Goal: Transaction & Acquisition: Purchase product/service

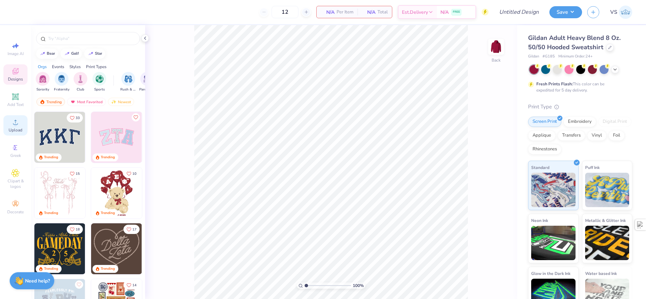
click at [23, 133] on div "Upload" at bounding box center [15, 125] width 24 height 20
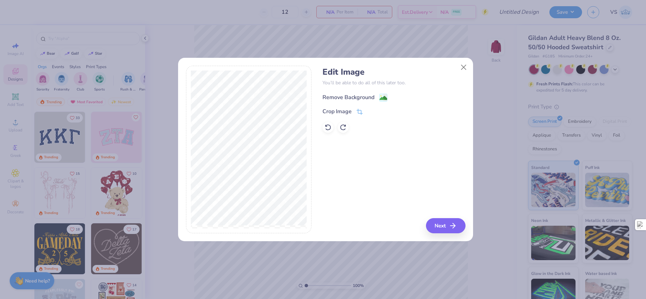
click at [375, 97] on div "Remove Background" at bounding box center [355, 97] width 65 height 9
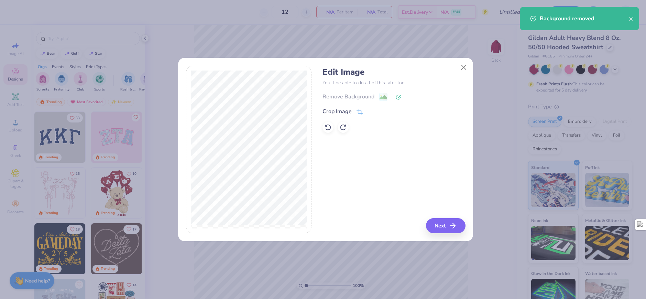
click at [361, 97] on div "Remove Background" at bounding box center [394, 97] width 143 height 9
click at [396, 98] on icon at bounding box center [398, 97] width 5 height 5
click at [398, 97] on icon at bounding box center [398, 97] width 5 height 5
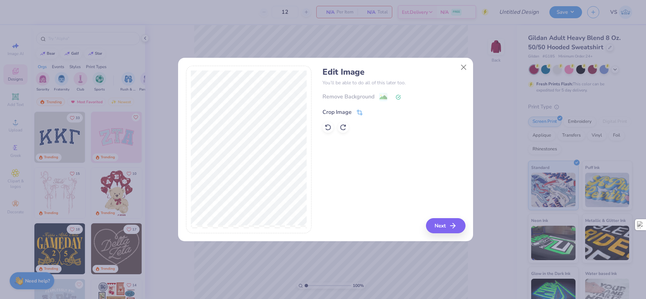
click at [350, 113] on div "Crop Image" at bounding box center [337, 112] width 29 height 8
click at [445, 222] on div "Edit Image You’ll be able to do all of this later too. Remove Background Crop I…" at bounding box center [394, 150] width 143 height 168
click at [379, 111] on icon at bounding box center [381, 111] width 4 height 4
click at [452, 227] on icon "button" at bounding box center [455, 226] width 8 height 8
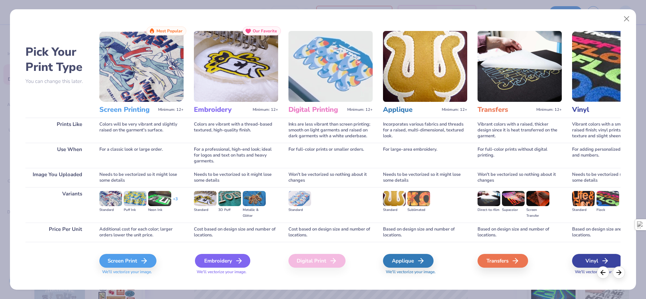
click at [221, 262] on div "Embroidery" at bounding box center [222, 261] width 55 height 14
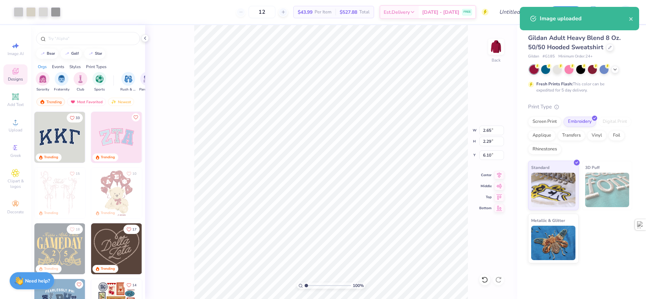
type input "8.22"
type input "7.10"
type input "3.00"
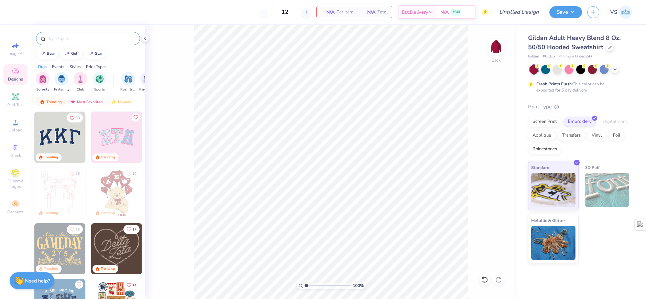
click at [74, 40] on input "text" at bounding box center [91, 38] width 88 height 7
type input "dice"
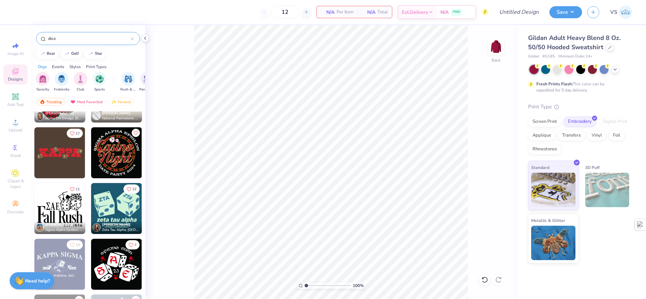
scroll to position [722, 0]
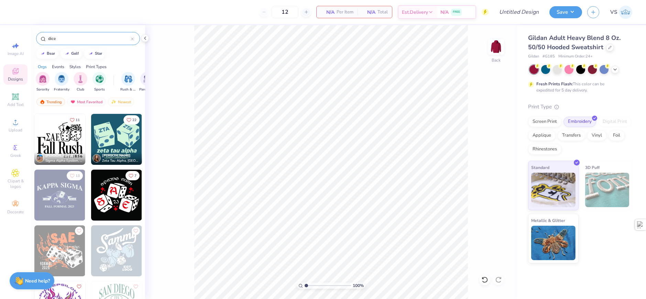
click at [118, 143] on img at bounding box center [116, 139] width 51 height 51
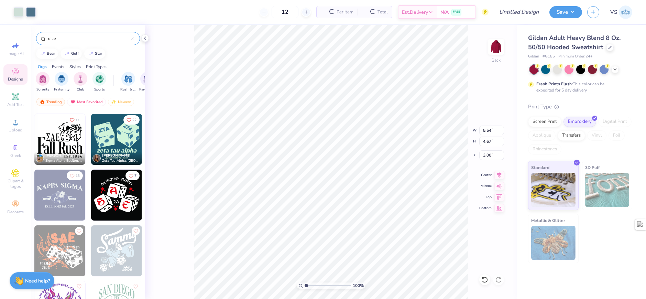
type input "5.54"
type input "4.67"
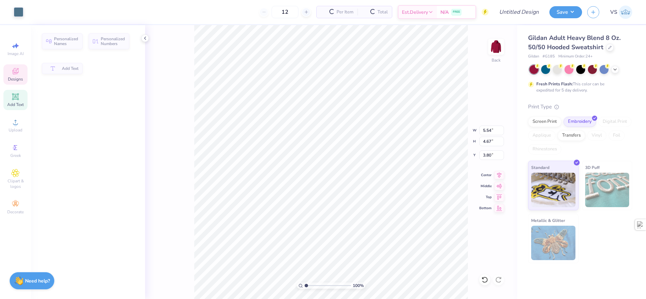
type input "1.36"
type input "0.72"
type input "3.80"
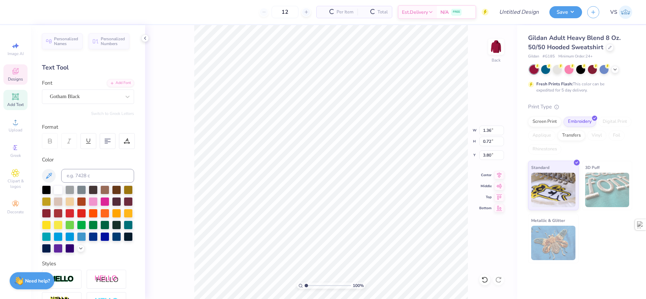
scroll to position [6, 1]
type textarea "S"
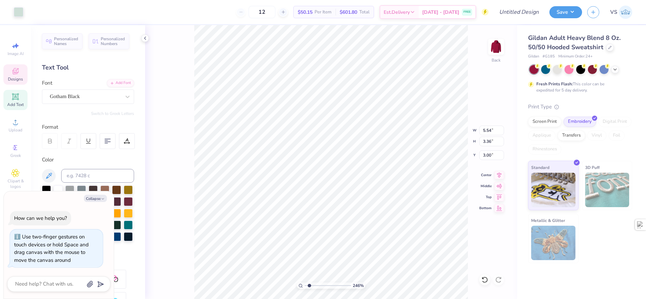
type input "2.46071092039642"
type textarea "x"
type input "3.6716840780171"
type textarea "x"
type input "3.6716840780171"
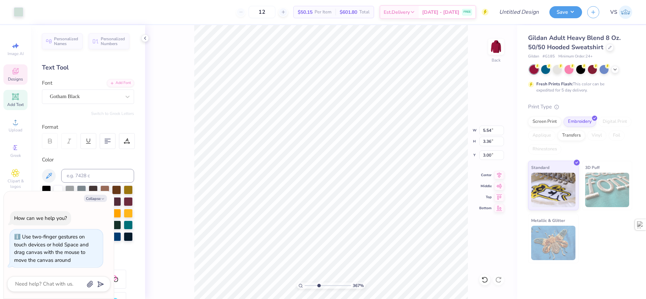
type textarea "x"
type input "3.6716840780171"
type input "1.18"
type input "0.77"
type input "3.53"
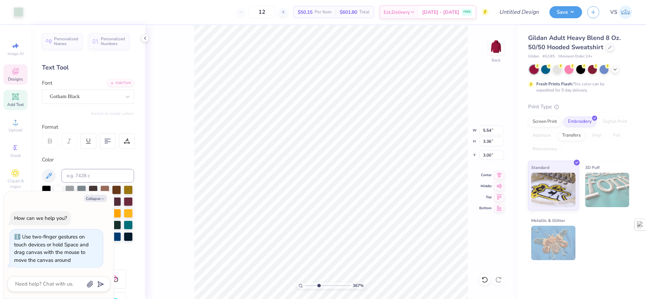
type textarea "x"
type input "3.6716840780171"
type textarea "x"
type input "3.6716840780171"
type textarea "x"
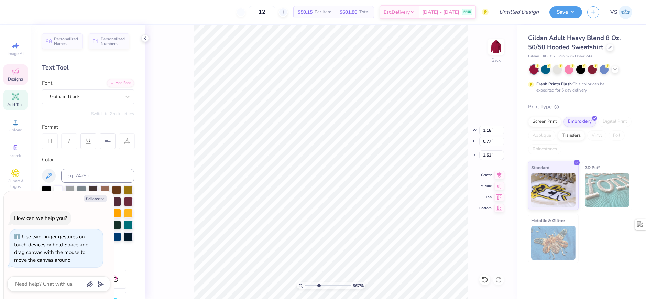
type input "3.6716840780171"
type textarea "x"
type textarea "s"
type input "3.6716840780171"
type textarea "x"
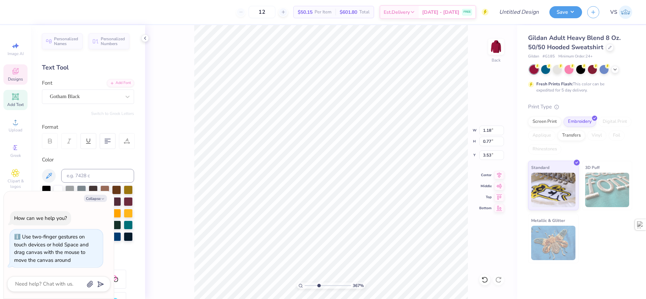
type textarea "sI"
type input "3.6716840780171"
type textarea "x"
type textarea "sIG"
type input "3.6716840780171"
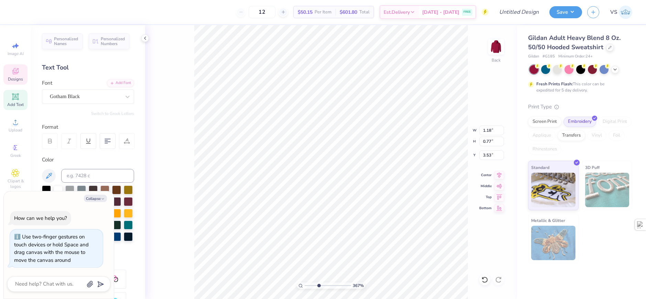
type textarea "x"
type textarea "sIGMA"
type input "3.6716840780171"
type textarea "x"
type textarea "sIGM"
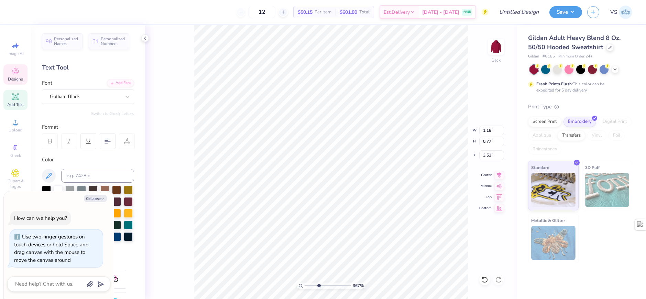
type input "3.6716840780171"
type textarea "x"
type textarea "sIG"
type input "3.6716840780171"
type textarea "x"
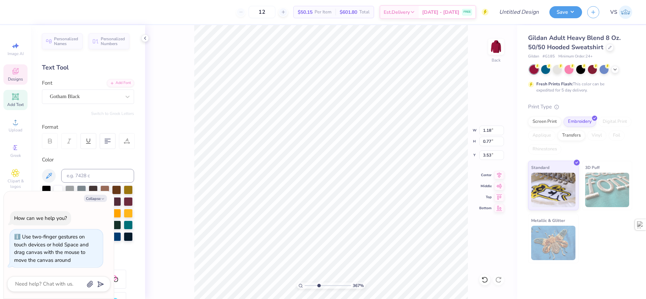
type input "3.6716840780171"
type textarea "x"
type textarea "sI"
type input "3.6716840780171"
type textarea "x"
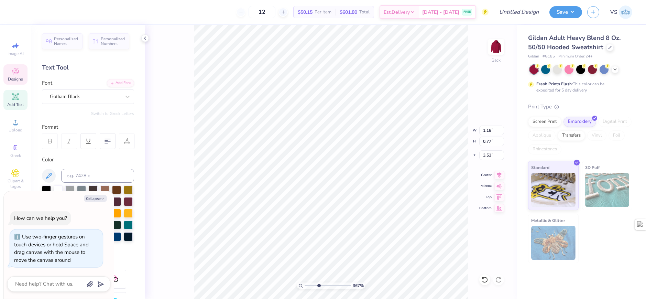
type textarea "s"
type input "3.6716840780171"
type textarea "x"
type textarea "S"
type input "3.6716840780171"
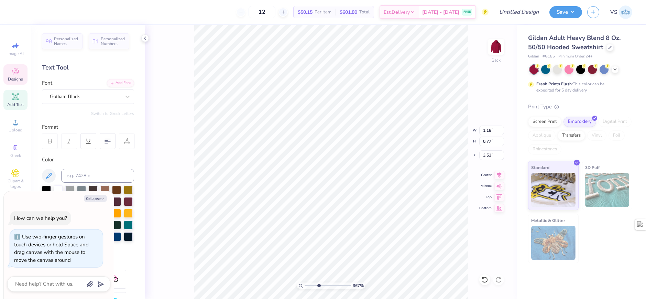
type textarea "x"
type input "3.6716840780171"
type textarea "x"
type textarea "Si"
type input "3.6716840780171"
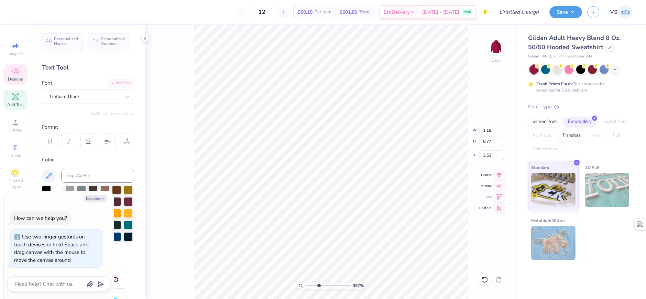
type textarea "x"
type textarea "Sig"
type input "3.6716840780171"
type textarea "x"
type textarea "Sigm"
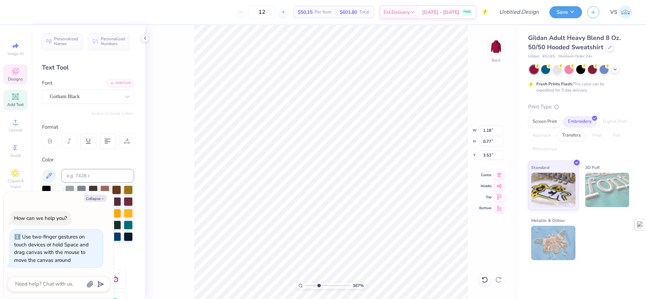
type input "3.6716840780171"
type textarea "x"
type input "3.6716840780171"
type textarea "x"
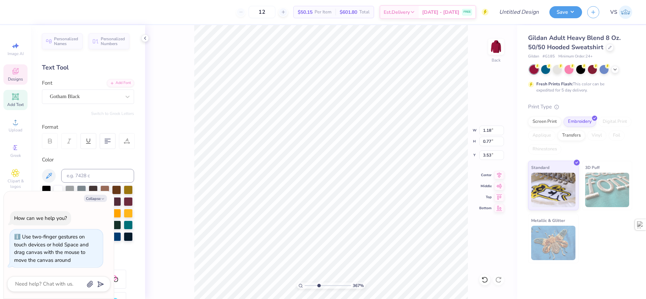
type textarea "Sigm"
type input "3.6716840780171"
type textarea "x"
type textarea "Sig"
type input "3.6716840780171"
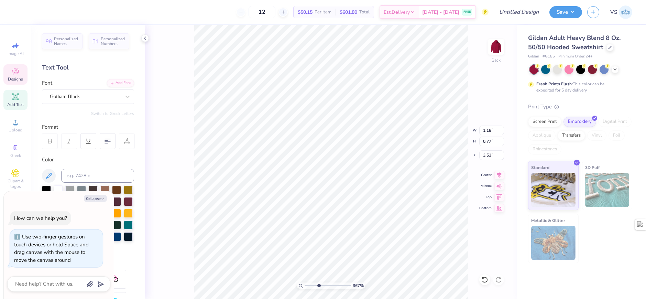
type textarea "x"
type input "3.6716840780171"
type textarea "x"
type textarea "S"
type input "3.6716840780171"
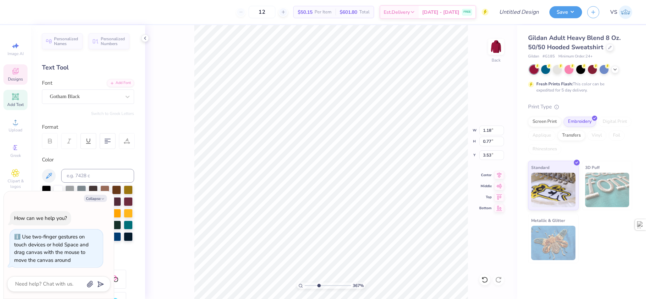
type textarea "x"
type input "3.6716840780171"
type textarea "x"
type input "3.6716840780171"
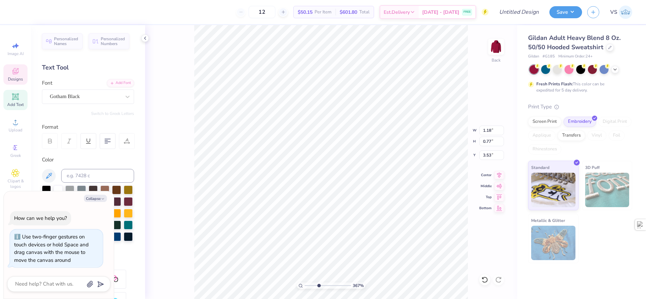
type textarea "x"
type input "3.6716840780171"
type textarea "x"
type input "3.6716840780171"
type input "5.54"
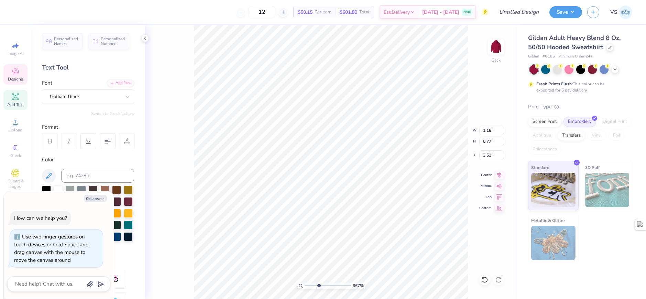
type input "3.36"
type input "3.00"
type textarea "x"
type input "3.6716840780171"
type textarea "x"
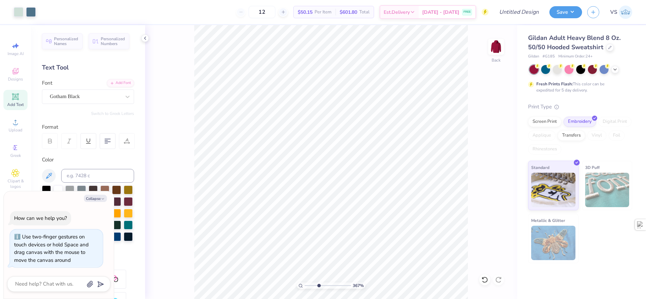
type input "3.6716840780171"
type textarea "x"
drag, startPoint x: 313, startPoint y: 286, endPoint x: 304, endPoint y: 284, distance: 8.7
type input "1"
click at [305, 285] on input "range" at bounding box center [328, 285] width 46 height 6
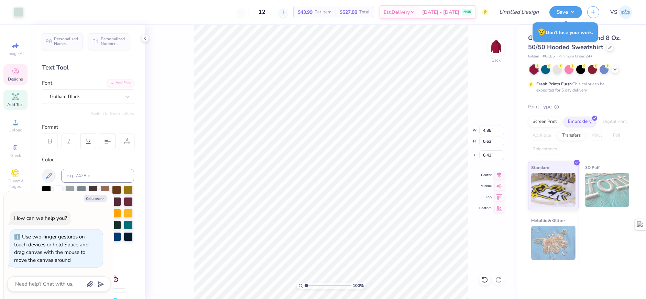
type textarea "x"
type input "5.38"
type input "4.58"
type input "3.09"
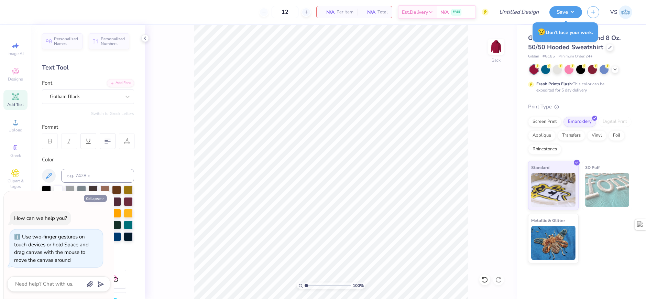
click at [93, 196] on button "Collapse" at bounding box center [95, 198] width 23 height 7
type textarea "x"
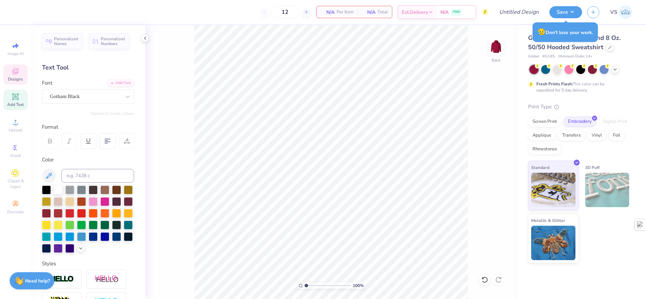
click at [18, 75] on div "Designs" at bounding box center [15, 74] width 24 height 20
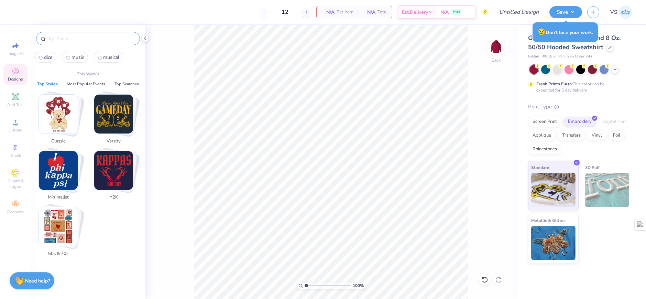
click at [84, 40] on input "text" at bounding box center [91, 38] width 88 height 7
type input "g"
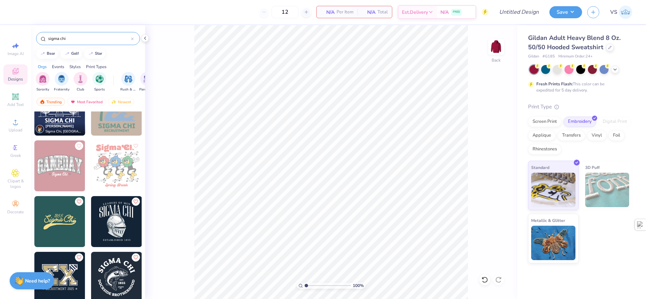
scroll to position [55, 0]
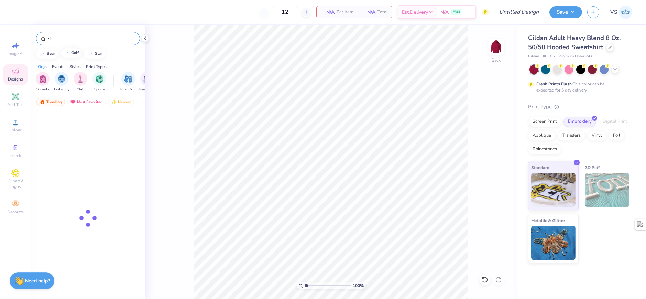
type input "s"
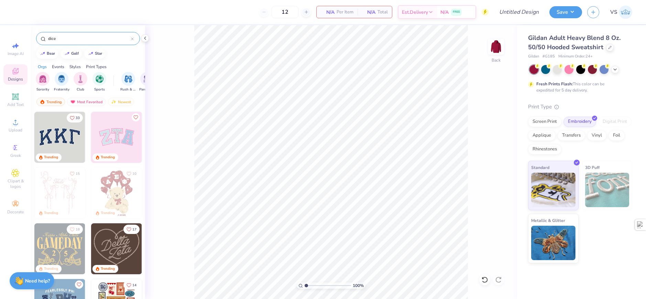
type input "dice"
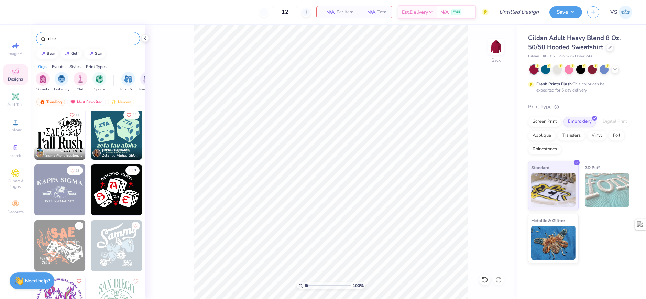
scroll to position [731, 0]
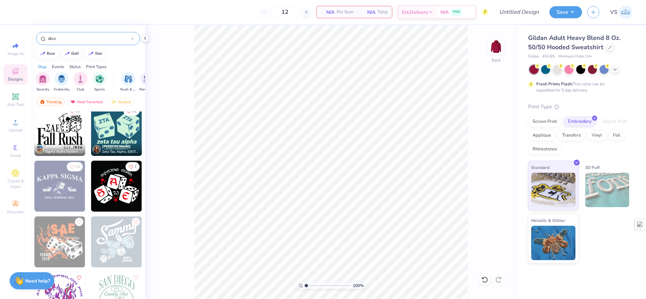
click at [108, 129] on img at bounding box center [116, 130] width 51 height 51
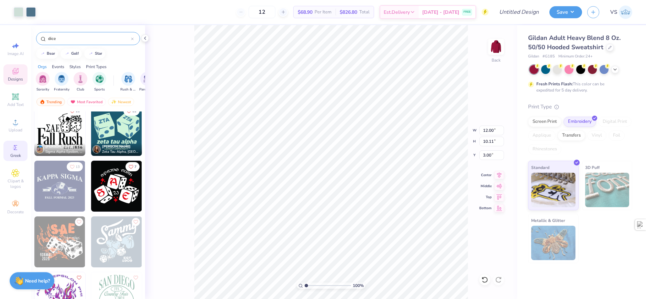
click at [20, 149] on div "Greek" at bounding box center [15, 151] width 24 height 20
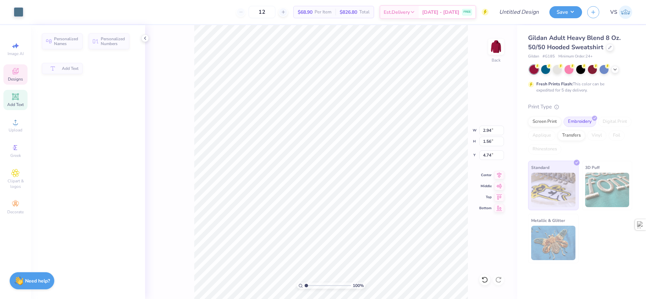
type input "2.94"
type input "1.56"
type input "4.74"
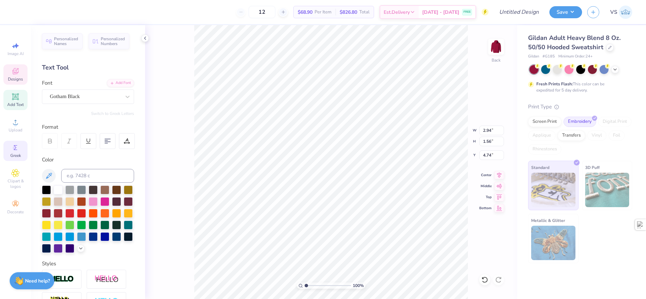
click at [14, 148] on circle at bounding box center [15, 148] width 4 height 4
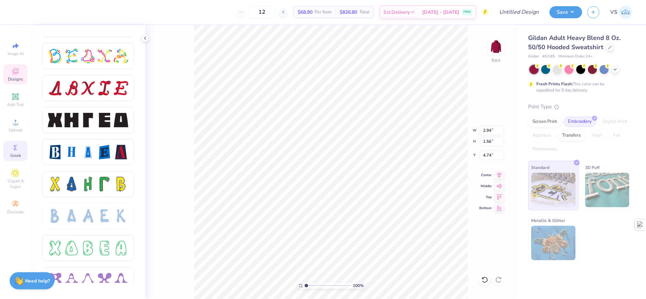
scroll to position [860, 0]
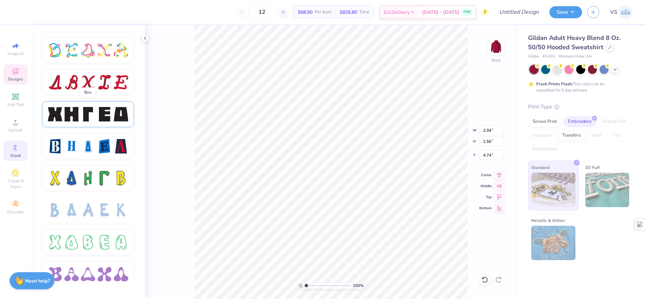
click at [111, 120] on div at bounding box center [104, 114] width 14 height 14
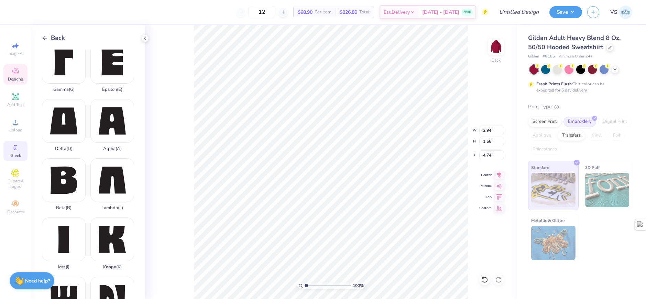
scroll to position [6, 1]
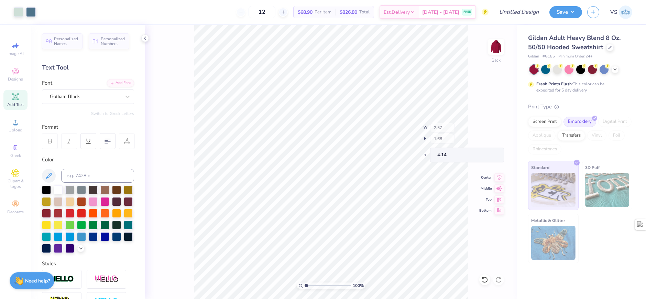
type input "2.57"
type input "1.68"
type input "4.14"
click at [15, 146] on icon at bounding box center [15, 147] width 3 height 5
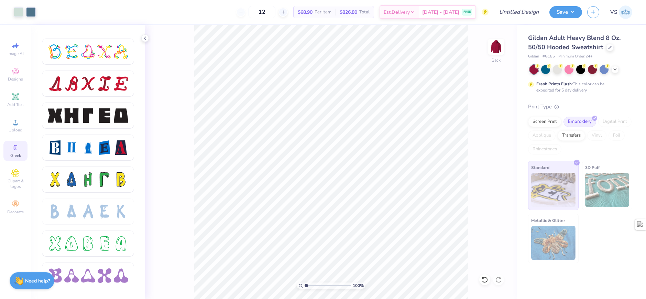
scroll to position [860, 0]
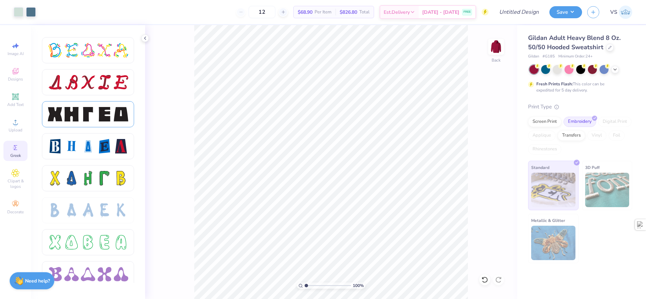
click at [99, 117] on div at bounding box center [104, 114] width 14 height 14
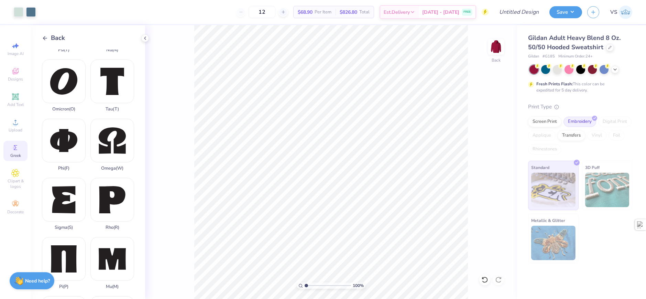
scroll to position [344, 0]
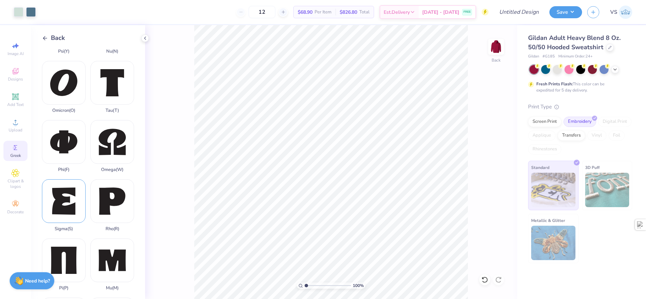
click at [66, 189] on div "Sigma ( S )" at bounding box center [64, 205] width 44 height 52
type input "1.74"
type input "2.03"
type input "2.41"
type input "2.54"
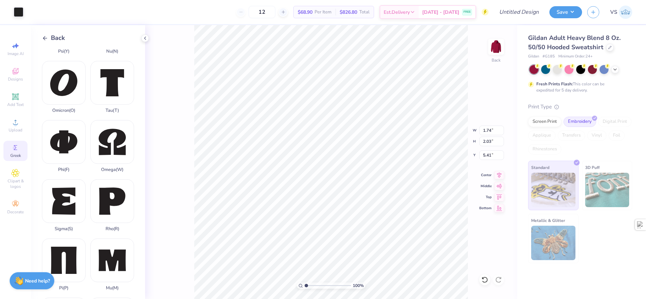
type input "5.14"
type input "4.43"
type input "2.33"
type input "2.48"
type input "4.46"
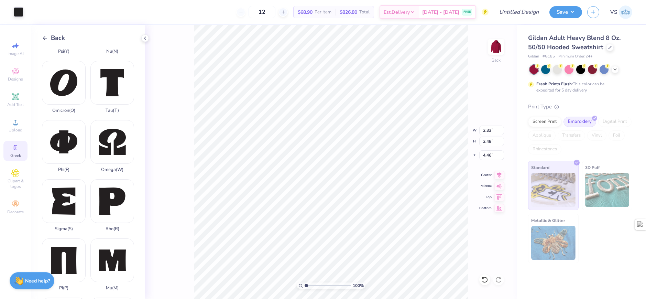
type input "2.21"
type input "2.36"
type input "4.59"
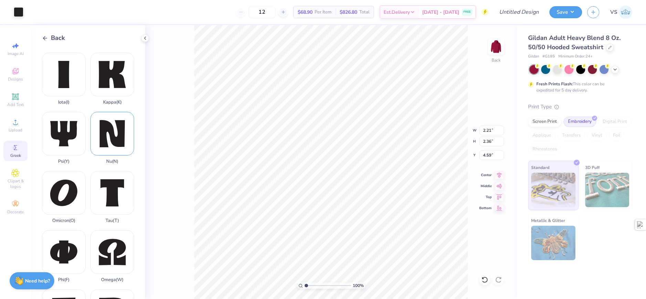
scroll to position [225, 0]
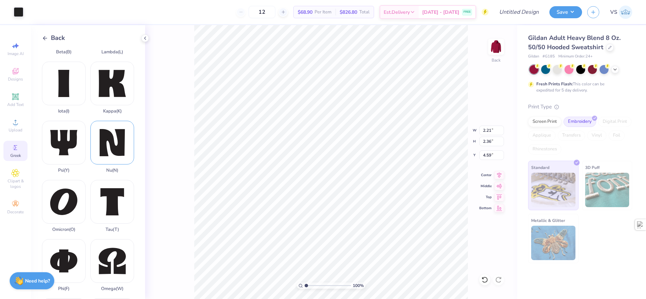
click at [108, 138] on div "Nu ( N )" at bounding box center [112, 147] width 44 height 52
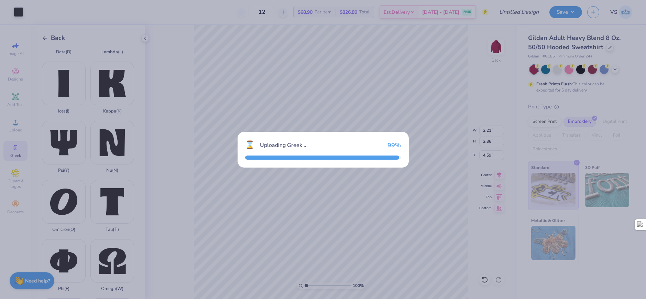
type input "3.39"
type input "3.65"
type input "5.43"
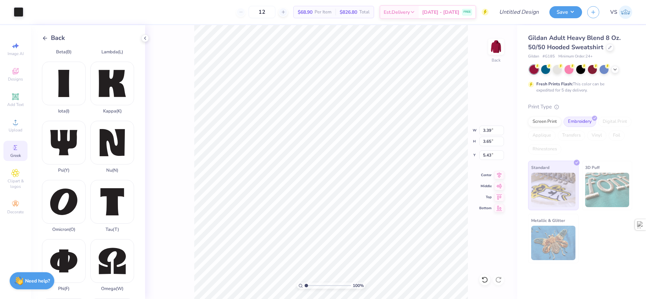
type input "1.95"
type input "2.10"
type input "4.05"
type input "1.95"
type input "2.10"
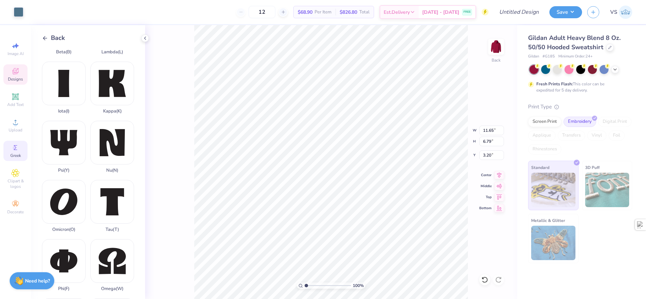
type input "4.05"
type input "2.48"
type input "2.60"
type input "3.81"
type input "2.31"
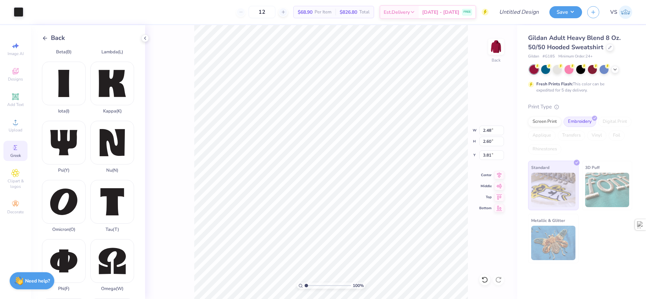
type input "2.43"
type input "3.89"
type input "3.00581987268405"
type input "4.11"
type input "3.06"
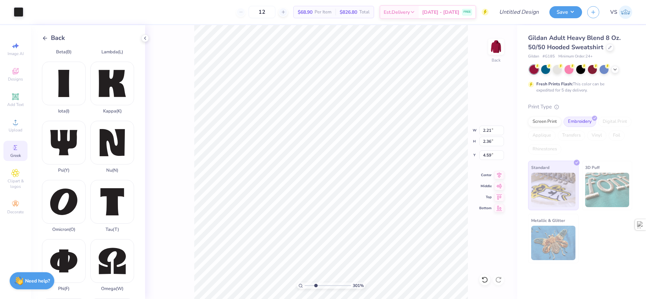
type input "3.89"
type input "3.00581987268405"
type input "3.73"
type input "2.78"
type input "4.17"
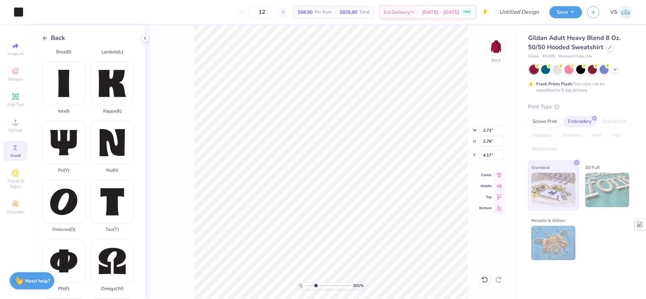
click at [163, 137] on div "301 % Back W 3.73 3.73 " H 2.78 2.78 " Y 4.17 4.17 " Center Middle Top Bottom" at bounding box center [331, 162] width 372 height 274
type input "3.00581987268405"
type input "3.73"
type input "2.78"
type input "4.17"
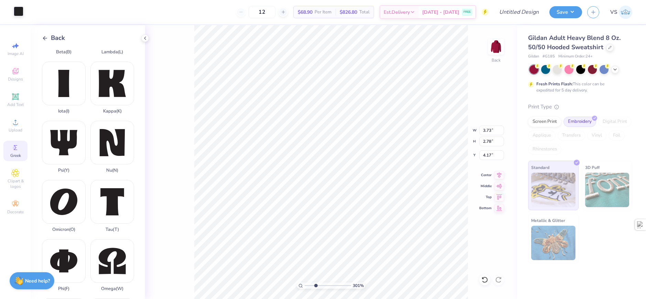
click at [21, 14] on div at bounding box center [19, 12] width 10 height 10
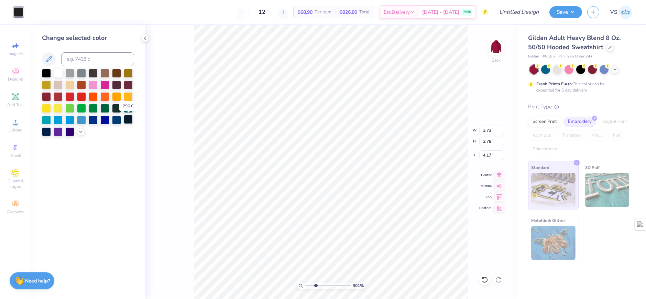
click at [130, 117] on div at bounding box center [128, 119] width 9 height 9
type input "3.00581987268405"
type input "11.65"
type input "6.79"
type input "3.20"
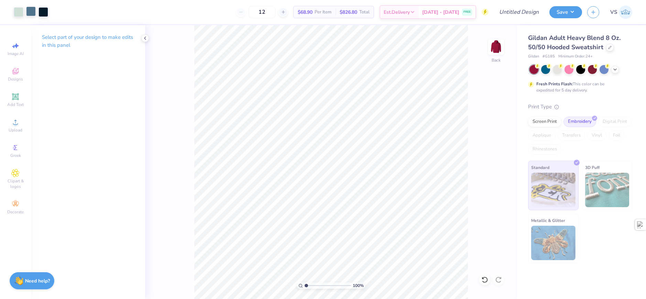
click at [34, 9] on div at bounding box center [31, 12] width 10 height 10
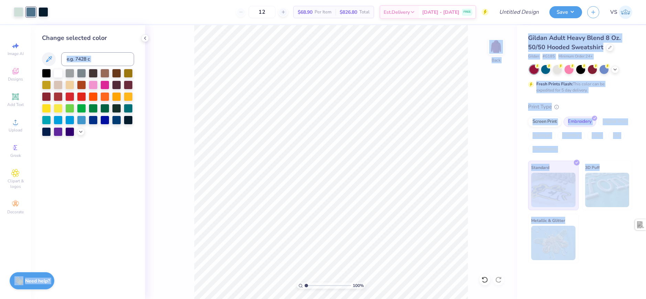
drag, startPoint x: 36, startPoint y: 58, endPoint x: 34, endPoint y: 65, distance: 7.8
click at [34, 63] on body "Art colors 12 $68.90 Per Item $826.80 Total Est. Delivery Aug 24 - 27 FREE Desi…" at bounding box center [323, 149] width 646 height 299
click at [121, 171] on div "Change selected color" at bounding box center [88, 162] width 114 height 274
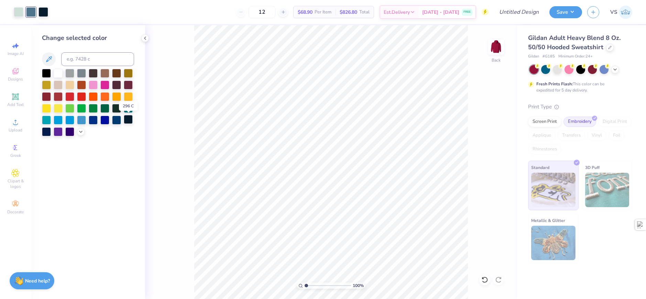
click at [128, 122] on div at bounding box center [128, 119] width 9 height 9
click at [118, 152] on div "Change selected color" at bounding box center [88, 162] width 114 height 274
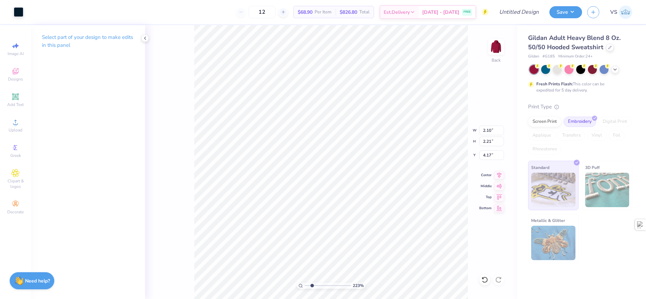
type input "2.22643191709162"
type input "3.73"
type input "2.78"
type input "2.22643191709162"
type input "3.18"
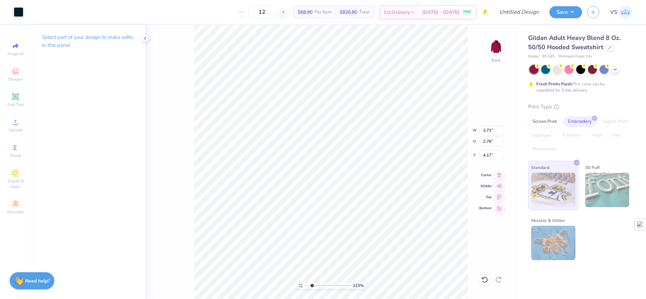
type input "2.37"
type input "4.58"
type input "2.22643191709162"
type input "4.50"
type input "1"
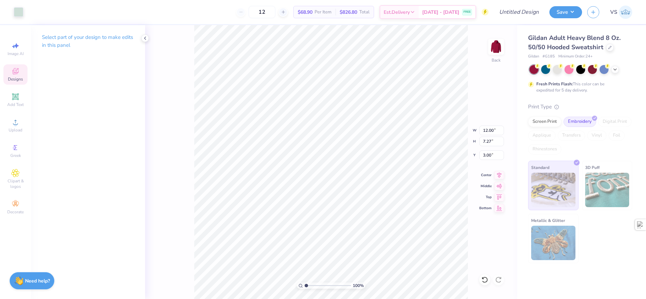
type input "1.79"
type input "1.88"
type input "4.50"
type input "3.18"
type input "2.37"
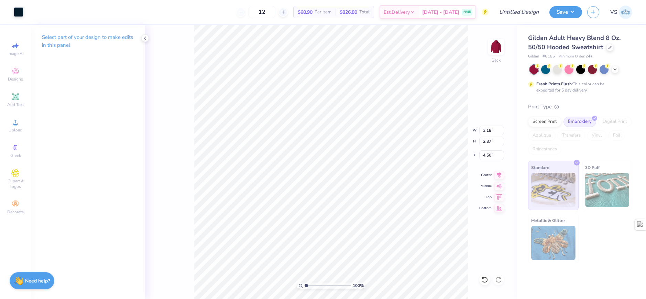
type input "12.00"
type input "7.27"
type input "3.00"
type input "3.18"
type input "2.37"
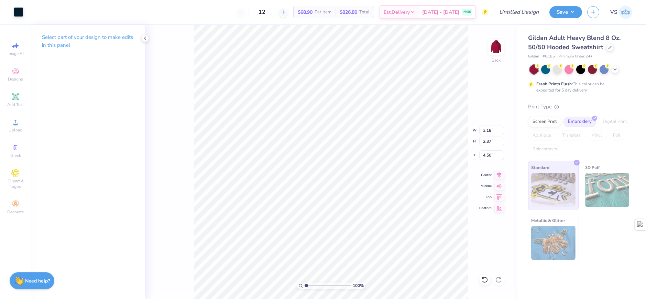
type input "4.02"
type input "3.25"
type input "2.69"
type input "3.87"
type input "2.69"
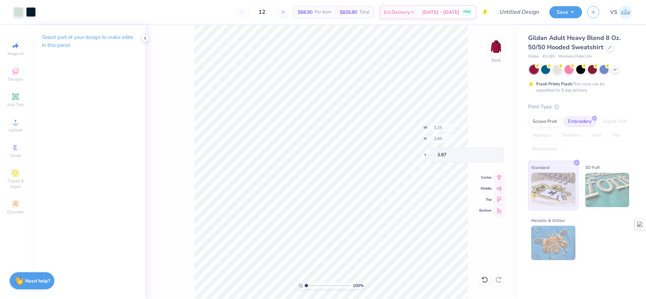
type input "2.23"
type input "2.22643191709162"
type input "2.69"
type input "2.23"
type input "2.22643191709162"
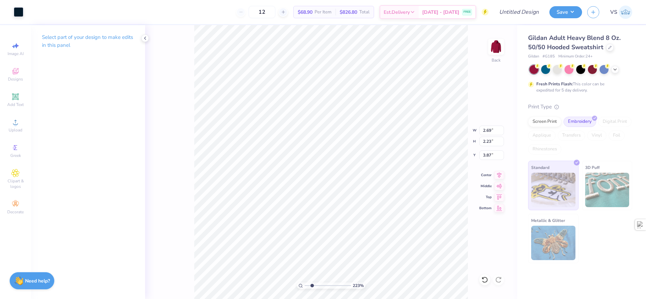
type input "3.93"
type input "2.22643191709162"
type input "2.68"
type input "1.96"
type input "4.07"
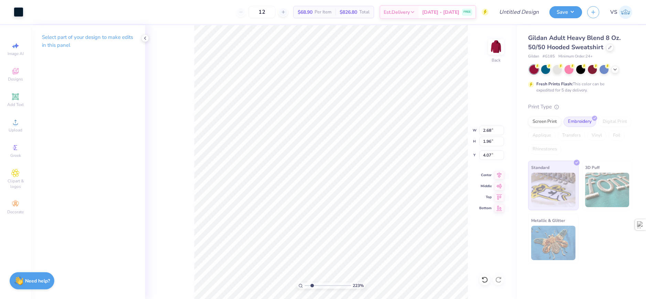
type input "2.22643191709162"
type input "3.07"
type input "2.25"
type input "3.77"
type input "2.22643191709162"
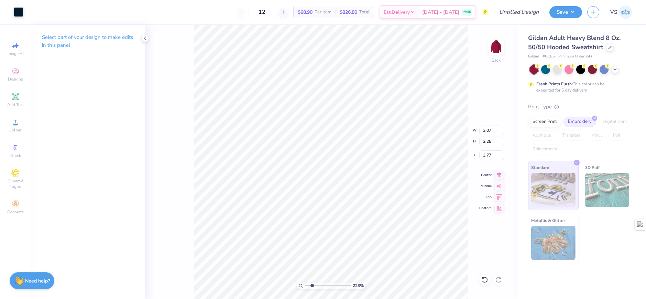
type input "3.92"
type input "2.22643191709162"
type input "3.86"
type input "2.22643191709162"
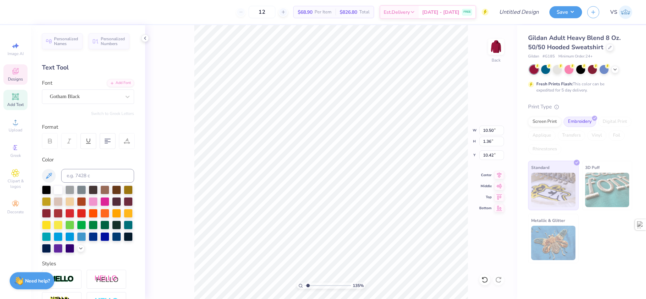
scroll to position [6, 1]
click at [616, 67] on icon at bounding box center [616, 69] width 6 height 6
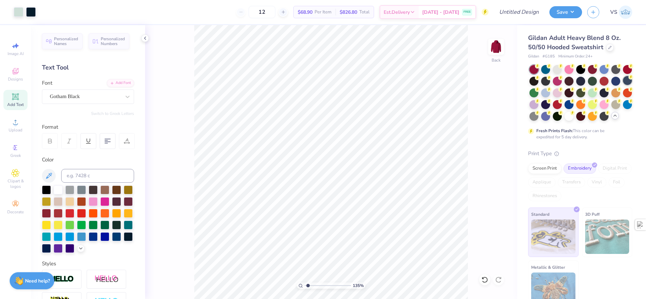
click at [623, 85] on div at bounding box center [627, 80] width 9 height 9
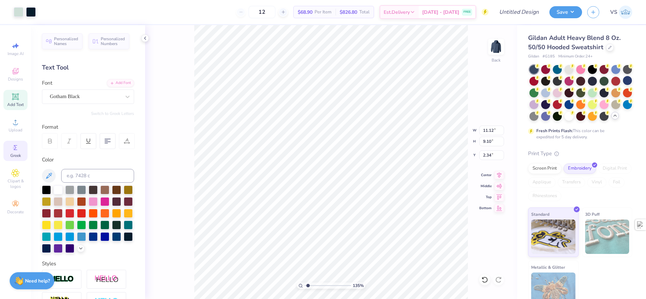
click at [13, 151] on icon at bounding box center [15, 147] width 8 height 8
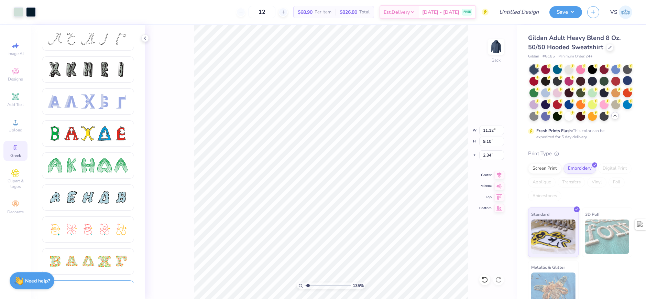
scroll to position [0, 0]
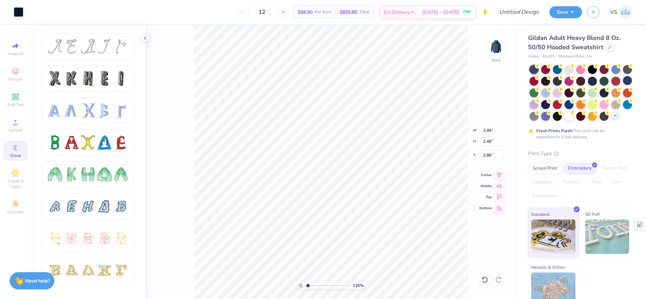
click at [180, 71] on div "135 % Back W 2.49 2.49 " H 2.48 2.48 " Y 2.88 2.88 " Center Middle Top Bottom" at bounding box center [331, 162] width 372 height 274
click at [597, 83] on div at bounding box center [592, 80] width 9 height 9
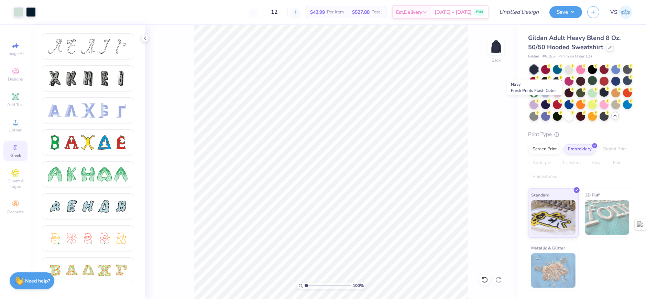
click at [600, 97] on div at bounding box center [604, 92] width 9 height 9
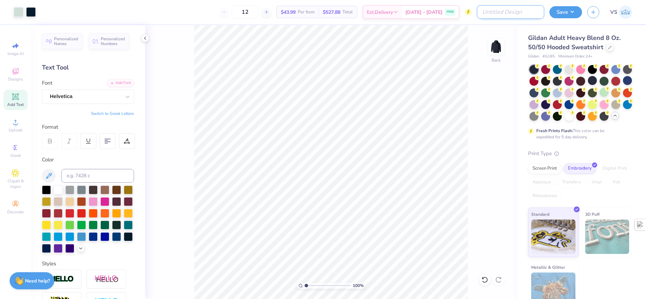
click at [539, 12] on input "Design Title" at bounding box center [510, 12] width 67 height 14
click at [556, 11] on button "Save" at bounding box center [566, 11] width 33 height 12
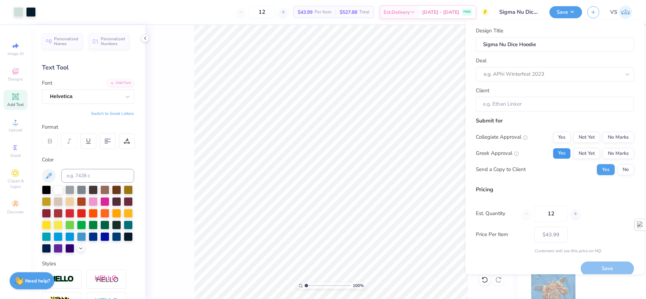
click at [562, 152] on button "Yes" at bounding box center [562, 153] width 18 height 11
click at [560, 137] on button "Yes" at bounding box center [562, 137] width 18 height 11
click at [560, 79] on div "e.g. APhi Winterfest 2023" at bounding box center [552, 74] width 138 height 11
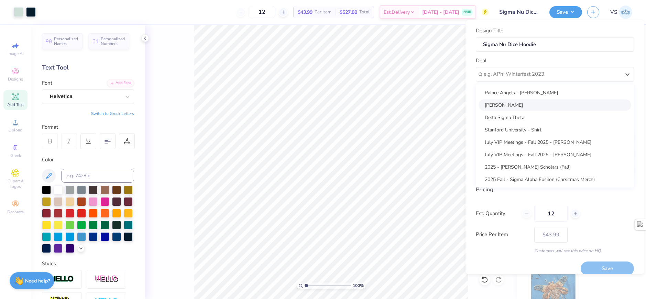
click at [536, 103] on div "Jared Perlmutter" at bounding box center [555, 104] width 153 height 11
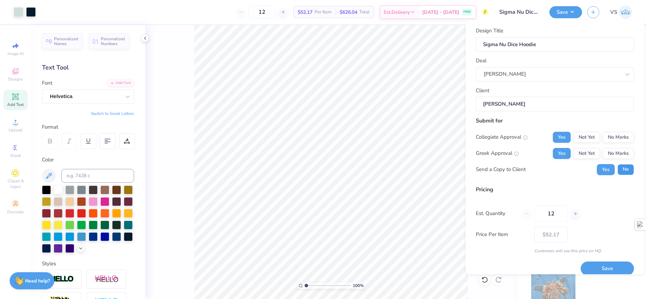
click at [621, 168] on button "No" at bounding box center [626, 169] width 17 height 11
click at [608, 197] on div "Pricing Est. Quantity 12 Price Per Item $52.17 Customers will see this price on…" at bounding box center [555, 219] width 158 height 68
click at [602, 267] on button "Save" at bounding box center [607, 268] width 53 height 14
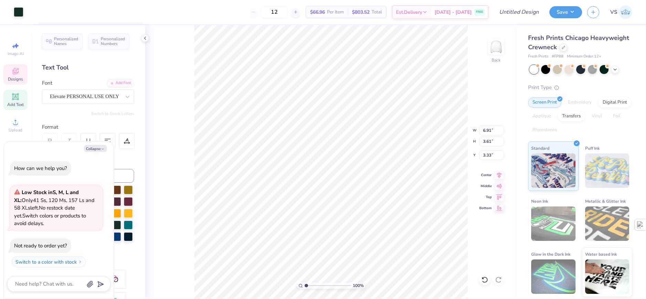
scroll to position [6, 1]
type textarea "x"
type input "4.82"
type input "3.22"
type input "3.95"
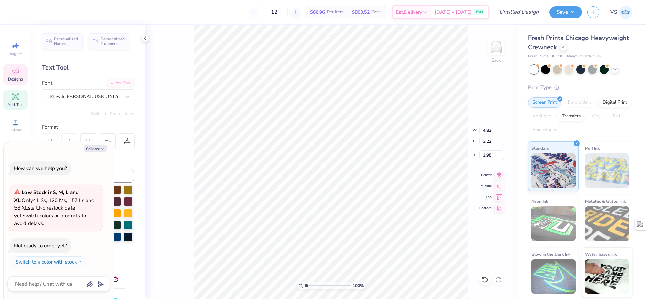
scroll to position [6, 1]
type textarea "x"
type textarea "N"
type textarea "x"
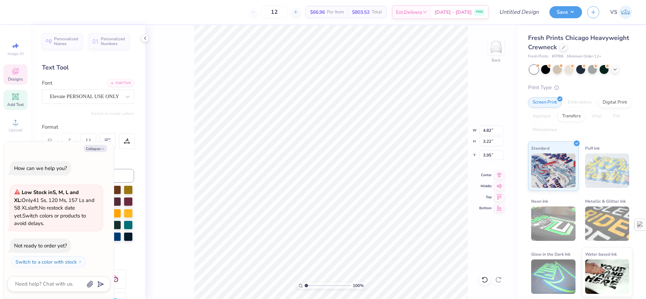
type textarea "Nu"
type textarea "x"
type input "7.20"
type input "3.98"
type input "2.98"
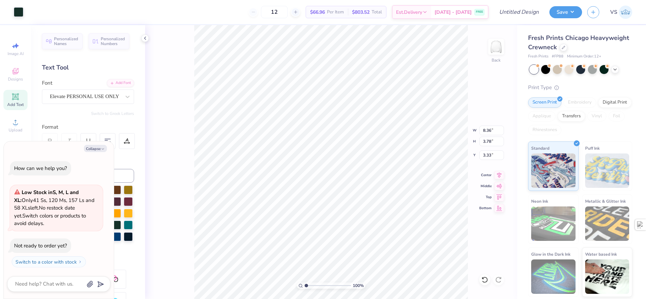
type textarea "x"
type input "2.78"
type textarea "x"
type input "3.63"
type textarea "x"
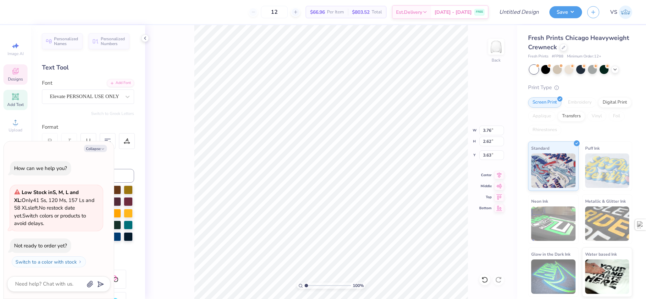
type input "6.91"
type input "3.61"
type input "2.78"
type textarea "x"
type input "3.00"
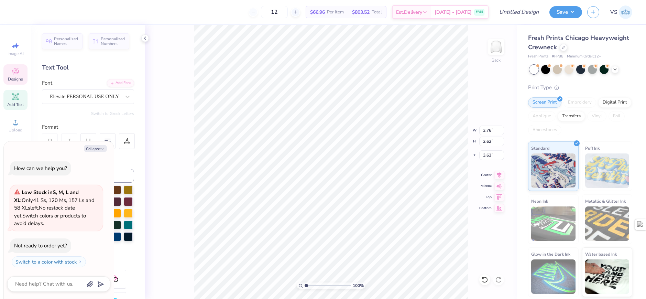
type textarea "x"
type input "4.35"
type textarea "x"
type input "6.91"
type input "3.61"
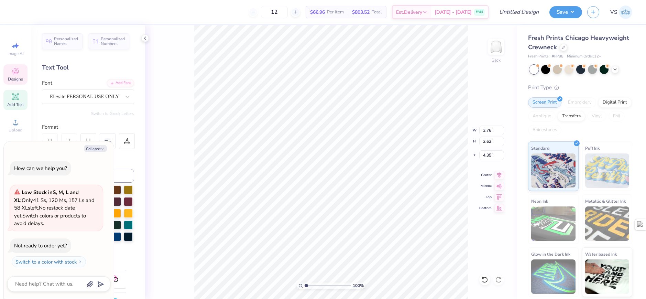
type input "3.00"
type textarea "x"
type input "3.40"
type textarea "x"
type input "4.44"
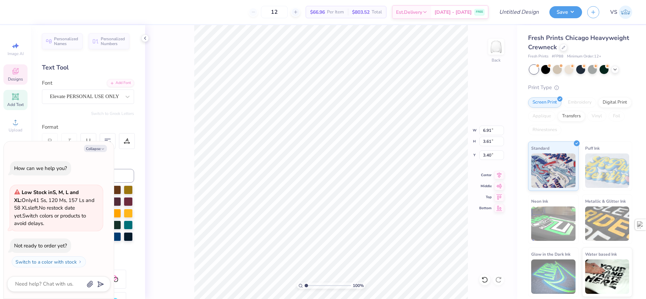
type textarea "x"
type input "3.68"
type textarea "x"
type input "1.10522621487156"
type textarea "x"
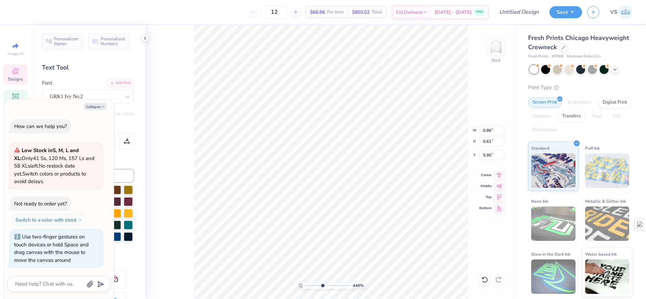
type input "4.48505384214065"
type textarea "x"
type input "4.48505384214065"
type textarea "x"
type input "4.48505384214065"
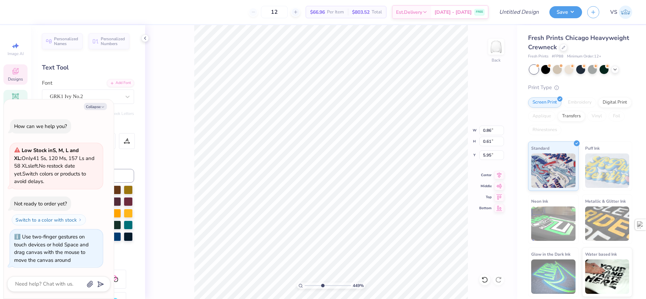
type textarea "x"
type input "4.48505384214065"
type textarea "x"
type textarea "SF"
type input "4.48505384214065"
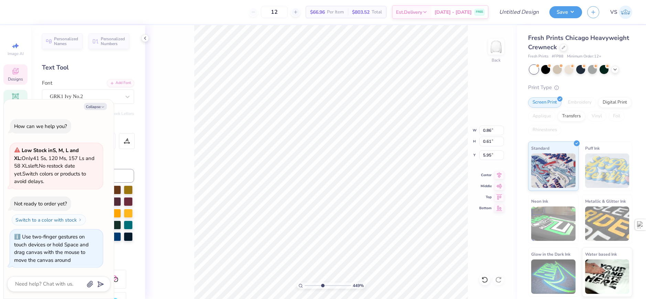
type textarea "x"
type input "4.48505384214065"
type textarea "x"
type input "4.48505384214065"
type textarea "x"
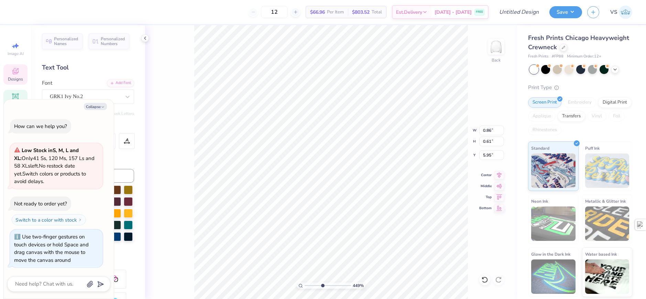
type textarea "S"
type input "4.48505384214065"
type textarea "x"
type input "4.48505384214065"
type textarea "x"
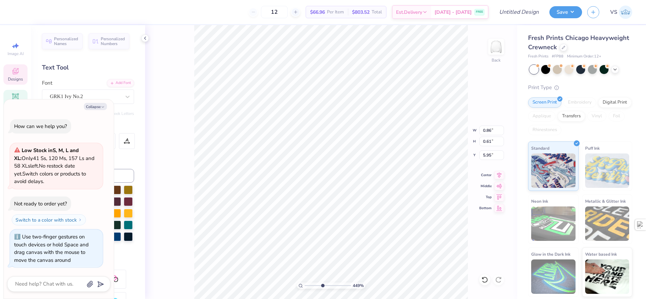
type textarea "SN"
type input "4.48505384214065"
type textarea "x"
type textarea "SN"
type input "4.48505384214065"
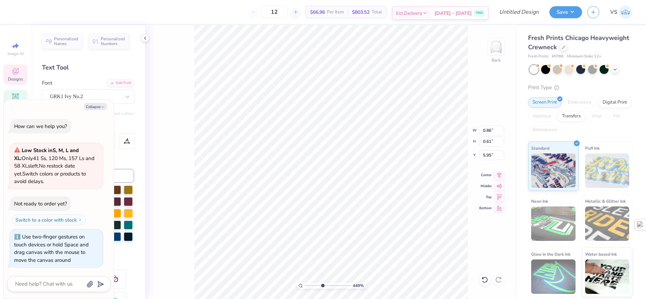
type textarea "x"
type input "3.76"
type input "2.62"
type input "4.44"
type input "4.48505384214065"
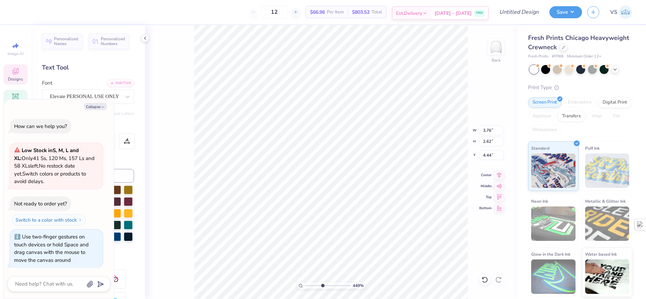
type textarea "x"
type input "1.10522621487156"
type textarea "x"
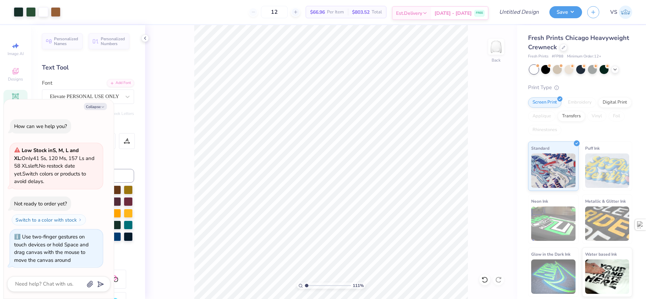
type input "1.10522621487156"
type textarea "x"
type input "4.05804149575103"
type textarea "x"
type input "4.05804149575103"
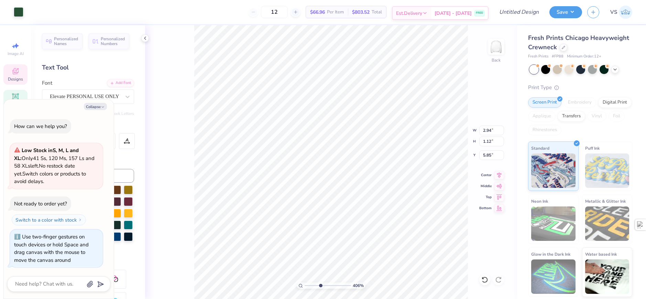
type textarea "x"
type input "5.94"
type input "4.05804149575103"
type textarea "x"
type input "4.05804149575103"
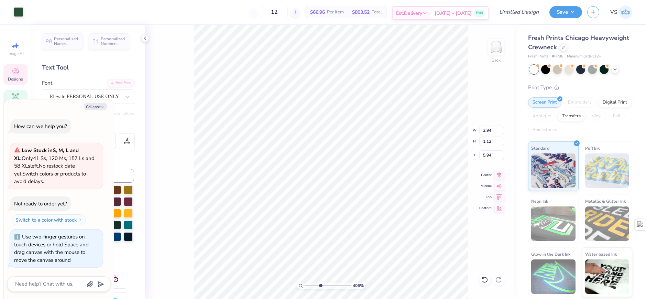
type textarea "x"
type input "4.05804149575103"
type textarea "x"
type input "5.85"
type input "4.05804149575103"
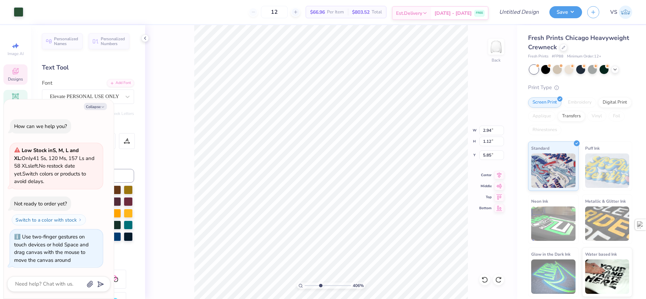
type textarea "x"
type input "0.58"
type input "0.47"
type input "6.03"
type input "4.05804149575103"
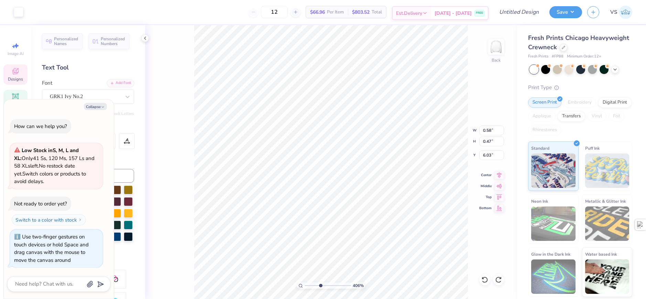
type textarea "x"
type input "4.05804149575103"
type textarea "x"
type input "5.94"
type input "4.05804149575103"
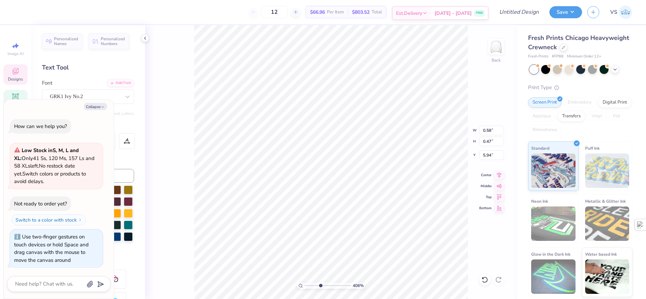
type textarea "x"
type input "4.05804149575103"
type textarea "x"
type input "0.74"
type input "0.60"
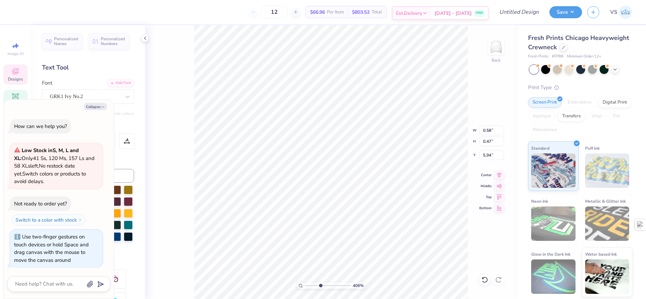
type input "5.88"
type input "4.05804149575103"
type textarea "x"
type input "4.05804149575103"
type textarea "x"
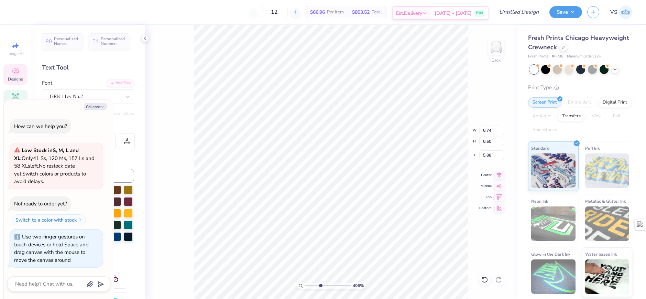
type input "5.91"
type input "4.05804149575103"
type textarea "x"
type input "4.05804149575103"
type textarea "x"
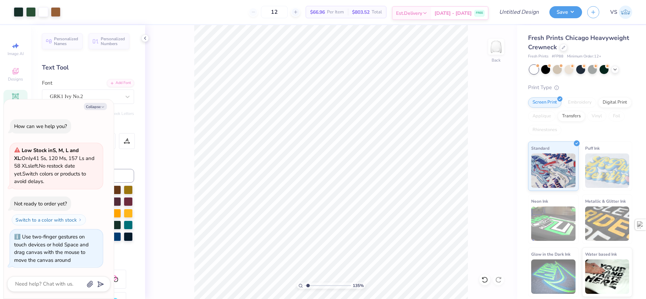
type input "1.35006143669128"
type textarea "x"
type input "1.10522621487156"
type textarea "x"
type input "1.10522621487156"
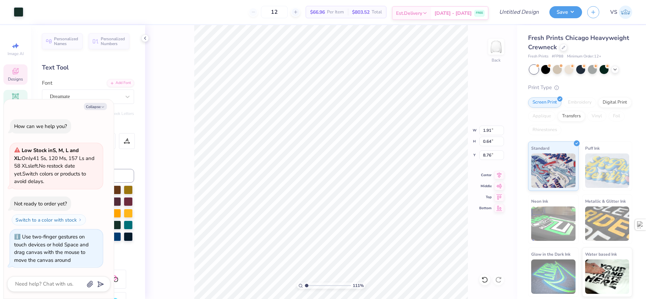
type textarea "x"
type input "1.10522621487156"
type textarea "x"
type textarea "185"
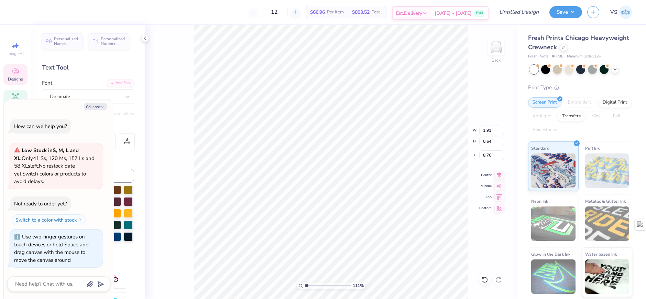
type input "1.10522621487156"
type textarea "x"
type textarea "1865"
type input "1.10522621487156"
type textarea "x"
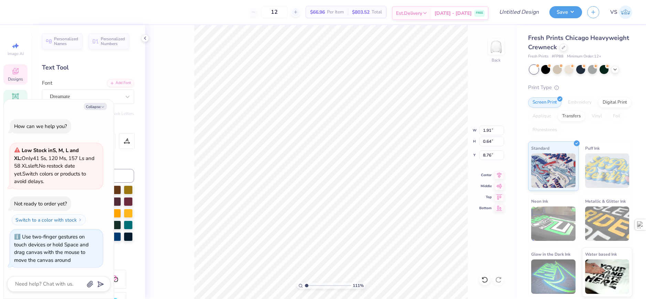
type textarea "18659"
type input "1.10522621487156"
type textarea "x"
type textarea "1865"
type input "1.10522621487156"
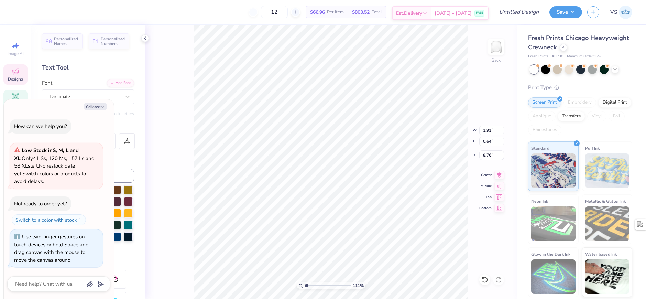
type textarea "x"
type textarea "186"
type input "1.10522621487156"
type textarea "x"
type textarea "1869"
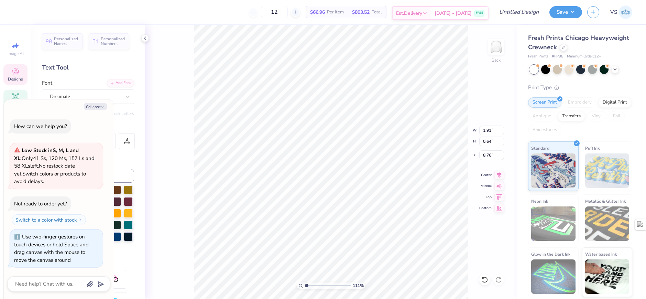
type input "1.10522621487156"
type textarea "x"
type input "1"
type textarea "x"
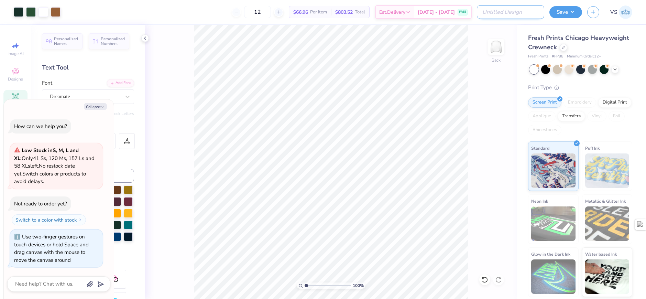
click at [535, 12] on input "Design Title" at bounding box center [510, 12] width 67 height 14
type input "S"
type textarea "x"
type input "Si"
type textarea "x"
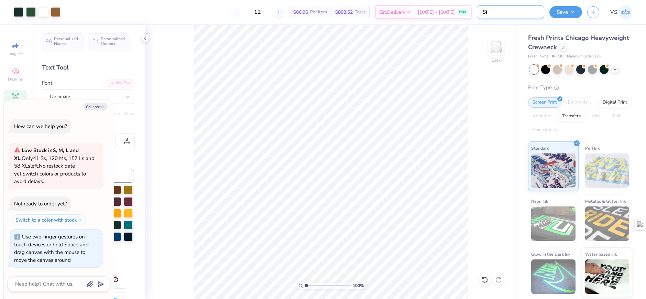
type input "Sig"
type textarea "x"
type input "Sigm"
type textarea "x"
type input "Sigma"
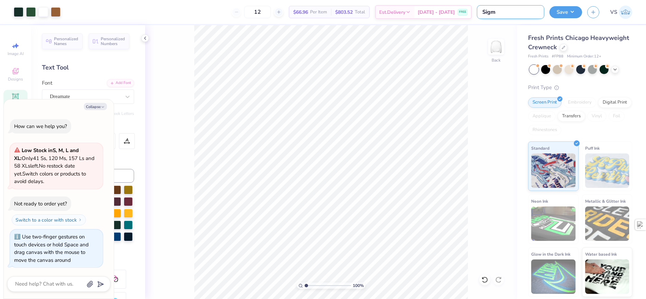
type textarea "x"
type input "Sigma"
type textarea "x"
type input "Sigma N"
type textarea "x"
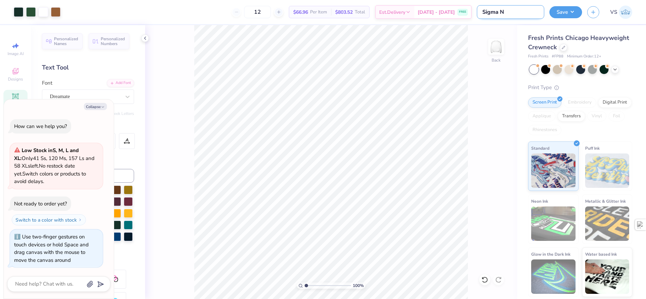
type input "Sigma Nu"
type textarea "x"
type input "Sigma Nu"
type textarea "x"
type input "Sigma Nu M"
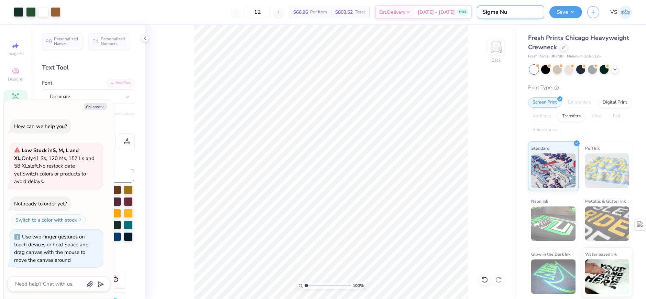
type textarea "x"
type input "Sigma Nu Mo"
type textarea "x"
type input "Sigma Nu Moc"
type textarea "x"
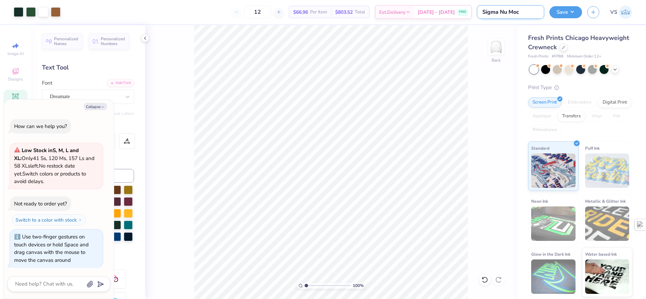
type input "Sigma Nu Mock"
type textarea "x"
type input "Sigma Nu Mocks"
type textarea "x"
type input "Sigma Nu Mock"
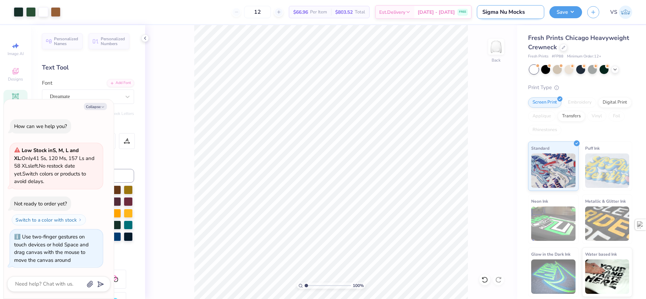
type textarea "x"
type input "Sigma Nu Moc"
type textarea "x"
type input "Sigma Nu Mo"
type textarea "x"
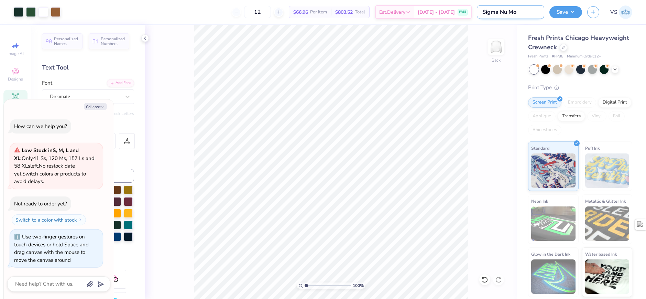
type input "Sigma Nu M"
type textarea "x"
type input "Sigma Nu"
type textarea "x"
type input "Sigma Nu S"
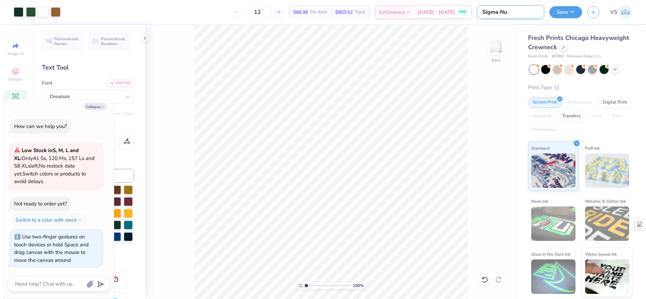
type textarea "x"
type input "Sigma Nu Sw"
type textarea "x"
type input "Sigma Nu Swe"
type textarea "x"
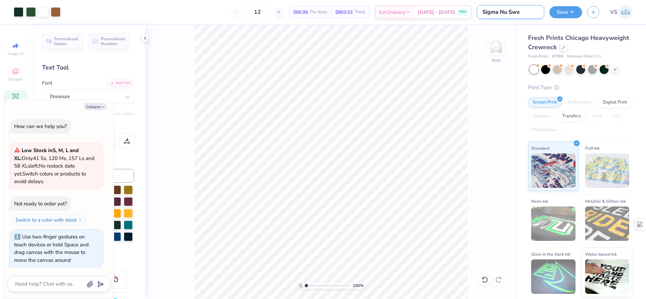
type input "Sigma Nu Swea"
type textarea "x"
type input "Sigma Nu Sweat"
type textarea "x"
type input "Sigma Nu Swea"
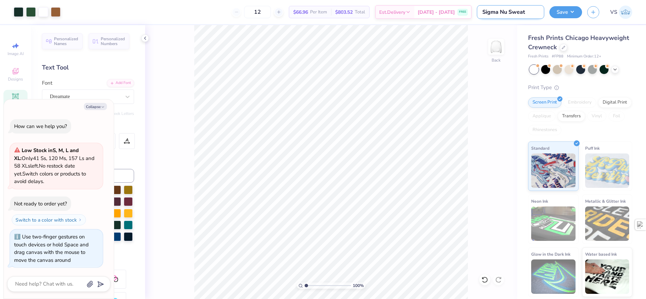
type textarea "x"
type input "Sigma Nu Swe"
type textarea "x"
type input "Sigma Nu Sw"
type textarea "x"
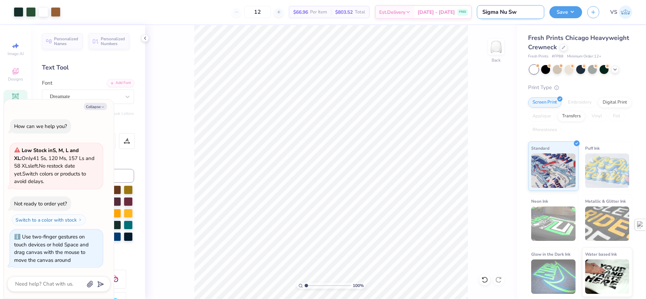
type input "Sigma Nu S"
type textarea "x"
type input "Sigma Nu"
type textarea "x"
type input "Sigma Nu L"
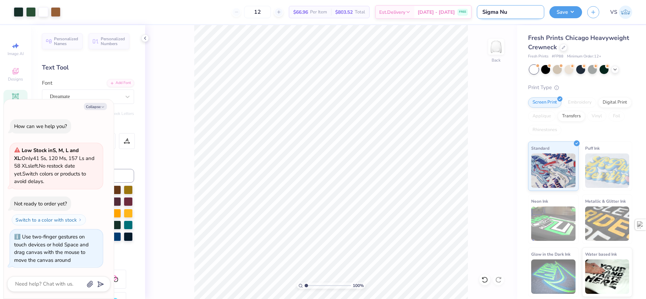
type textarea "x"
type input "Sigma Nu Lo"
type textarea "x"
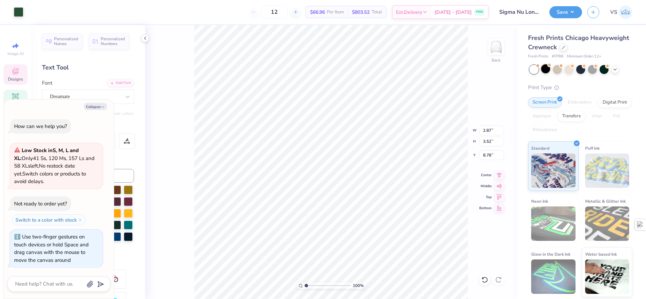
click at [547, 72] on div at bounding box center [545, 68] width 9 height 9
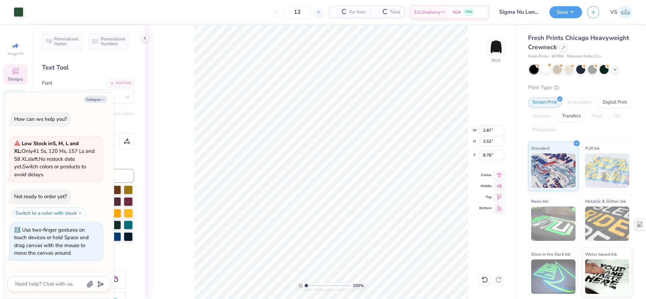
scroll to position [85, 0]
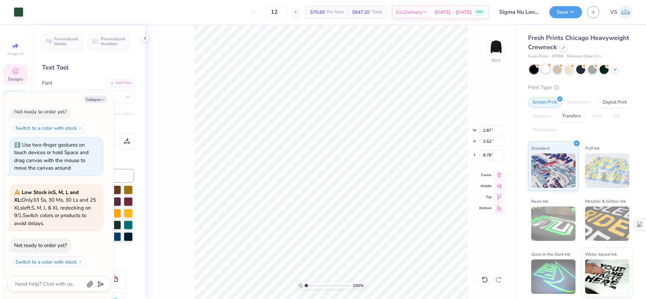
click at [546, 70] on div at bounding box center [545, 68] width 9 height 9
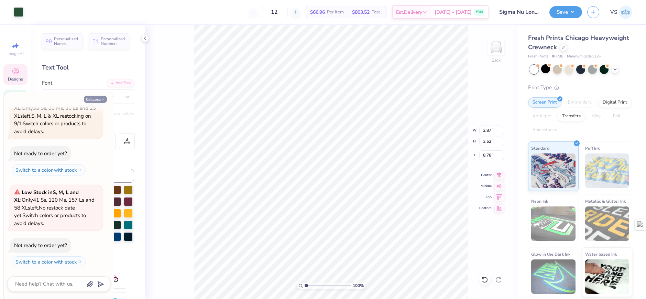
click at [100, 100] on button "Collapse" at bounding box center [95, 99] width 23 height 7
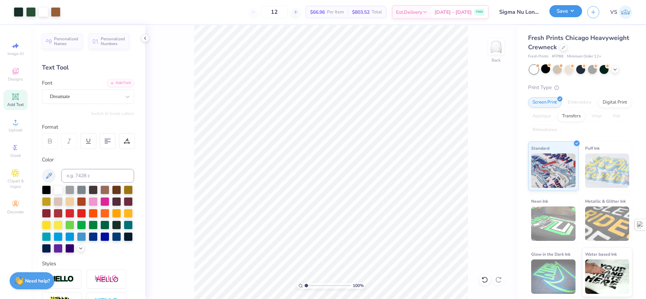
click at [561, 14] on button "Save" at bounding box center [566, 11] width 33 height 12
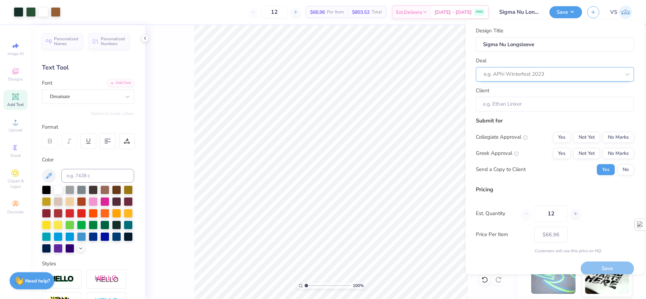
click at [534, 74] on div at bounding box center [552, 73] width 137 height 9
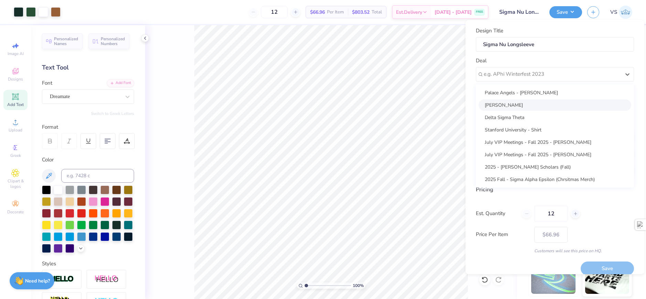
click at [532, 107] on div "[PERSON_NAME]" at bounding box center [555, 104] width 153 height 11
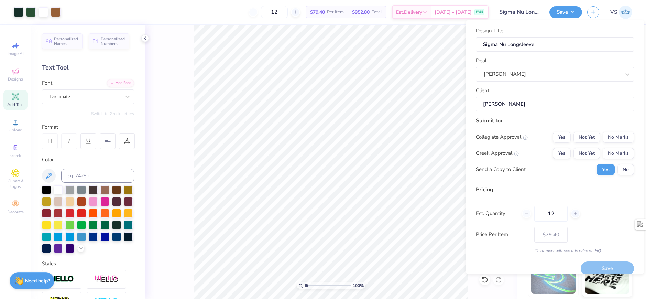
click at [533, 95] on div "Client Jared Perlmutter" at bounding box center [555, 99] width 158 height 25
click at [621, 170] on button "No" at bounding box center [626, 169] width 17 height 11
click at [557, 138] on button "Yes" at bounding box center [562, 137] width 18 height 11
click at [559, 156] on button "Yes" at bounding box center [562, 153] width 18 height 11
click at [557, 170] on div "Send a Copy to Client Yes No" at bounding box center [555, 169] width 158 height 11
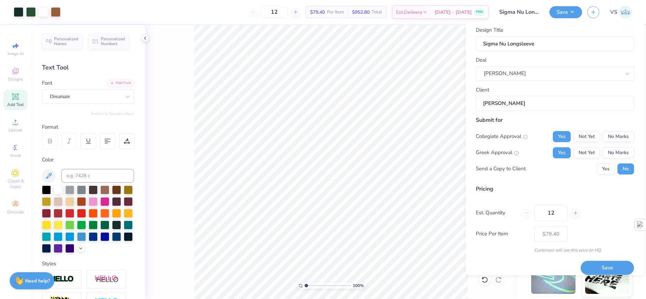
scroll to position [0, 0]
click at [574, 216] on icon at bounding box center [575, 214] width 5 height 5
click at [529, 219] on div "13" at bounding box center [551, 215] width 58 height 16
click at [528, 215] on icon at bounding box center [527, 214] width 5 height 5
click at [609, 269] on button "Save" at bounding box center [607, 269] width 53 height 14
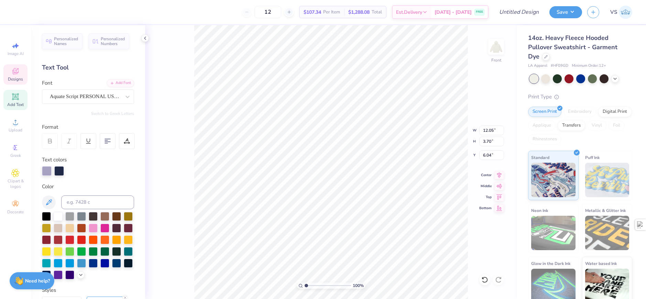
scroll to position [6, 2]
type textarea "Sigma Nu"
click at [193, 135] on div "100 % Front W 12.05 12.05 " H 3.70 3.70 " Y 6.04 6.04 " Center Middle Top Bottom" at bounding box center [331, 162] width 372 height 274
click at [548, 57] on icon at bounding box center [546, 55] width 3 height 3
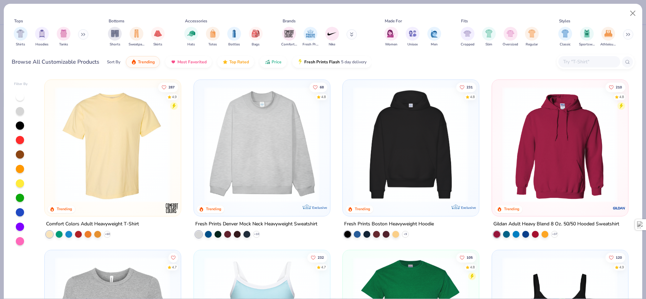
click at [557, 146] on img at bounding box center [560, 145] width 122 height 116
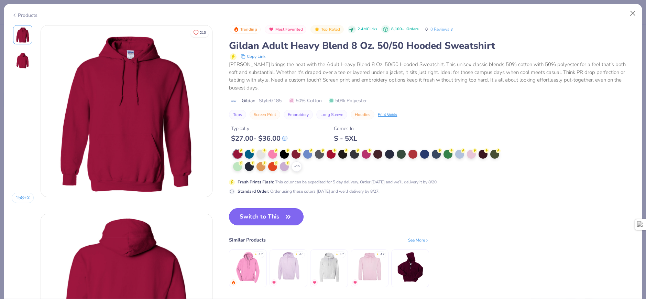
click at [272, 217] on button "Switch to This" at bounding box center [266, 216] width 75 height 17
click at [288, 215] on icon "button" at bounding box center [288, 217] width 10 height 10
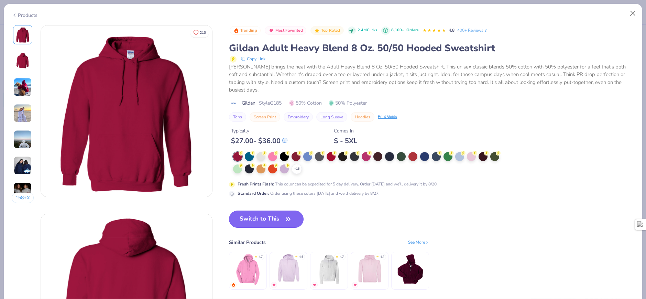
click at [285, 223] on icon "button" at bounding box center [288, 219] width 10 height 10
click at [296, 169] on icon at bounding box center [297, 169] width 6 height 6
click at [426, 173] on div at bounding box center [424, 168] width 9 height 9
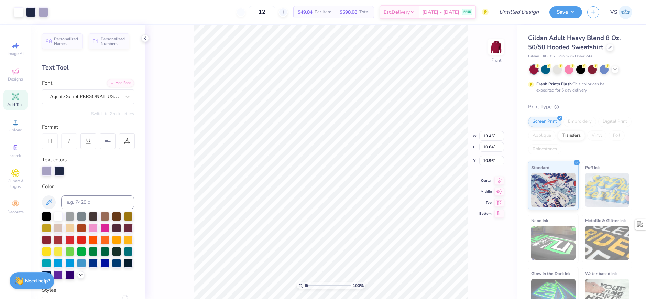
click at [479, 103] on div "100 % Front W 13.45 13.45 " H 10.64 10.64 " Y 10.96 10.96 " Center Middle Top B…" at bounding box center [331, 162] width 372 height 274
type input "6.33"
click at [560, 71] on div at bounding box center [557, 68] width 9 height 9
click at [614, 73] on div at bounding box center [581, 69] width 103 height 9
click at [615, 70] on icon at bounding box center [616, 69] width 6 height 6
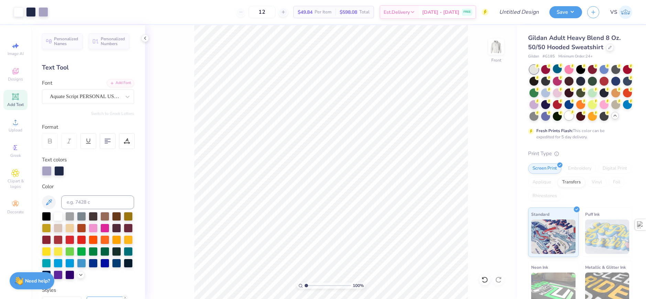
click at [574, 116] on div at bounding box center [569, 115] width 9 height 9
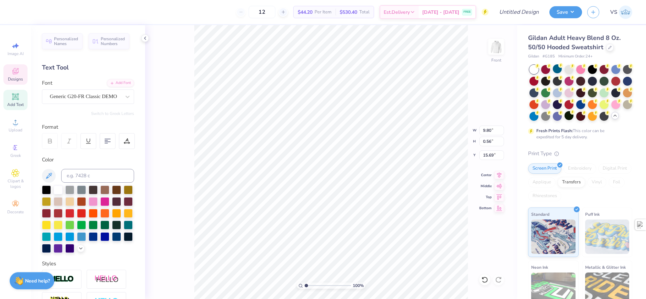
scroll to position [6, 1]
type textarea "N"
type textarea "O"
type textarea "NORTHWESTERN UNIVERISTY"
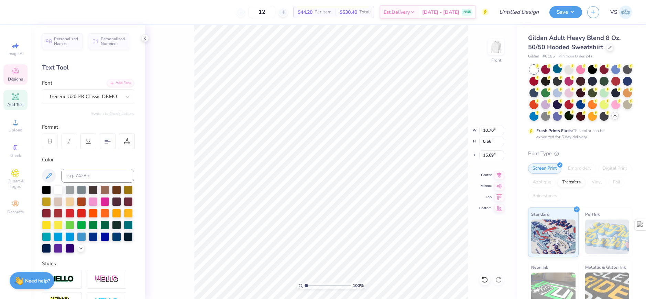
scroll to position [6, 4]
type textarea "NORTHWESTERN UNIVERSITY"
type input "5.46"
type input "0.47"
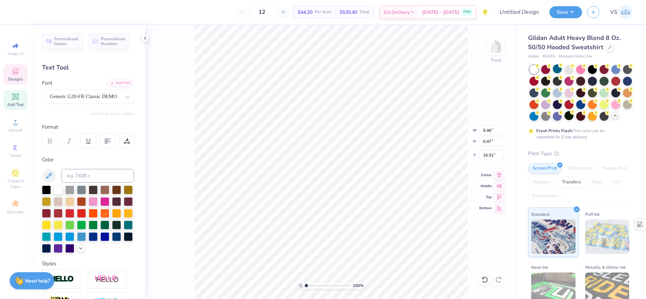
type input "16.51"
type textarea "LEVANSTON , I L"
type textarea "EVANSTON , I L"
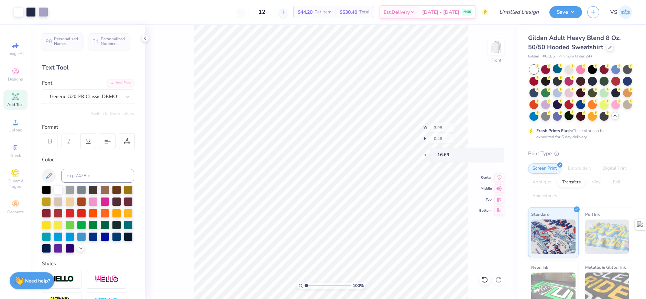
type input "16.69"
type input "5.24"
type input "0.61"
type input "16.54"
type textarea "EVANSTON , I L"
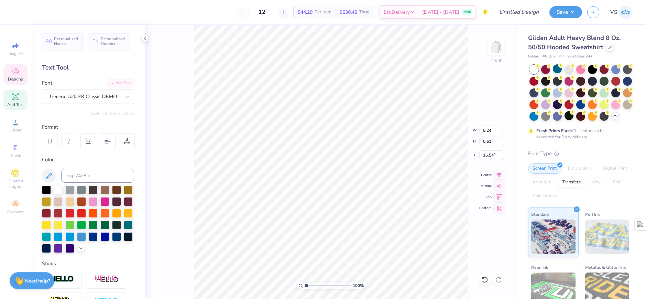
scroll to position [6, 3]
type textarea "EVANSTON , I L"
type textarea "EVANSTON , IL"
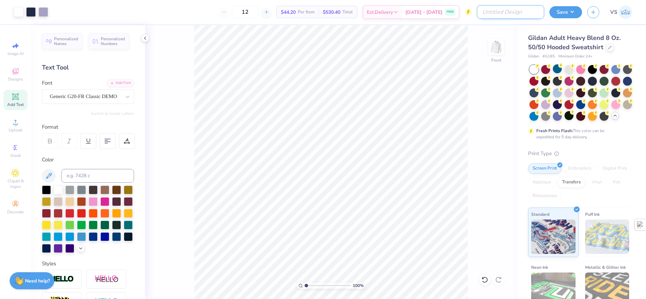
click at [509, 11] on input "Design Title" at bounding box center [510, 12] width 67 height 14
type input "h"
type input "Hoodie Back - Sigma Nu"
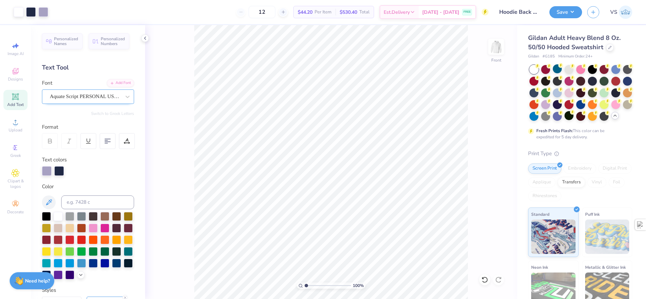
click at [70, 101] on div "Aquate Script PERSONAL USE ONLY" at bounding box center [85, 96] width 72 height 11
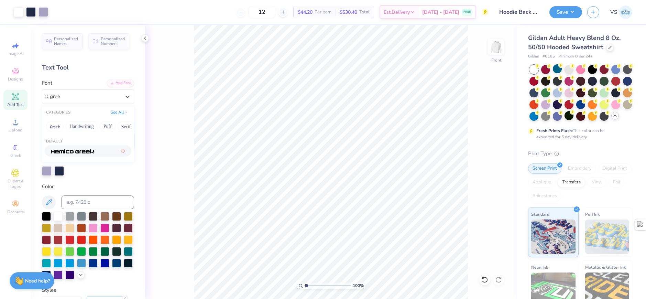
type input "greek"
click at [55, 130] on button "Greek" at bounding box center [55, 126] width 18 height 11
drag, startPoint x: 77, startPoint y: 101, endPoint x: 53, endPoint y: 101, distance: 23.7
click at [53, 101] on div "Aquate Script PERSONAL USE ONLY" at bounding box center [85, 96] width 72 height 11
type input "f"
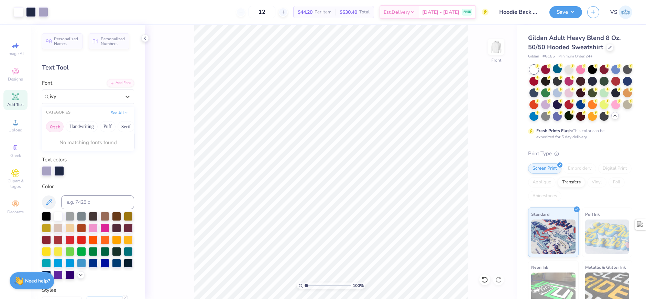
click at [52, 131] on button "Greek" at bounding box center [55, 126] width 18 height 11
type input "ivy"
click at [84, 105] on div "Personalized Names Personalized Numbers Text Tool Add Font Font Aquate Script P…" at bounding box center [88, 162] width 114 height 274
click at [94, 97] on div "Aquate Script PERSONAL USE ONLY" at bounding box center [85, 96] width 72 height 11
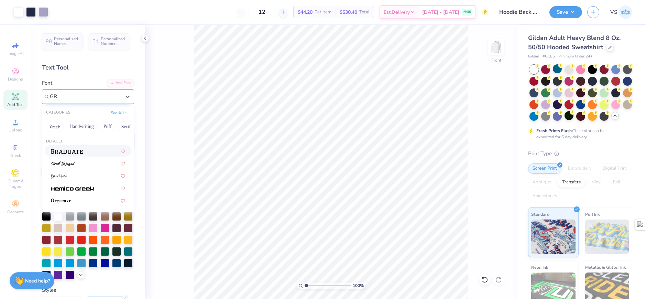
type input "G"
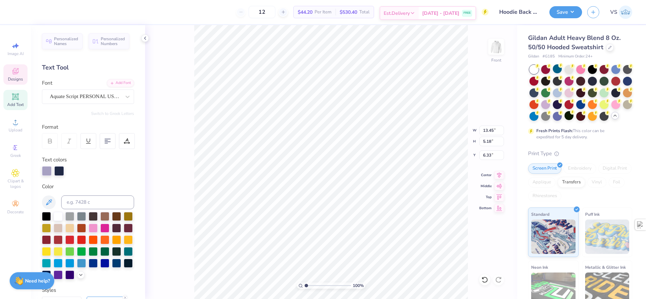
scroll to position [6, 1]
type textarea "Sigma Nu"
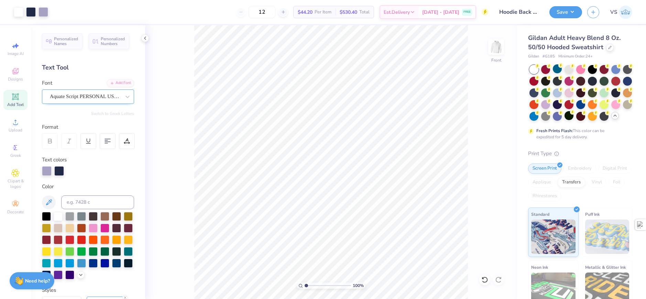
click at [106, 99] on div "Aquate Script PERSONAL USE ONLY" at bounding box center [85, 96] width 72 height 11
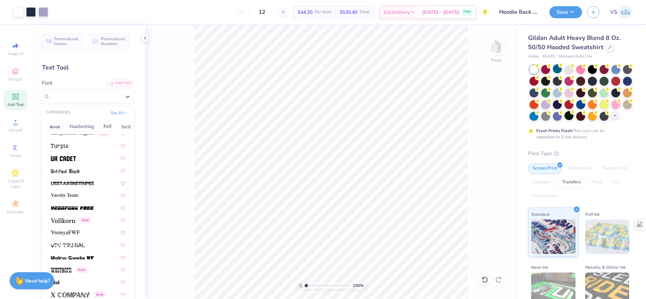
scroll to position [3698, 0]
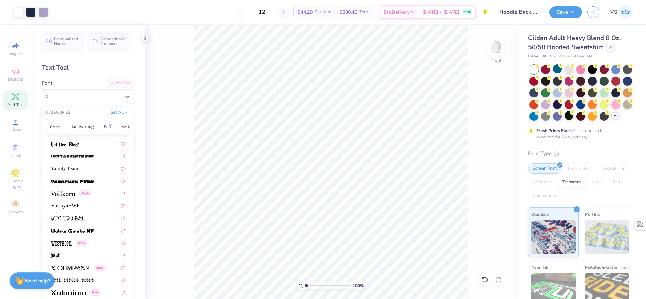
click at [117, 114] on button "See All" at bounding box center [119, 112] width 21 height 7
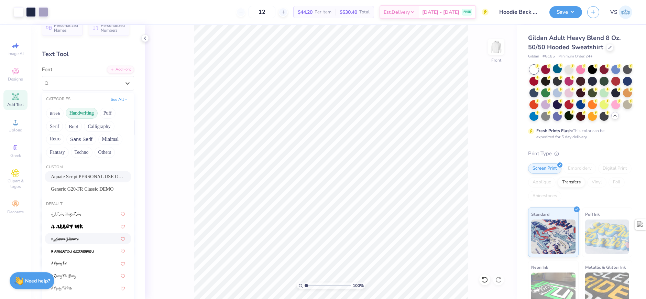
scroll to position [0, 0]
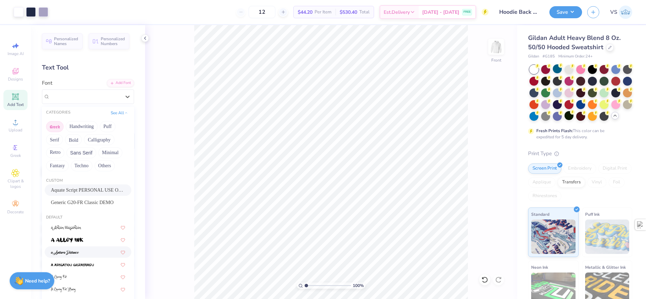
click at [56, 124] on button "Greek" at bounding box center [55, 126] width 18 height 11
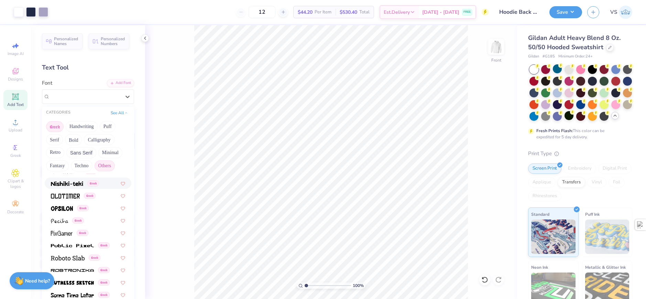
scroll to position [378, 0]
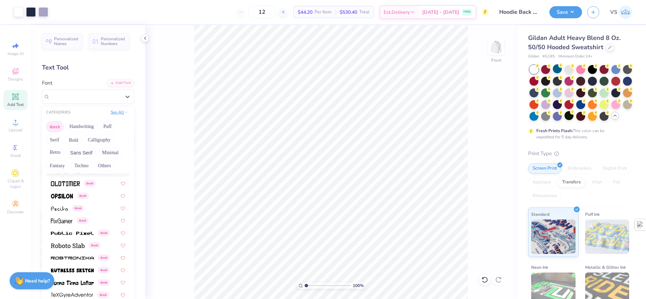
click at [112, 115] on button "See All" at bounding box center [119, 112] width 21 height 7
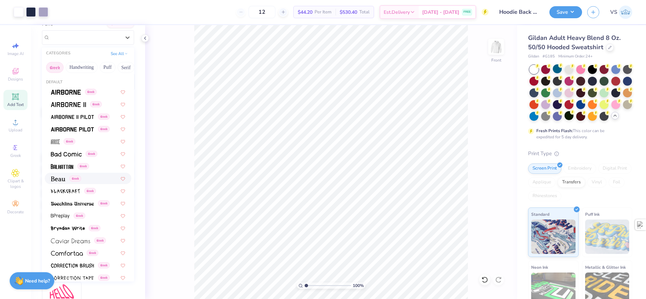
scroll to position [0, 0]
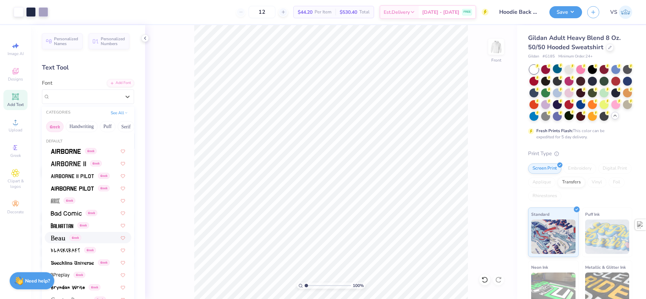
click at [55, 125] on button "Greek" at bounding box center [55, 126] width 18 height 11
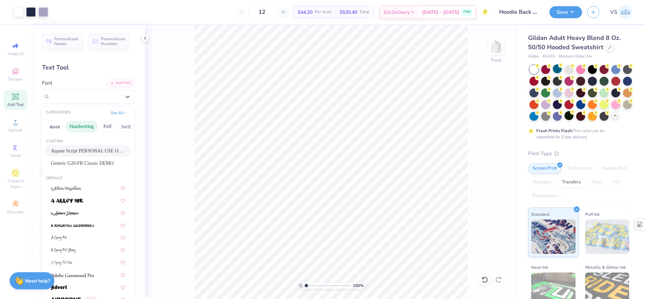
click at [93, 128] on button "Handwriting" at bounding box center [82, 126] width 32 height 11
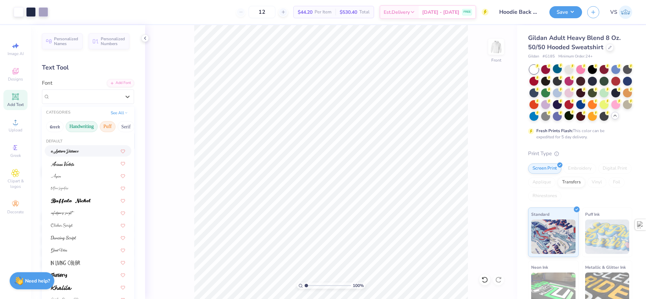
click at [108, 128] on button "Puff" at bounding box center [108, 126] width 16 height 11
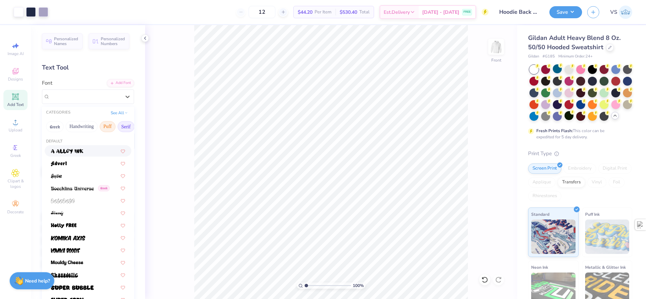
click at [122, 124] on button "Serif" at bounding box center [126, 126] width 17 height 11
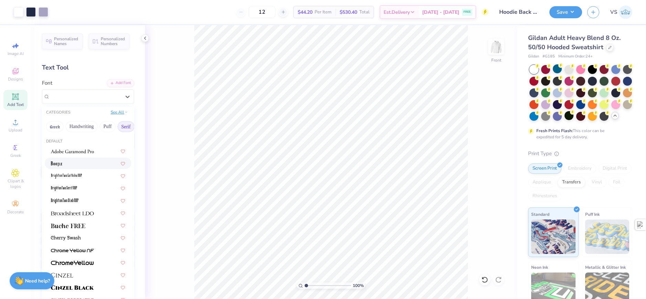
click at [111, 114] on button "See All" at bounding box center [119, 112] width 21 height 7
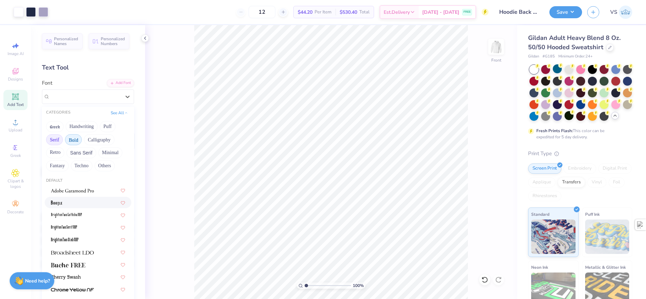
click at [75, 138] on button "Bold" at bounding box center [73, 139] width 17 height 11
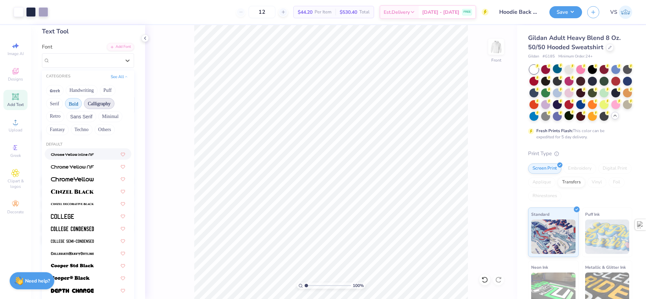
click at [99, 105] on button "Calligraphy" at bounding box center [99, 103] width 30 height 11
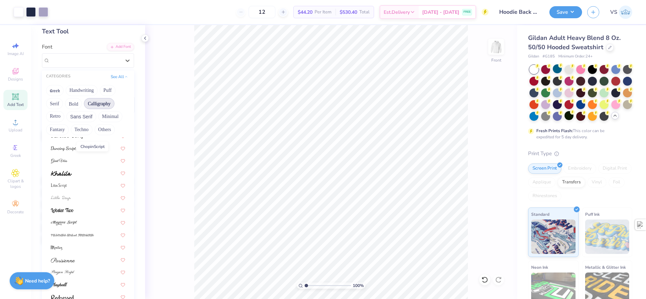
scroll to position [168, 0]
click at [65, 230] on span at bounding box center [72, 233] width 43 height 7
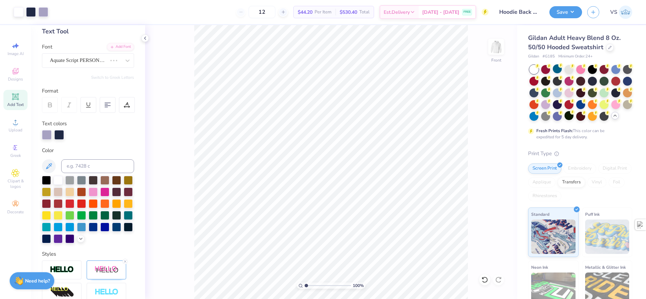
click at [92, 60] on div "Aquate Script PERSONAL USE ONLY" at bounding box center [78, 60] width 58 height 11
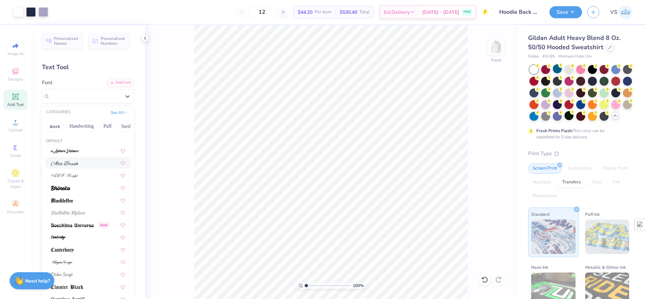
scroll to position [0, 0]
click at [109, 110] on button "See All" at bounding box center [119, 112] width 21 height 7
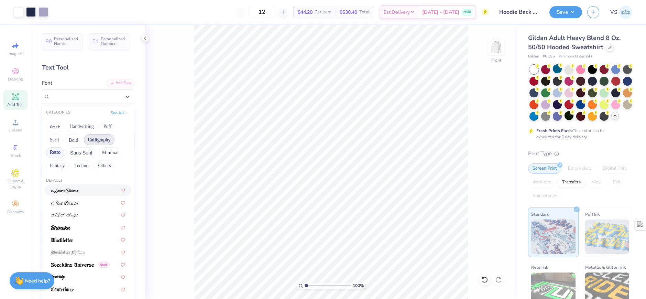
click at [62, 153] on button "Retro" at bounding box center [55, 152] width 18 height 11
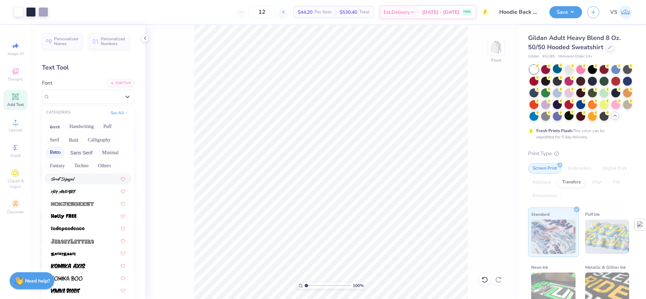
scroll to position [482, 0]
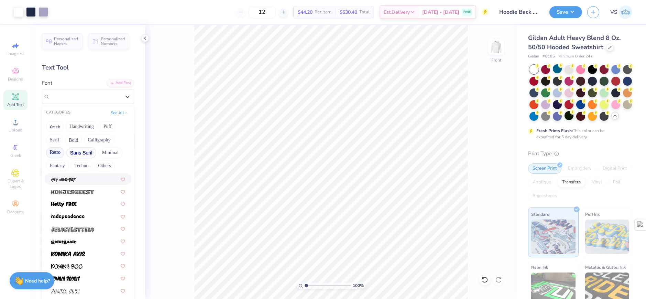
click at [85, 153] on button "Sans Serif" at bounding box center [81, 152] width 30 height 11
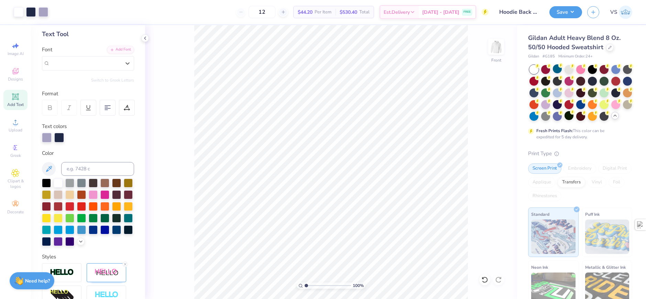
scroll to position [0, 0]
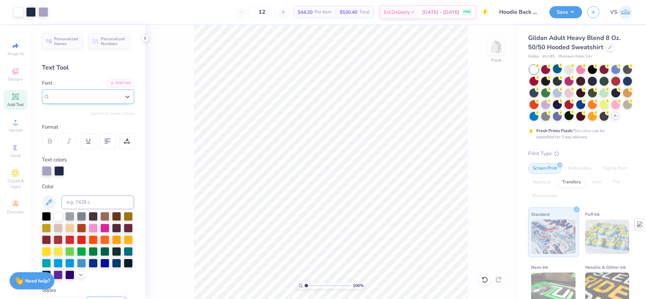
click at [97, 89] on div "Mistress Script - Alternates" at bounding box center [88, 96] width 92 height 14
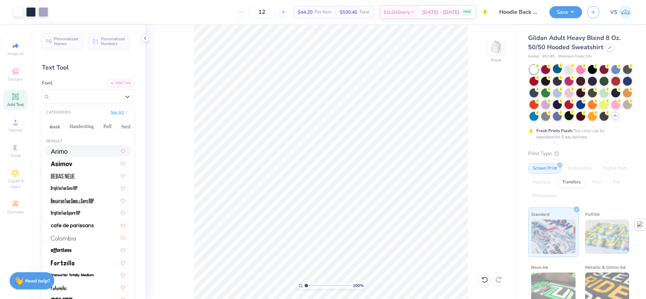
click at [115, 113] on button "See All" at bounding box center [119, 112] width 21 height 7
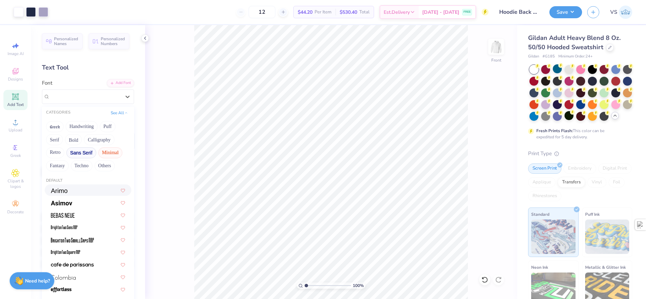
scroll to position [34, 0]
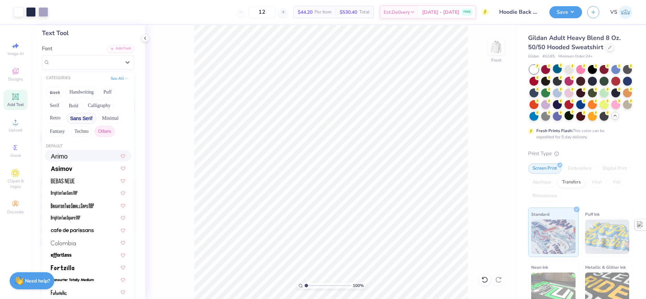
click at [101, 131] on button "Others" at bounding box center [105, 131] width 20 height 11
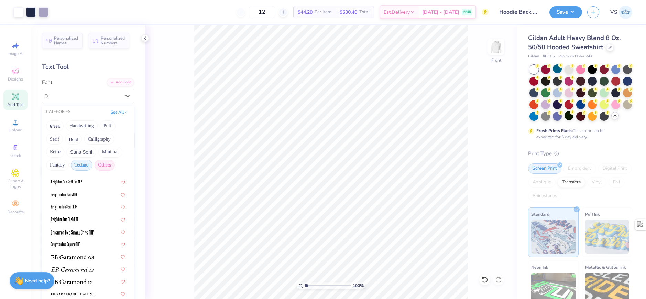
scroll to position [0, 0]
click at [81, 162] on button "Techno" at bounding box center [82, 165] width 22 height 11
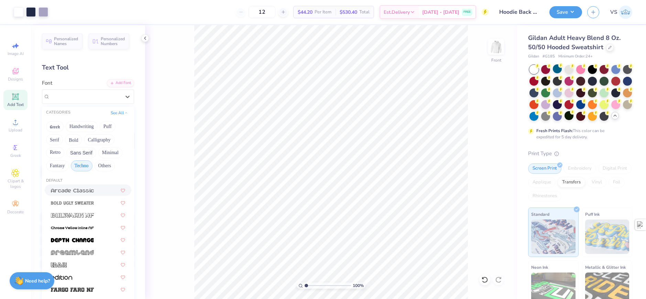
click at [86, 159] on div "Greek Handwriting Puff Serif Bold Calligraphy Retro Sans Serif Minimal Fantasy …" at bounding box center [88, 146] width 92 height 54
click at [86, 162] on button "Techno" at bounding box center [82, 165] width 22 height 11
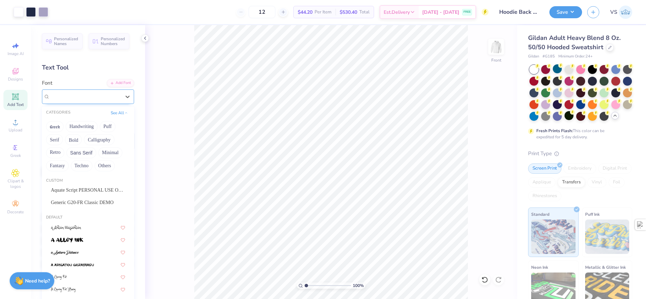
click at [69, 96] on span "Mistress Script - Alternates" at bounding box center [78, 97] width 56 height 8
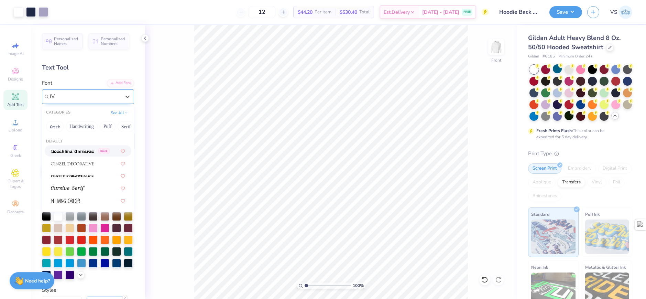
type input "I"
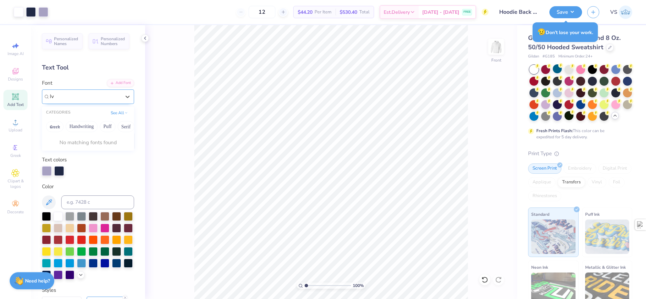
type input "I"
type input "GRK IVY NO.2"
drag, startPoint x: 105, startPoint y: 97, endPoint x: 62, endPoint y: 101, distance: 43.9
click at [62, 101] on div "Mistress Script - Alternates" at bounding box center [85, 96] width 72 height 11
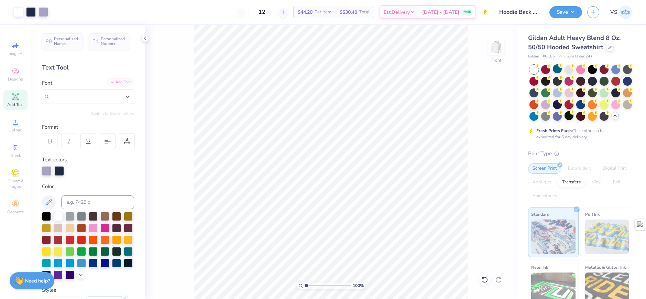
click at [121, 82] on div "Add Font" at bounding box center [120, 82] width 27 height 8
click at [120, 82] on div "Add Font" at bounding box center [120, 82] width 27 height 8
click at [115, 84] on div "Add Font" at bounding box center [120, 82] width 27 height 8
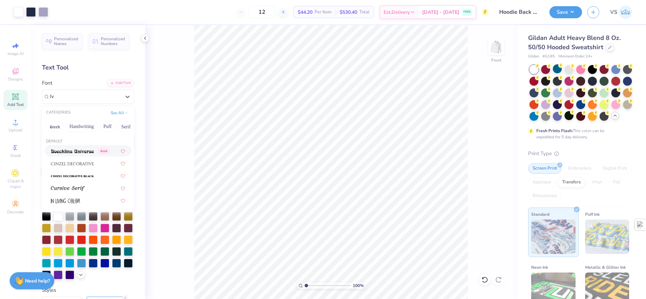
type input "I"
type input "G"
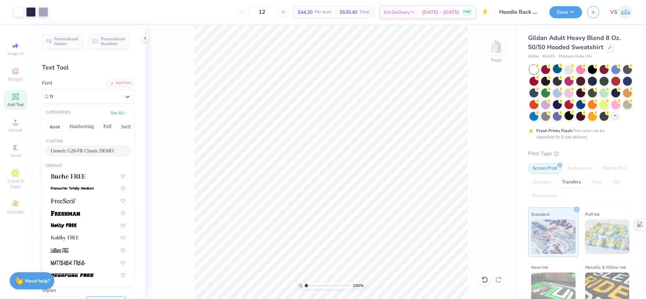
type input "f"
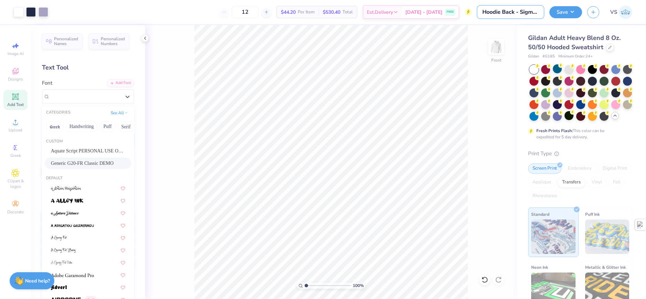
type input "Hoodie Back -"
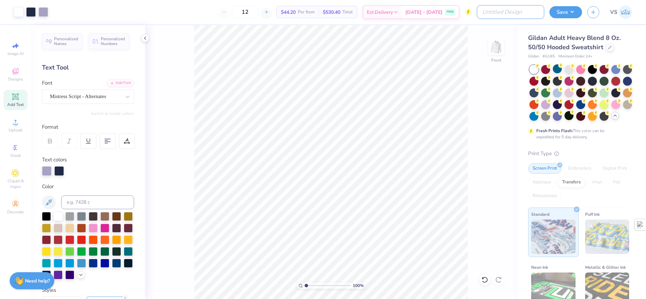
type input "hOODIE"
click at [107, 97] on div "Mistress Script - Alternates" at bounding box center [85, 96] width 72 height 11
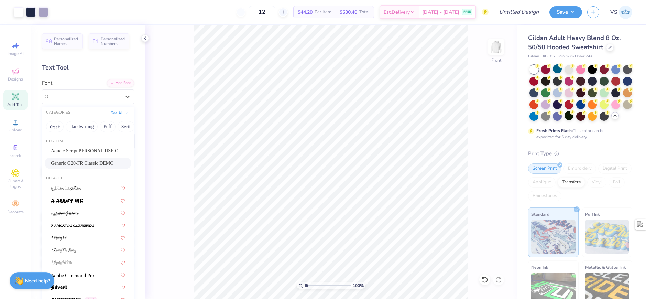
click at [80, 162] on span "Generic G20-FR Classic DEMO" at bounding box center [82, 163] width 63 height 7
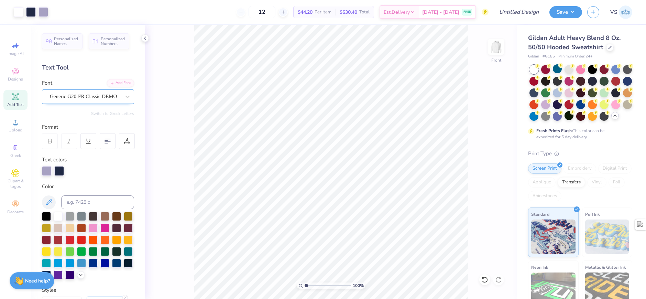
click at [100, 94] on div "Generic G20-FR Classic DEMO" at bounding box center [85, 96] width 72 height 11
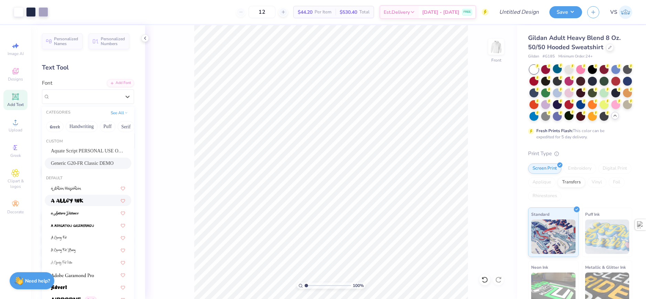
click at [72, 201] on img at bounding box center [67, 201] width 32 height 5
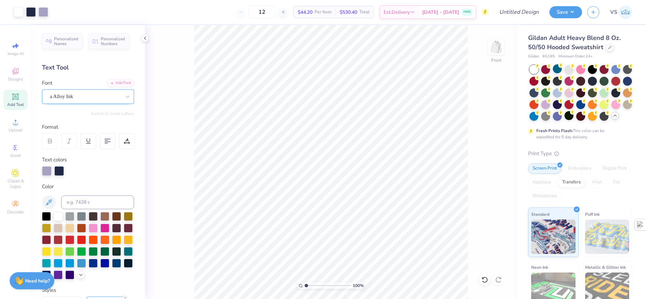
click at [96, 92] on div at bounding box center [85, 96] width 71 height 9
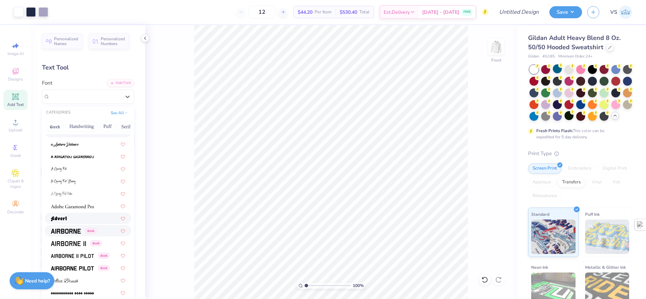
scroll to position [103, 0]
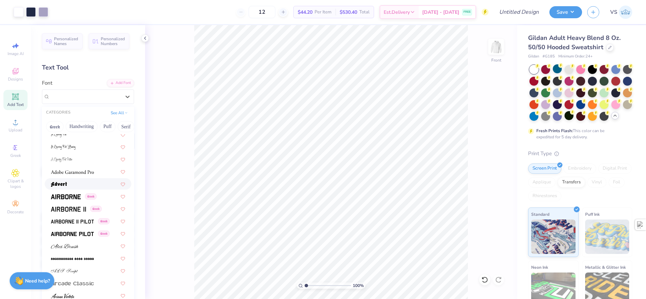
click at [69, 187] on div at bounding box center [88, 183] width 74 height 7
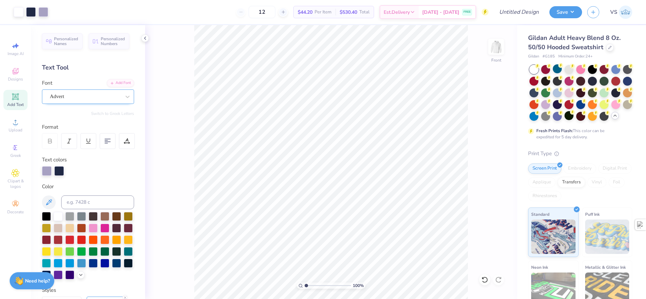
click at [92, 101] on div "Advert" at bounding box center [85, 96] width 72 height 11
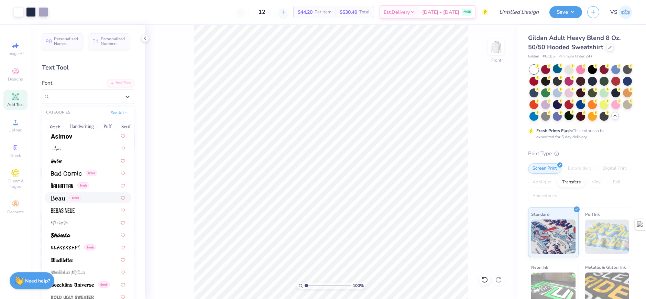
scroll to position [310, 0]
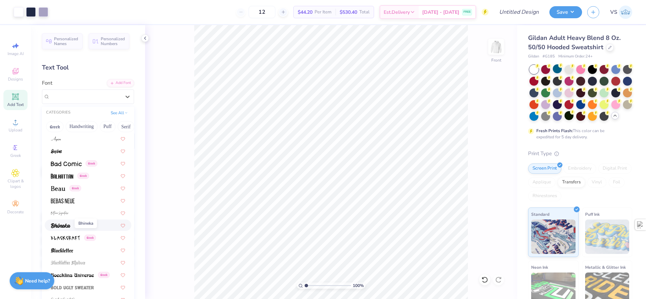
click at [66, 223] on img at bounding box center [61, 225] width 20 height 5
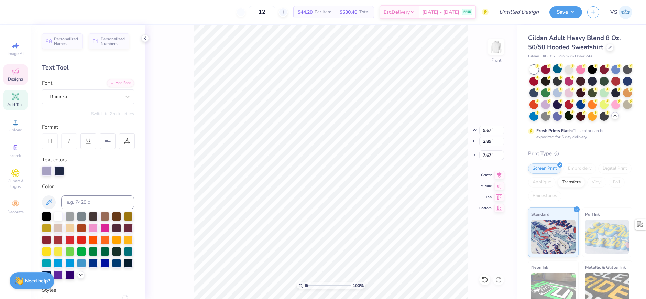
type input "12.00"
type input "3.58"
type input "7.12"
type input "6.52"
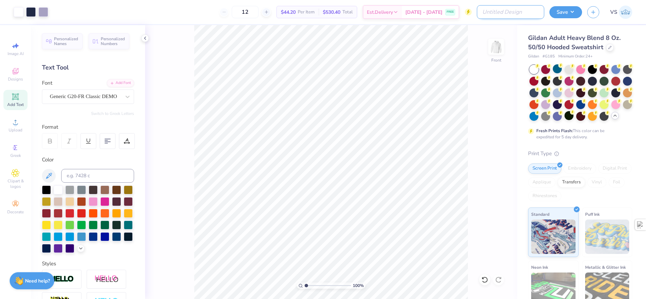
click at [534, 15] on input "Design Title" at bounding box center [510, 12] width 67 height 14
type input "Hoodie Back - Sigma Nu"
click at [559, 17] on button "Save" at bounding box center [566, 11] width 33 height 12
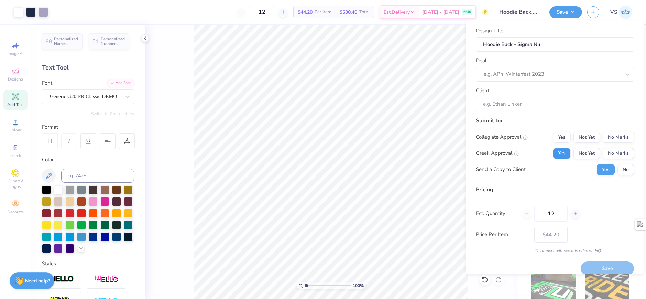
click at [560, 153] on button "Yes" at bounding box center [562, 153] width 18 height 11
click at [560, 139] on button "Yes" at bounding box center [562, 137] width 18 height 11
click at [619, 171] on button "No" at bounding box center [626, 169] width 17 height 11
click at [535, 101] on input "Client" at bounding box center [555, 104] width 158 height 15
click at [509, 110] on input "Client" at bounding box center [555, 104] width 158 height 15
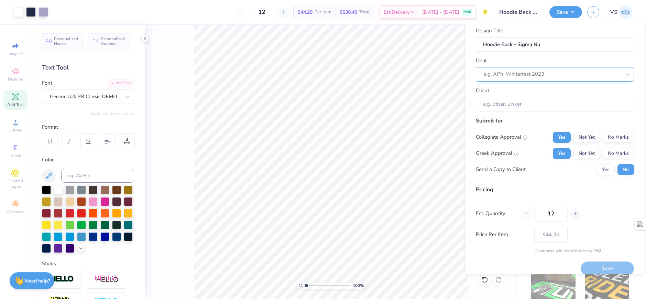
click at [538, 72] on div at bounding box center [552, 73] width 137 height 9
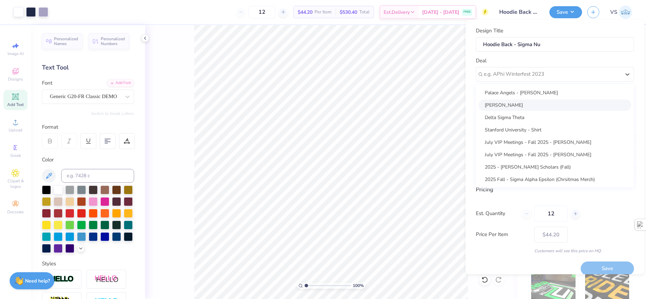
click at [522, 102] on div "Jared Perlmutter" at bounding box center [555, 104] width 153 height 11
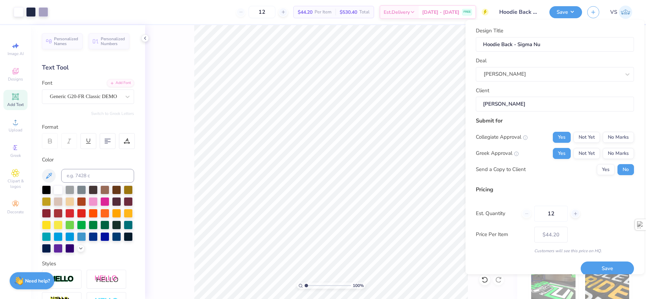
type input "Jared Perlmutter"
click at [548, 117] on div "Submit for" at bounding box center [555, 121] width 158 height 8
click at [610, 265] on button "Save" at bounding box center [607, 268] width 53 height 14
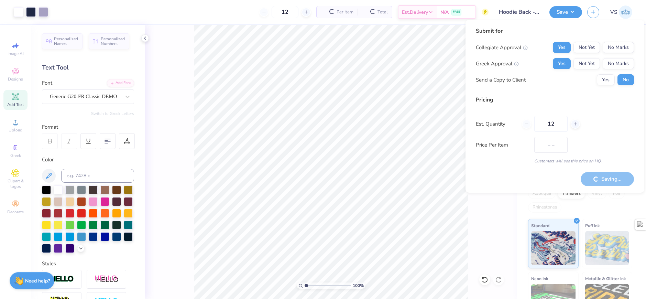
type input "$44.20"
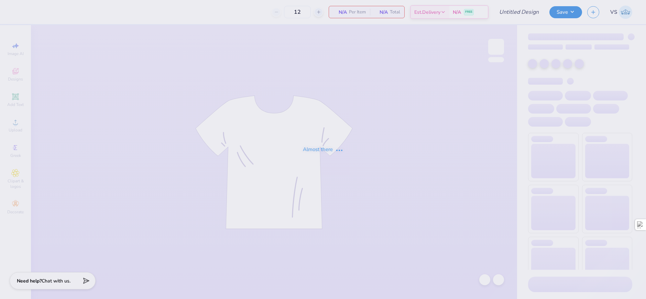
type input "Sigma Nu Longsleeve"
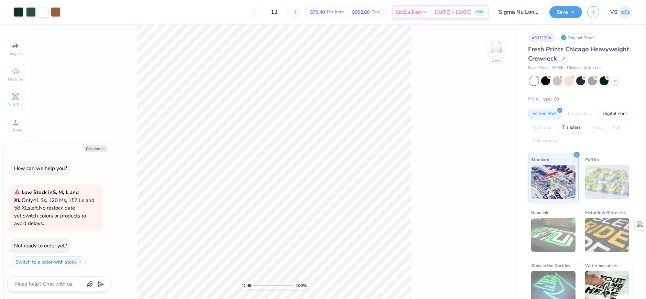
type textarea "x"
type input "3.6716840780171"
type textarea "x"
type input "3.6716840780171"
type textarea "x"
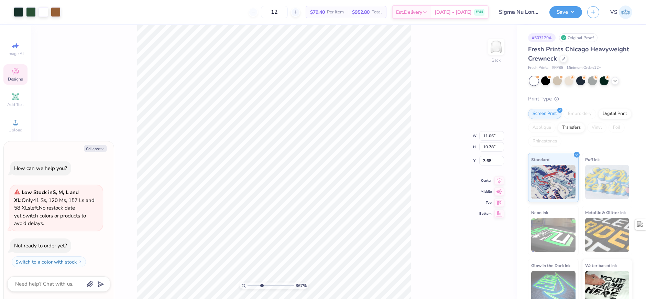
type input "3.6716840780171"
type textarea "x"
type input "3.6716840780171"
type textarea "x"
click at [438, 125] on div "367 % Back W 11.06 11.06 " H 10.78 10.78 " Y 3.68 3.68 " Center Middle Top Bott…" at bounding box center [274, 162] width 486 height 274
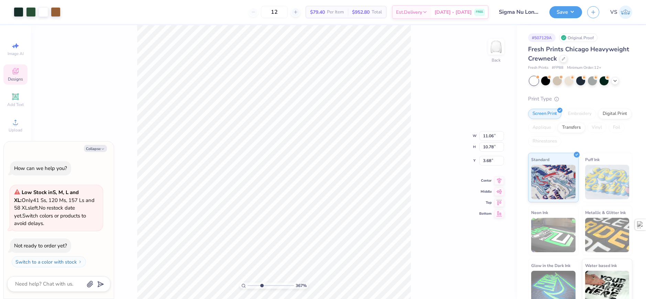
type input "3.6716840780171"
type textarea "x"
type input "3.6716840780171"
type textarea "x"
type input "3.6716840780171"
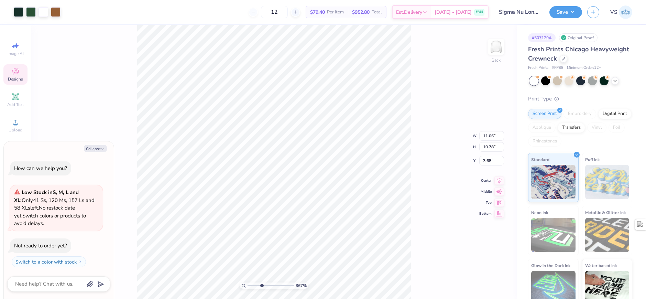
type textarea "x"
type input "3.6716840780171"
type textarea "x"
type input "3.6716840780171"
type textarea "x"
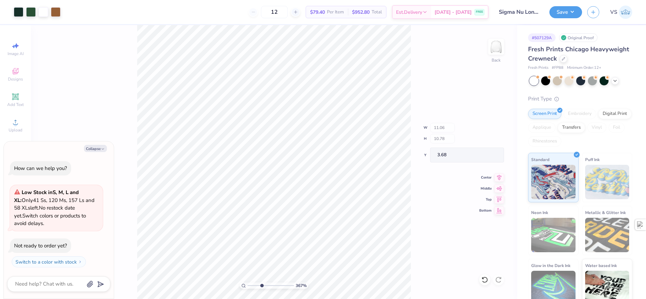
type input "3.6716840780171"
type textarea "x"
type input "0.74"
type input "0.60"
type input "5.91"
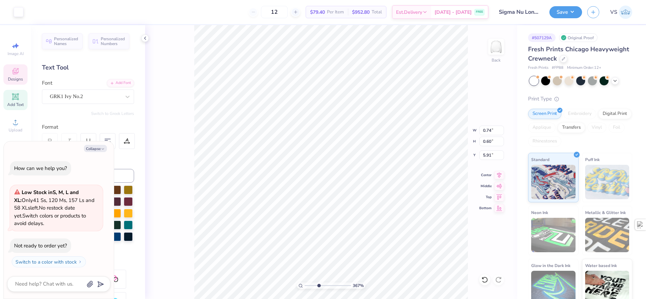
type textarea "x"
type input "3.6716840780171"
type textarea "x"
type input "3.6716840780171"
click at [101, 148] on icon "button" at bounding box center [103, 149] width 4 height 4
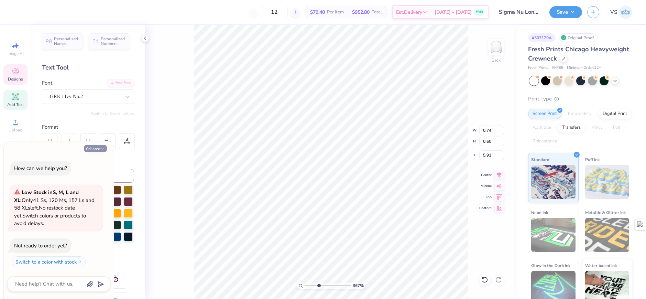
type textarea "x"
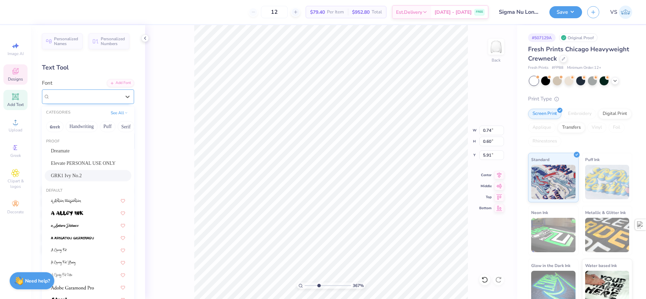
drag, startPoint x: 64, startPoint y: 98, endPoint x: 58, endPoint y: 97, distance: 6.6
click at [58, 97] on div "GRK1 Ivy No.2" at bounding box center [85, 96] width 72 height 11
drag, startPoint x: 85, startPoint y: 177, endPoint x: 57, endPoint y: 180, distance: 27.7
click at [57, 180] on div "GRK1 Ivy No.2" at bounding box center [88, 175] width 87 height 11
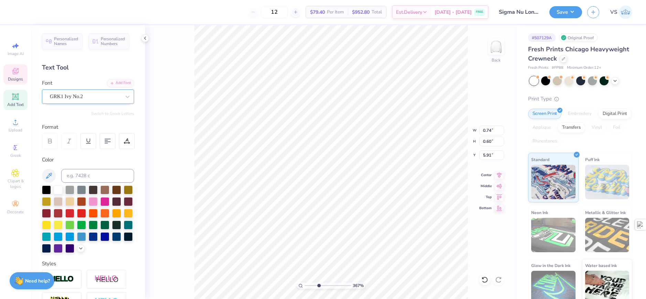
click at [79, 99] on div "GRK1 Ivy No.2" at bounding box center [85, 96] width 72 height 11
click at [89, 98] on div "GRK1 Ivy No.2" at bounding box center [85, 97] width 71 height 8
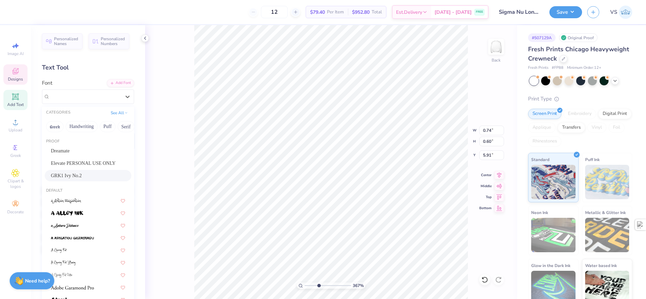
click at [77, 173] on span "GRK1 Ivy No.2" at bounding box center [66, 175] width 31 height 7
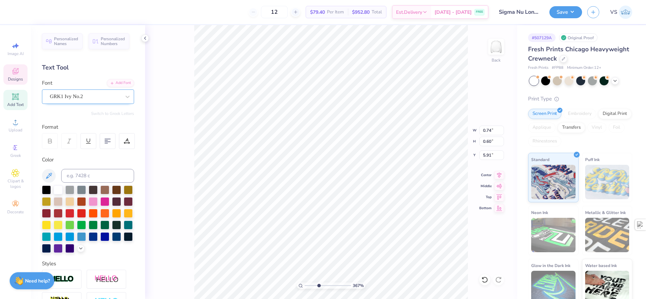
click at [98, 102] on div "GRK1 Ivy No.2" at bounding box center [88, 96] width 92 height 14
type input "3.6716840780171"
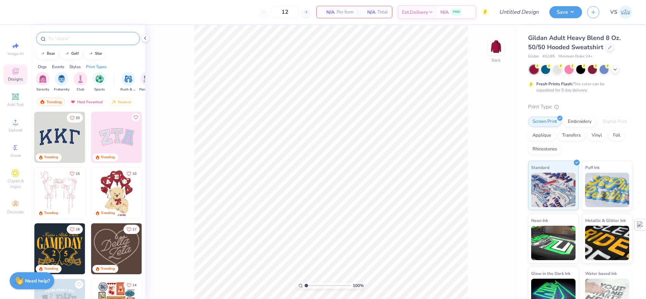
click at [75, 43] on div at bounding box center [88, 38] width 104 height 13
click at [503, 42] on img at bounding box center [497, 47] width 28 height 28
click at [84, 34] on div at bounding box center [88, 38] width 104 height 13
click at [98, 38] on input "text" at bounding box center [91, 38] width 88 height 7
type input "dice"
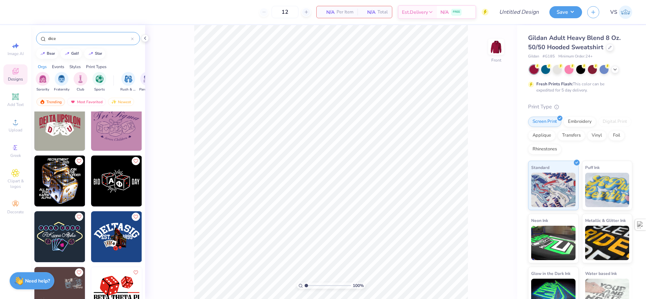
scroll to position [69, 0]
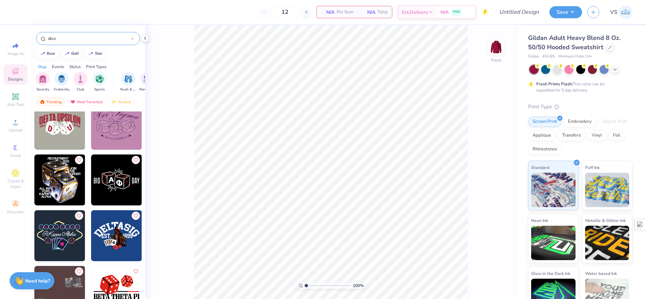
click at [107, 277] on img at bounding box center [116, 291] width 51 height 51
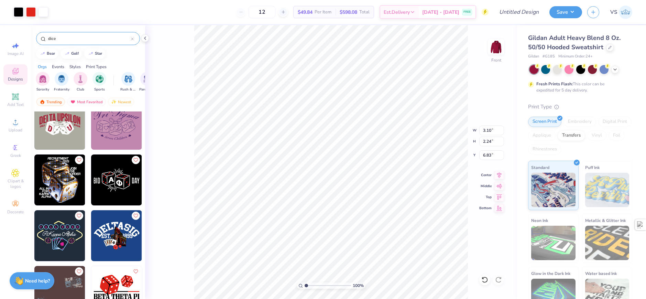
type input "6.83"
type input "9.72"
type input "7.04"
type input "11.46"
type input "10.52"
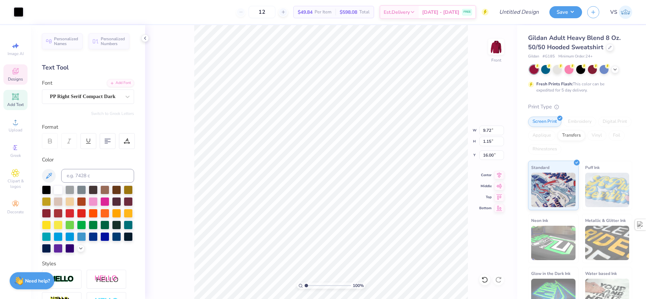
type input "16.00"
type input "15.36"
type input "3.32211092047231"
type input "15.32"
type input "3.32211092047231"
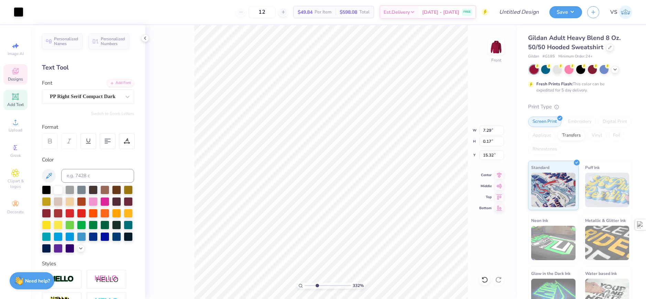
type input "6.62"
type input "0.15"
type input "1.64913377760655"
type input "6.34"
type input "1.64913377760655"
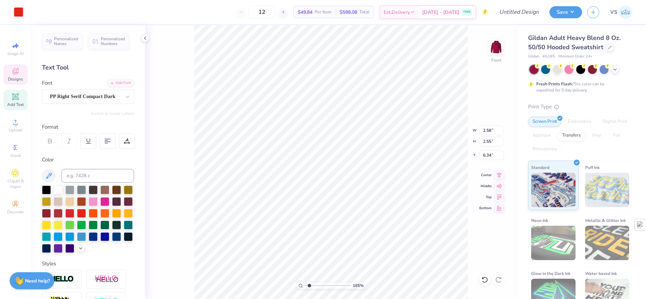
type input "4.10"
type input "4.15"
type input "10.48"
type input "1.64913377760655"
type input "6.43"
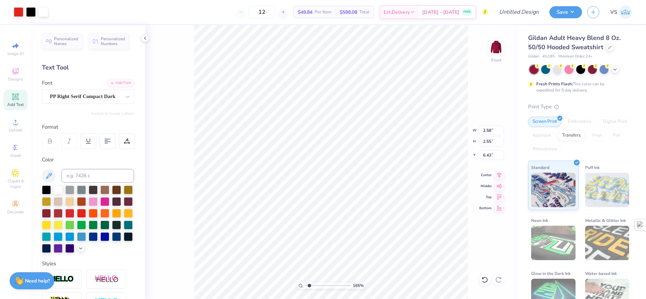
type input "1.64913377760655"
type input "2.42"
type input "2.63"
type input "6.38"
type input "1.64913377760655"
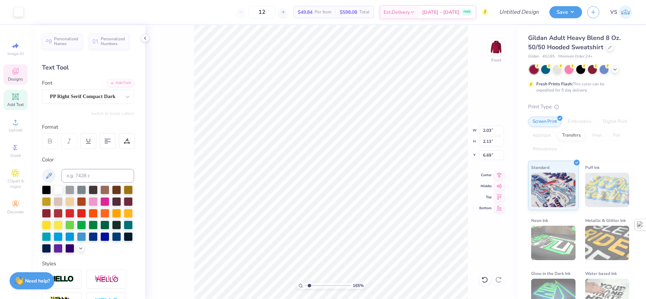
type input "2.12"
type input "1.82266588284093"
type input "6.19"
type input "1.10522621487156"
type input "9.57"
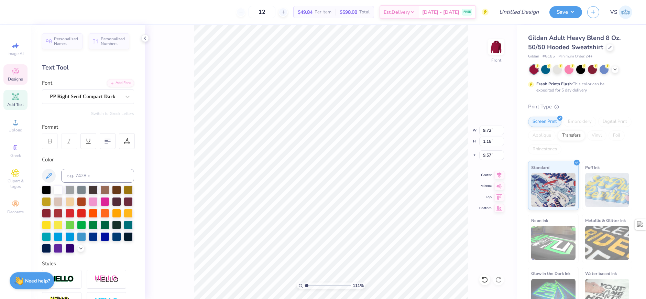
scroll to position [6, 3]
type input "1.10522621487156"
type textarea "BETA THETAA PI"
type input "1.10522621487156"
type textarea "s"
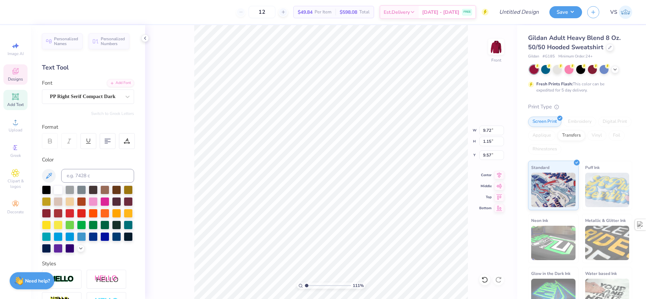
scroll to position [6, 1]
type input "1.10522621487156"
type textarea "si"
type input "1.10522621487156"
type textarea "s"
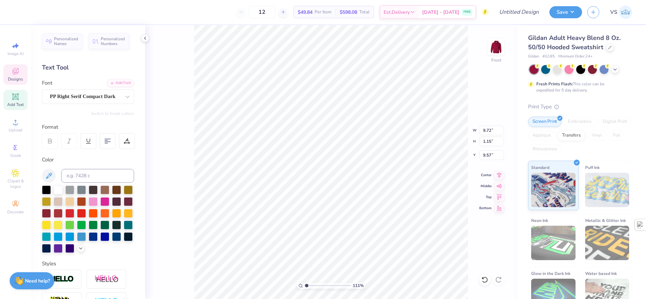
type input "1.10522621487156"
type textarea "SI"
type input "1.10522621487156"
type textarea "SIG"
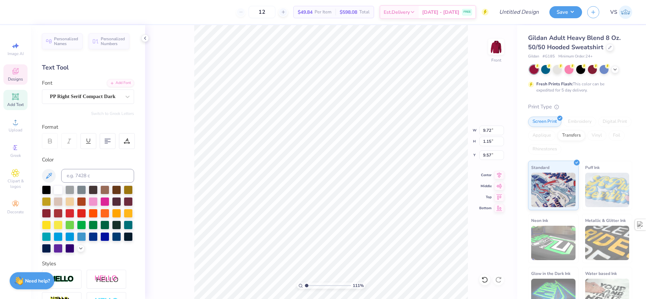
type input "1.10522621487156"
type textarea "SIGM"
type input "1.10522621487156"
type textarea "SIGMA"
type input "1.10522621487156"
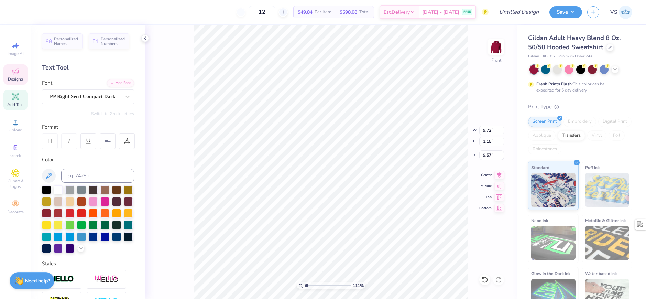
type textarea "SIGMA N"
type input "1.10522621487156"
type textarea "SIGMA NU"
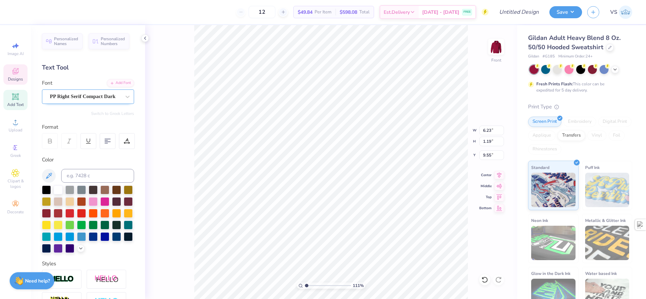
click at [62, 90] on div "PP Right Serif Compact Dark" at bounding box center [88, 96] width 92 height 14
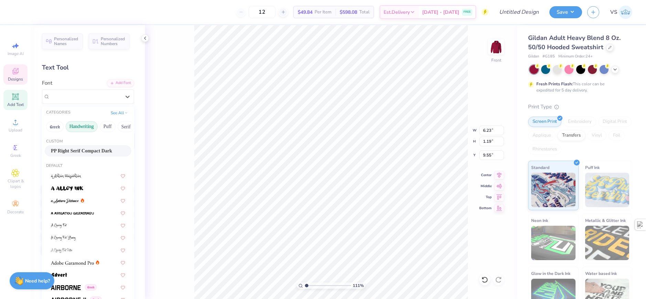
click at [90, 126] on button "Handwriting" at bounding box center [82, 126] width 32 height 11
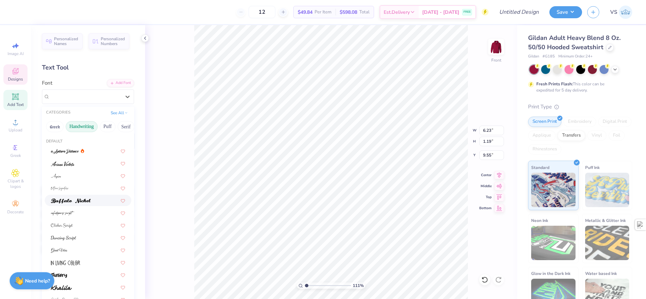
click at [87, 201] on img at bounding box center [71, 201] width 40 height 5
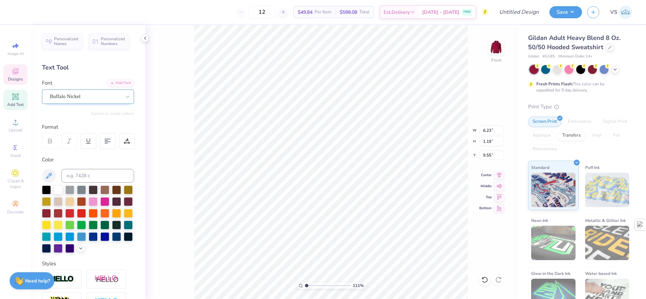
click at [88, 93] on div "Buffalo Nickel" at bounding box center [85, 96] width 72 height 11
click at [86, 95] on div "Buffalo Nickel" at bounding box center [85, 97] width 71 height 8
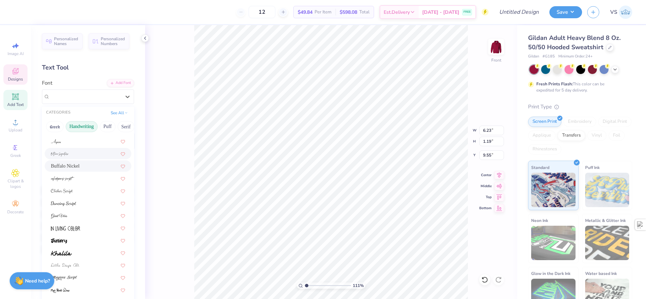
scroll to position [69, 0]
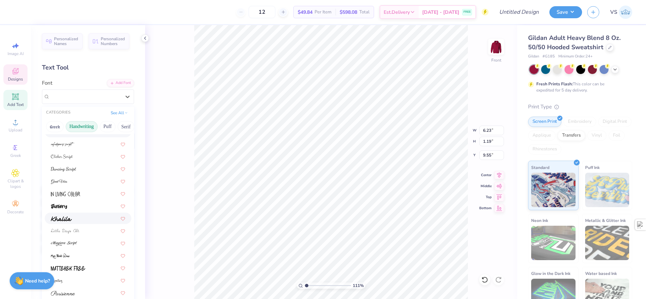
click at [71, 214] on div at bounding box center [88, 218] width 87 height 11
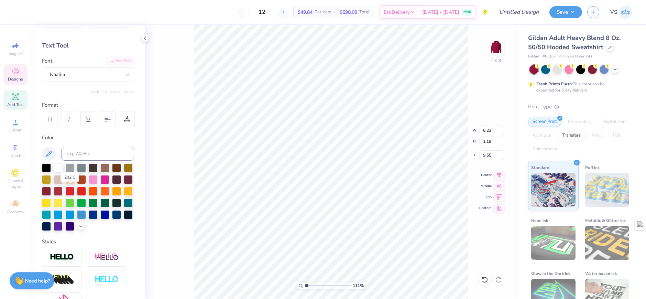
scroll to position [34, 0]
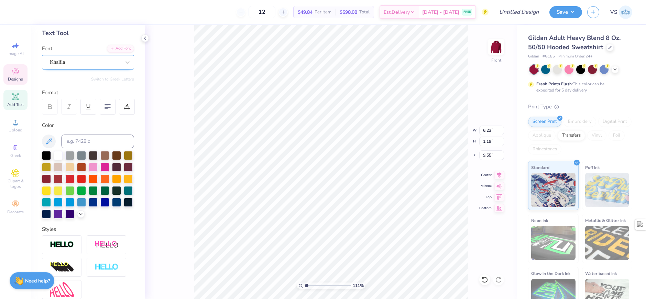
click at [85, 63] on div "Khalila" at bounding box center [85, 62] width 72 height 11
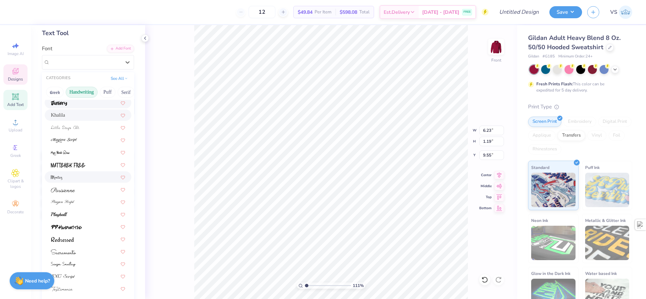
scroll to position [156, 0]
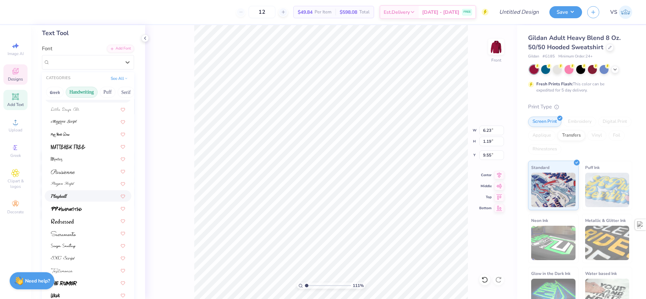
click at [69, 192] on div at bounding box center [88, 195] width 87 height 11
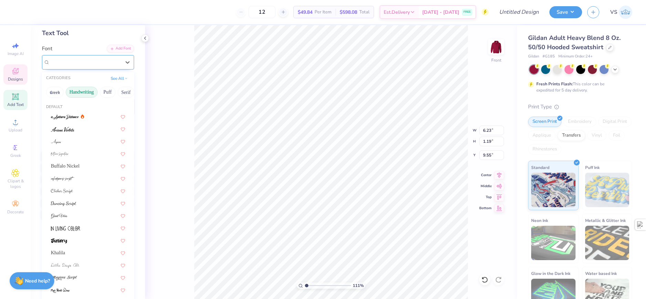
click at [82, 61] on div "Playball" at bounding box center [85, 62] width 72 height 11
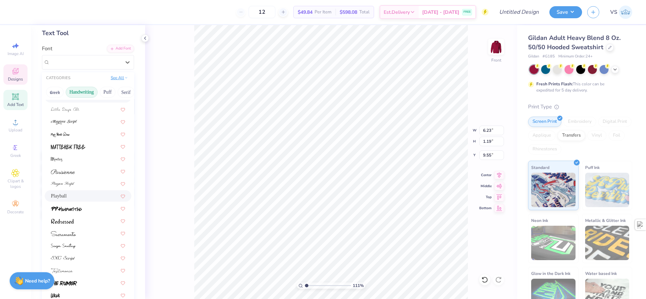
click at [116, 79] on button "See All" at bounding box center [119, 77] width 21 height 7
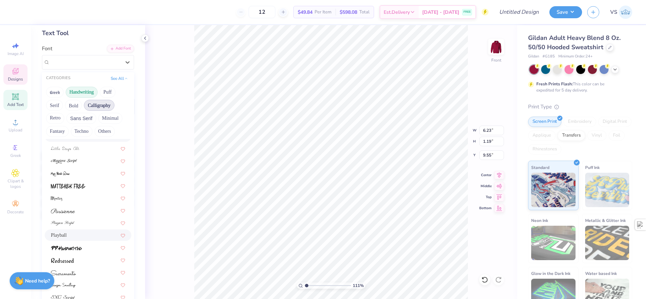
click at [93, 106] on button "Calligraphy" at bounding box center [99, 105] width 30 height 11
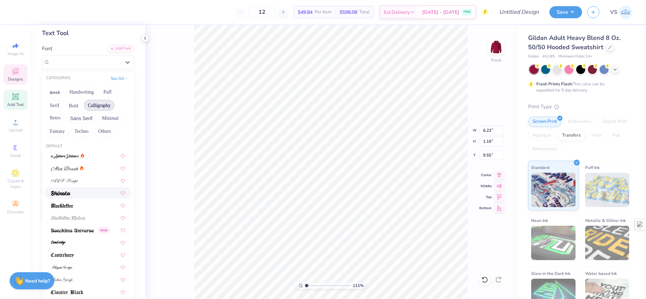
click at [73, 193] on div at bounding box center [88, 192] width 74 height 7
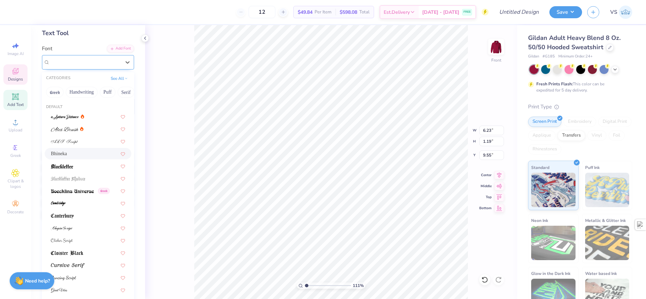
click at [85, 65] on div "Bhineka" at bounding box center [85, 62] width 72 height 11
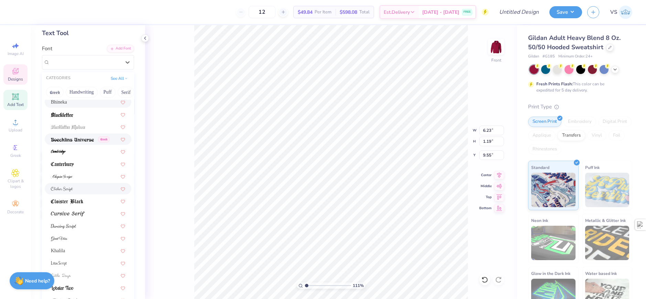
scroll to position [69, 0]
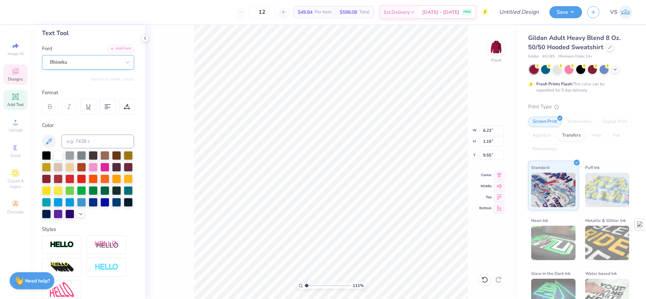
click at [93, 68] on div "Bhineka" at bounding box center [88, 62] width 92 height 14
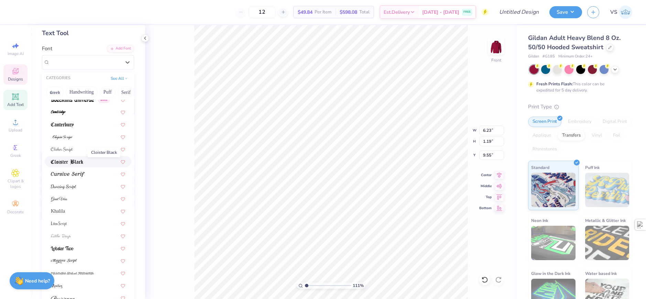
scroll to position [138, 0]
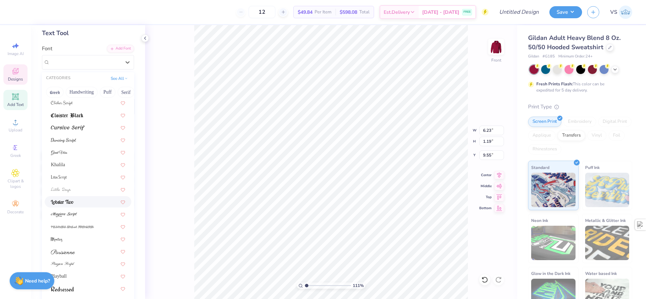
click at [77, 201] on div at bounding box center [88, 201] width 74 height 7
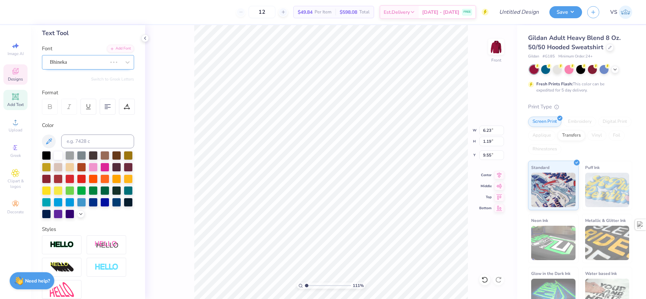
click at [91, 58] on div "Bhineka" at bounding box center [78, 62] width 58 height 11
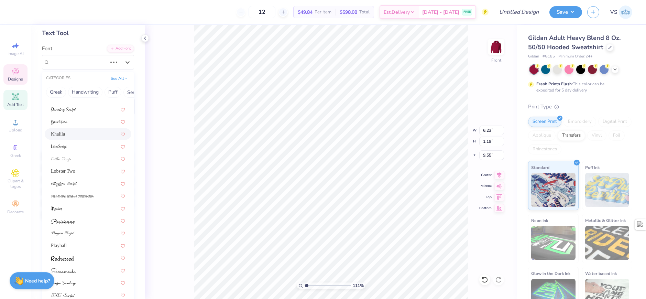
scroll to position [134, 0]
click at [78, 131] on img at bounding box center [68, 131] width 34 height 5
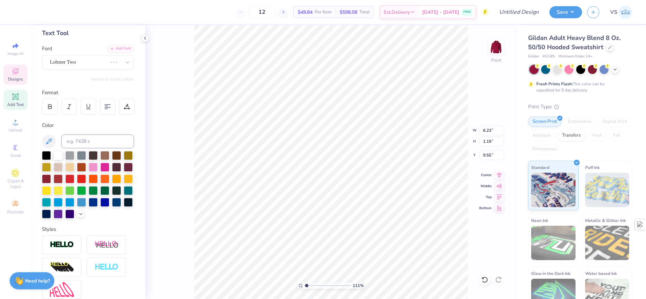
type input "1.10522621487156"
click at [120, 105] on div at bounding box center [127, 107] width 16 height 16
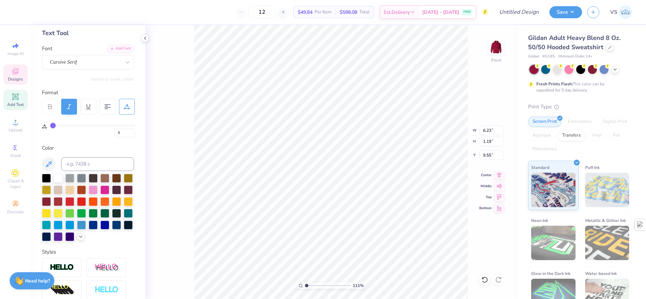
type input "1"
type input "3"
type input "4"
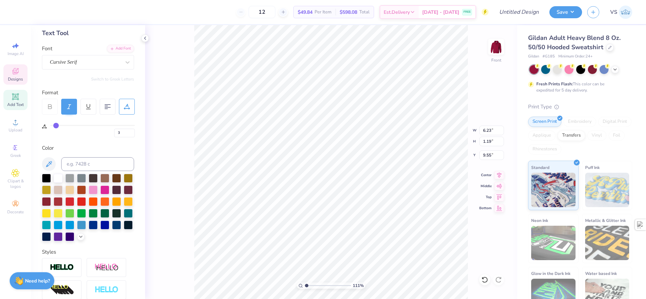
type input "4"
type input "6"
type input "8"
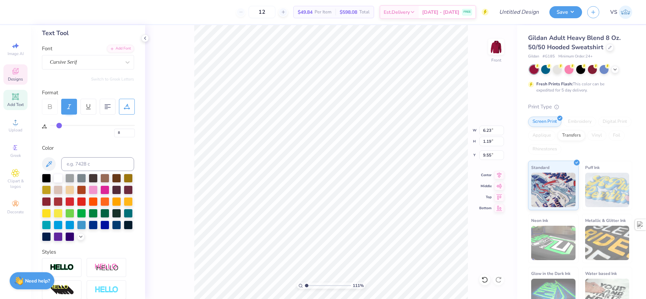
type input "10"
type input "12"
type input "14"
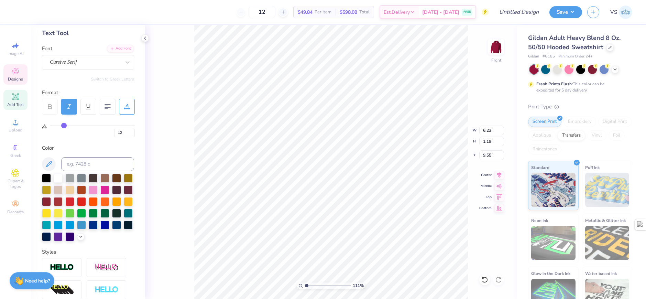
type input "14"
type input "17"
type input "19"
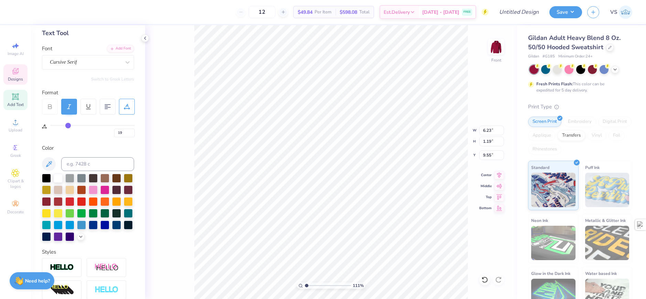
type input "20"
type input "22"
type input "24"
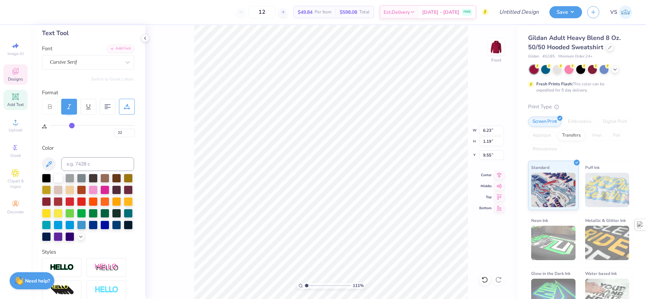
type input "24"
type input "26"
type input "28"
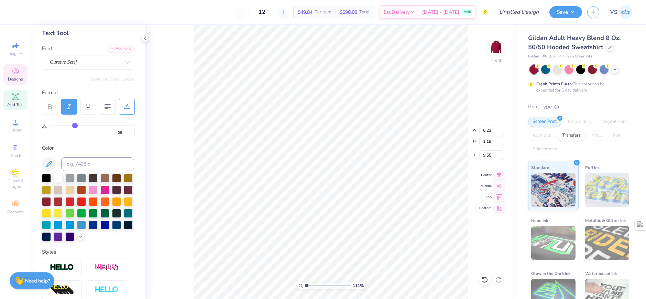
type input "30"
type input "31"
type input "33"
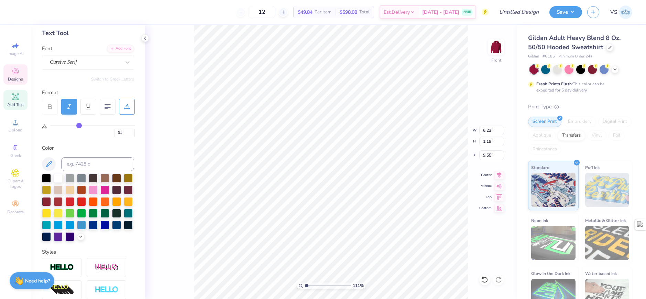
type input "33"
type input "34"
type input "35"
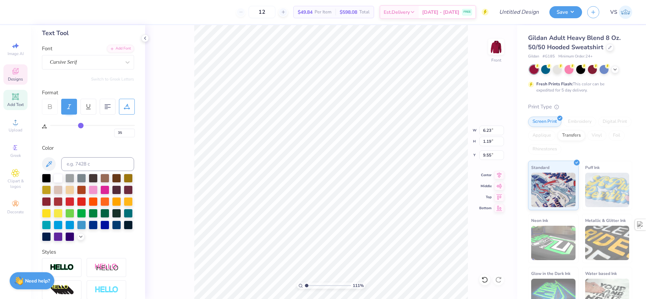
type input "36"
type input "37"
type input "39"
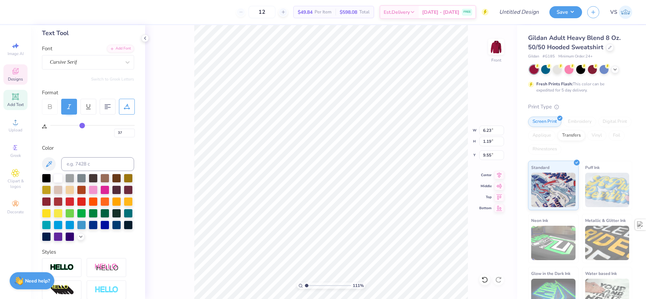
type input "39"
type input "40"
type input "41"
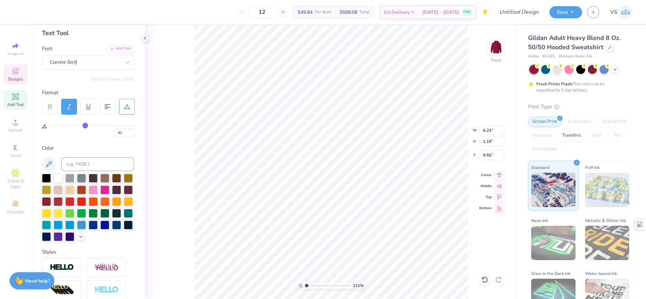
type input "39"
type input "36"
type input "32"
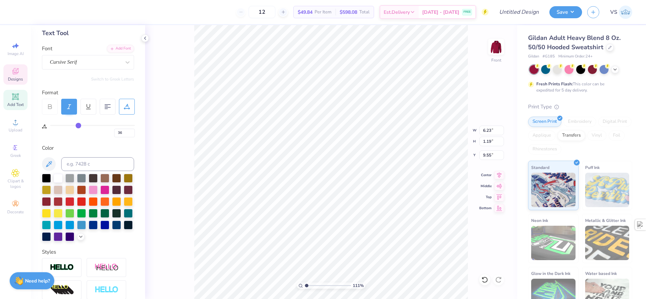
type input "32"
type input "28"
type input "24"
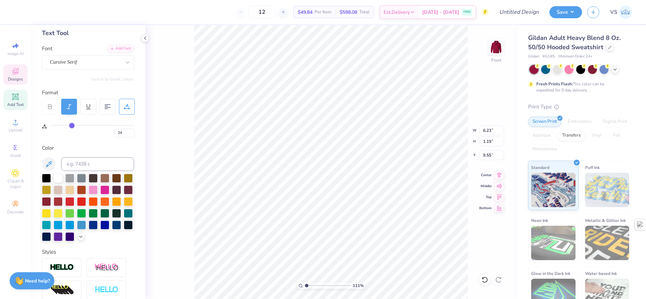
type input "21"
type input "17"
type input "13"
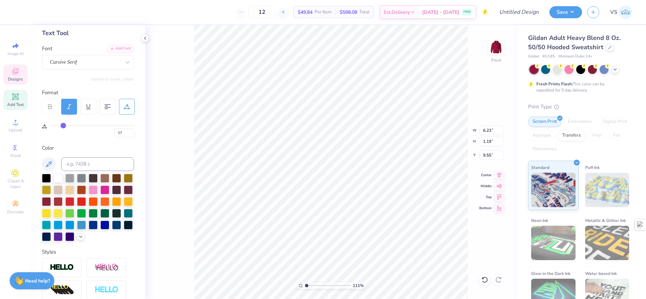
type input "13"
type input "10"
type input "5"
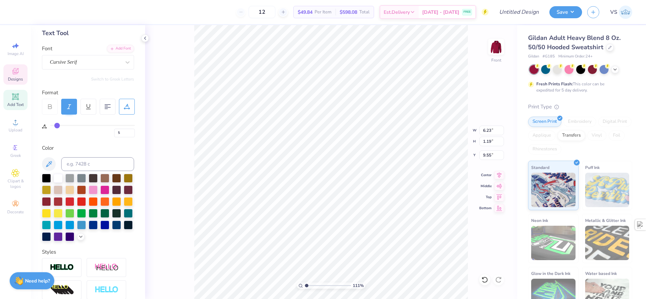
type input "0"
drag, startPoint x: 52, startPoint y: 123, endPoint x: 30, endPoint y: 121, distance: 22.1
type input "0"
click at [50, 125] on input "range" at bounding box center [92, 125] width 85 height 1
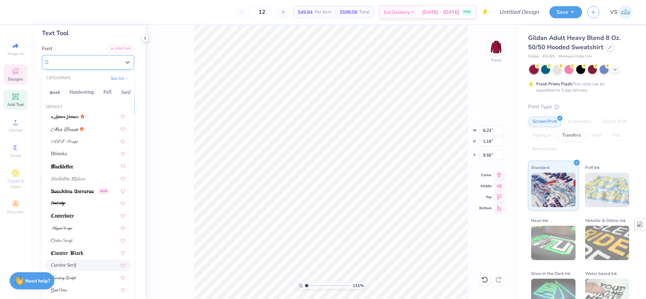
click at [88, 68] on div "Cursive Serif" at bounding box center [88, 62] width 92 height 14
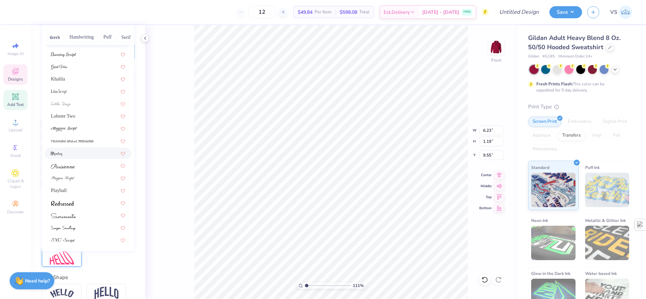
scroll to position [136, 0]
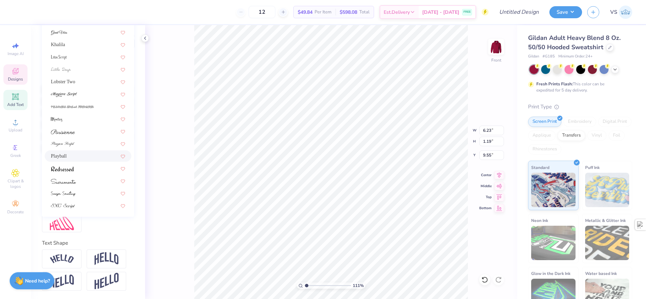
click at [76, 152] on div "Playball" at bounding box center [88, 155] width 74 height 7
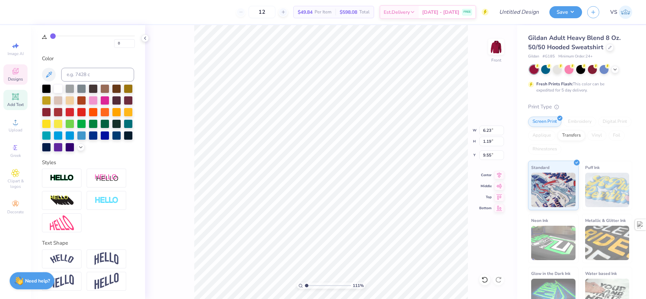
type input "1.10522621487156"
type input "8.64"
type input "1.27"
type input "9.52"
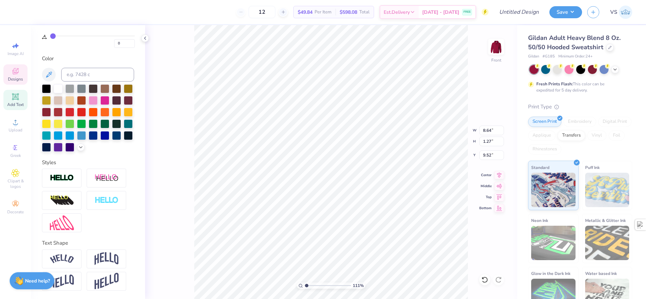
type input "1.10522621487156"
type textarea "SIGMA N"
type input "1.10522621487156"
type textarea "SIGMA Nu"
type input "1.10522621487156"
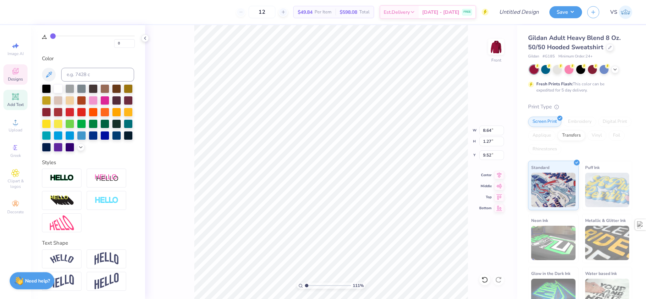
type textarea "Si Nu"
type input "1.10522621487156"
type textarea "Sig Nu"
type input "1.10522621487156"
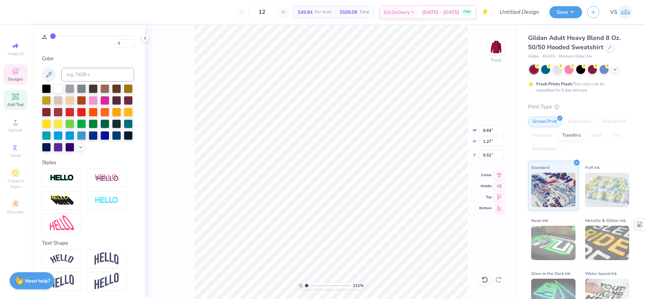
type textarea "Sigm Nu"
type input "1.10522621487156"
type textarea "Sigma Nu"
type input "1.10522621487156"
type input "10.63"
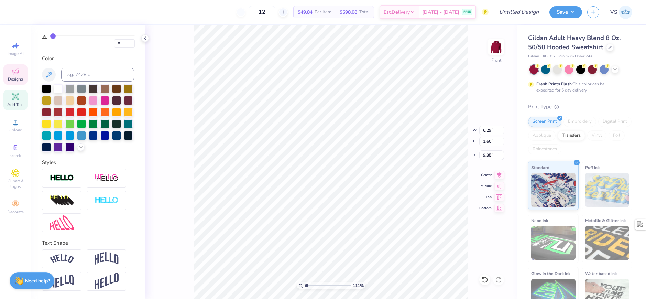
type input "2.71"
type input "8.24"
type input "1.10522621487156"
type input "8.90"
type input "1.10522621487156"
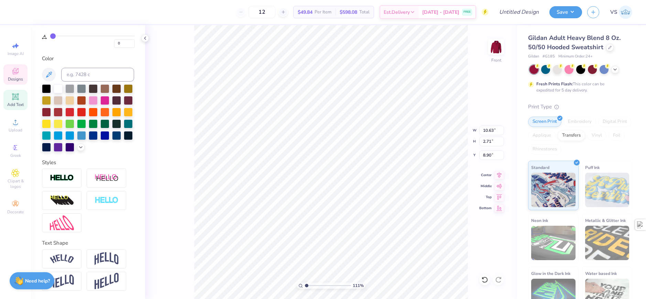
type input "9.10"
type input "1.10522621487156"
type input "6.28"
type input "1.10522621487156"
type input "2.63"
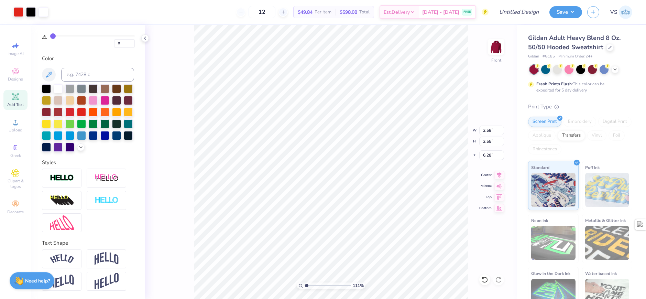
type input "2.44"
type input "6.34"
type input "1.10522621487156"
type input "2.61"
type input "2.51"
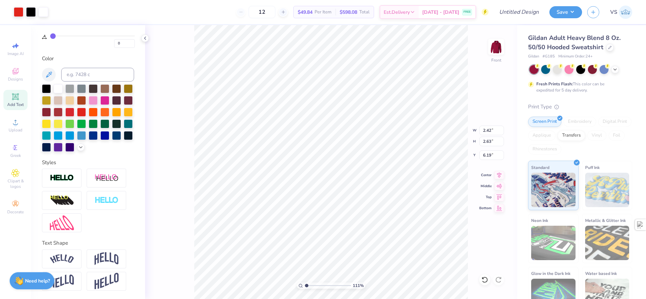
type input "6.26"
type input "1.10522621487156"
type input "6.22"
click at [176, 115] on div "111 % Front W 5.35 5.35 " H 2.52 2.52 " Y 6.22 6.22 " Center Middle Top Bottom" at bounding box center [331, 162] width 372 height 274
click at [21, 148] on div "Greek" at bounding box center [15, 151] width 24 height 20
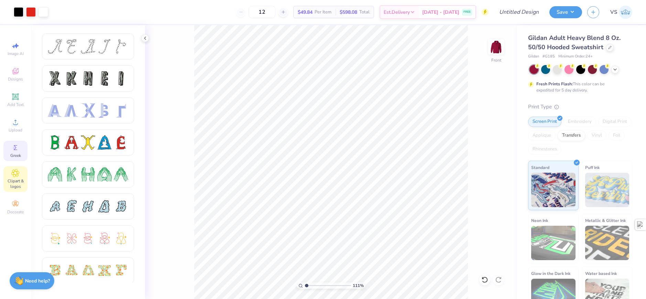
click at [24, 178] on div "Clipart & logos" at bounding box center [15, 179] width 24 height 26
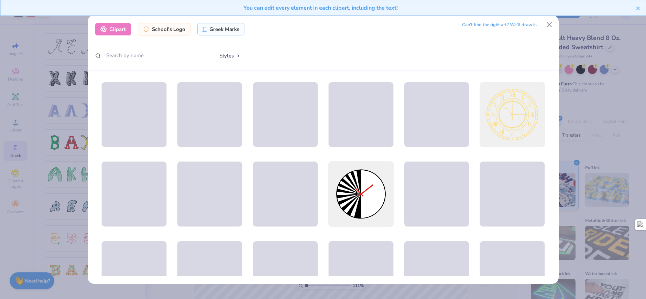
click at [46, 148] on div "Clipart School's Logo Greek Marks Can’t find the right art? We’ll draw it. Styl…" at bounding box center [323, 149] width 646 height 299
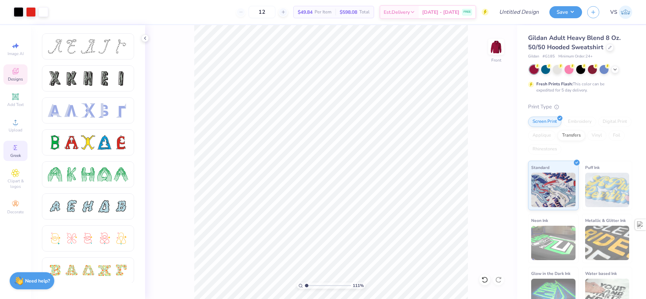
click at [19, 69] on icon at bounding box center [15, 71] width 8 height 8
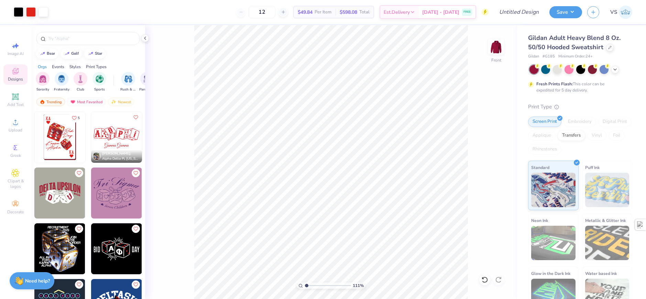
type input "1.10522621487156"
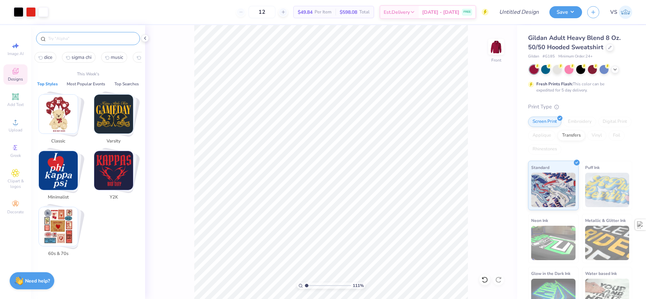
click at [85, 37] on input "text" at bounding box center [91, 38] width 88 height 7
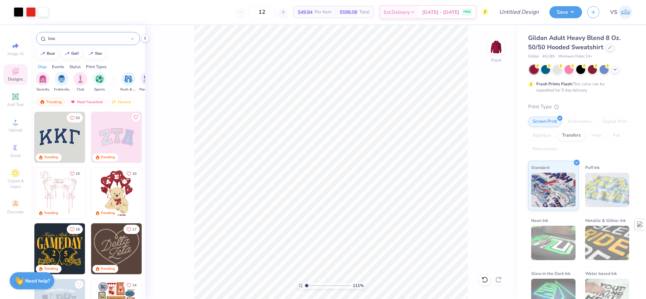
type input "line"
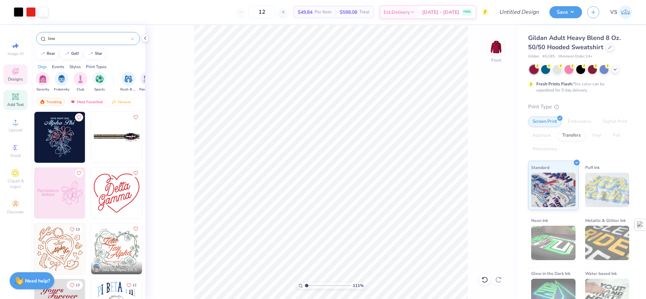
click at [11, 102] on span "Add Text" at bounding box center [15, 105] width 17 height 6
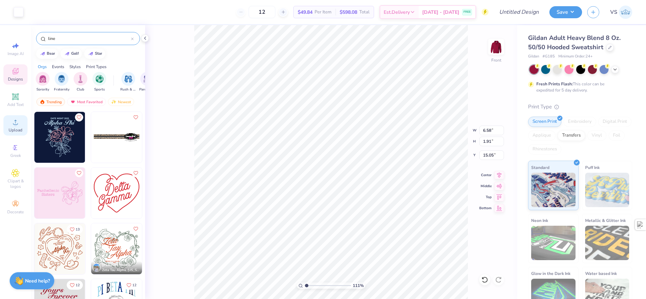
click at [15, 125] on circle at bounding box center [15, 124] width 4 height 4
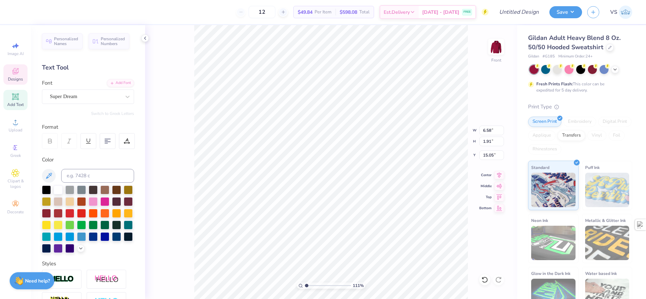
click at [15, 71] on icon at bounding box center [15, 71] width 8 height 8
type input "1.10522621487156"
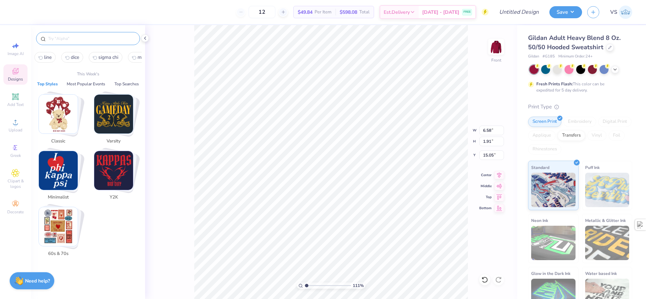
click at [77, 40] on input "text" at bounding box center [91, 38] width 88 height 7
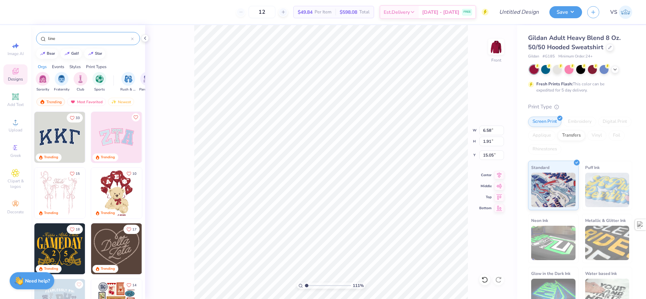
type input "line"
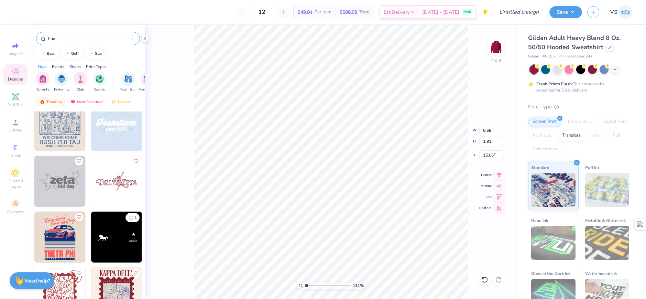
scroll to position [516, 0]
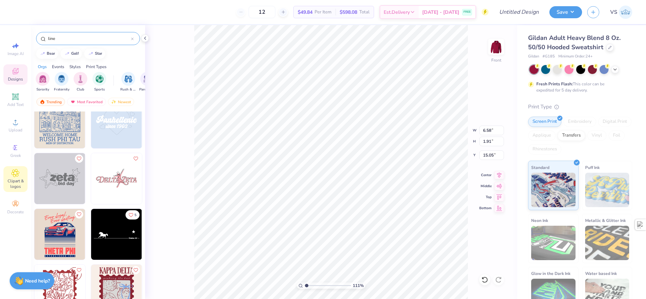
click at [18, 180] on span "Clipart & logos" at bounding box center [15, 183] width 24 height 11
type input "1.10522621487156"
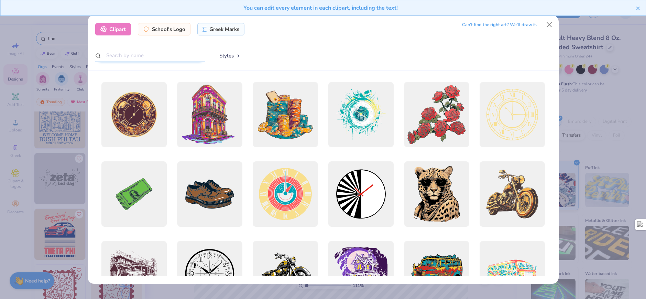
click at [152, 55] on input "text" at bounding box center [150, 55] width 110 height 13
type input "line"
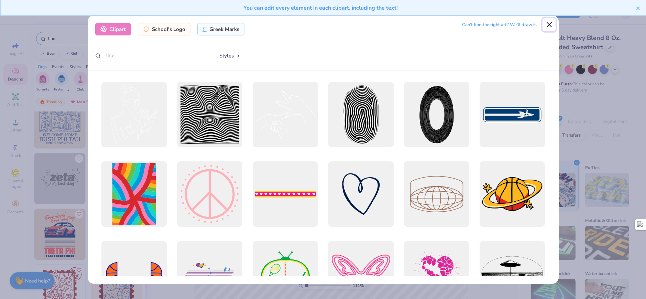
click at [547, 27] on button "Close" at bounding box center [549, 24] width 13 height 13
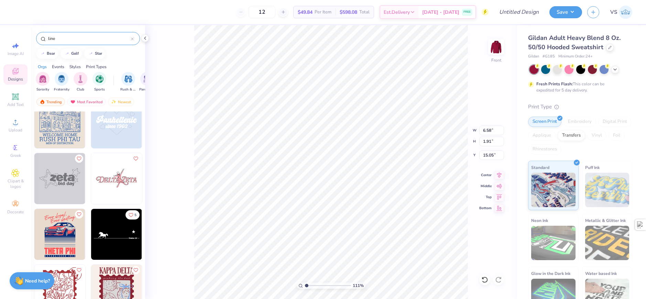
scroll to position [6, 1]
type input "1.10522621487156"
type textarea "\"
type input "1.10522621487156"
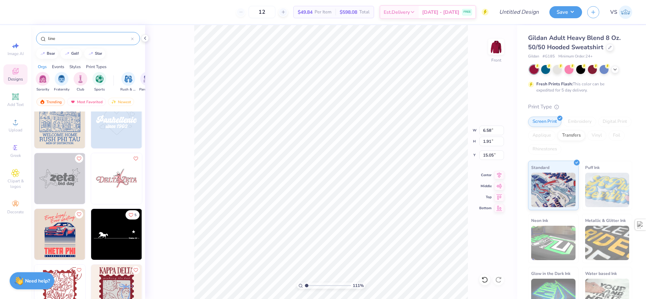
type input "1.10522621487156"
type textarea "--"
type input "1.10522621487156"
type textarea "---"
type input "1.10522621487156"
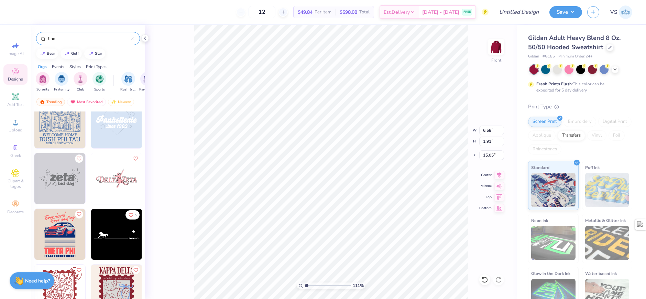
type textarea "----"
type input "1.10522621487156"
type textarea "-----"
type input "1.10522621487156"
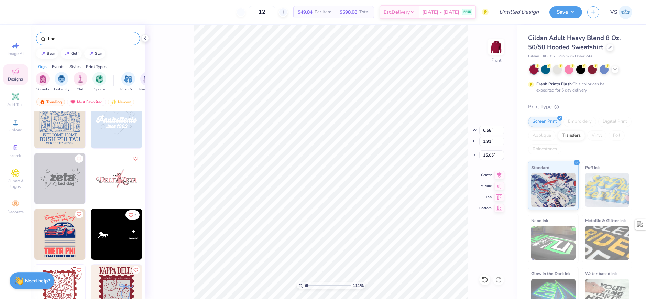
type textarea "------"
type input "1.10522621487156"
type textarea "-------"
type input "1.10522621487156"
type textarea "--------"
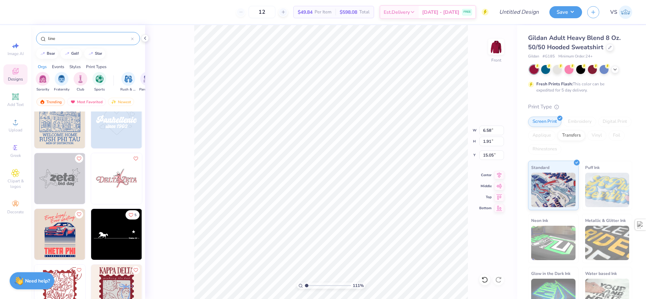
type input "1.10522621487156"
type textarea "---------"
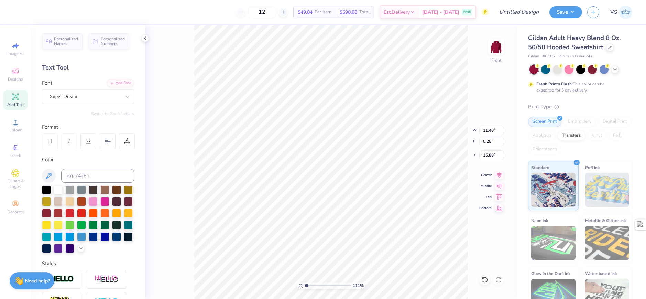
scroll to position [6, 2]
type input "1.10522621487156"
type textarea "_"
type input "1.10522621487156"
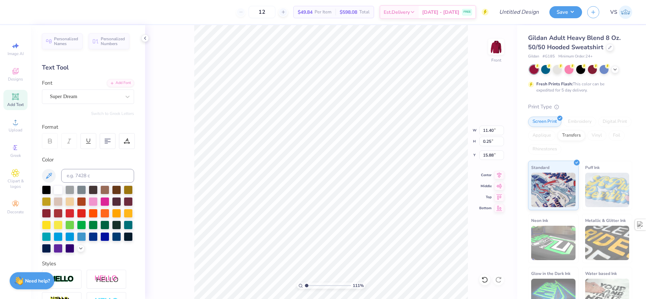
type textarea "____"
type input "1.10522621487156"
type textarea "___"
type input "1.10522621487156"
type textarea "_"
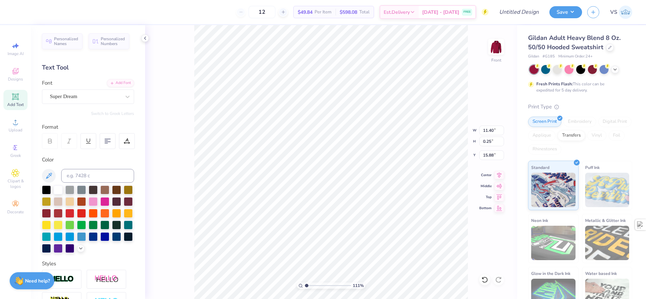
type input "1.10522621487156"
click at [166, 161] on div "111 % Front" at bounding box center [331, 162] width 372 height 274
click at [89, 142] on icon at bounding box center [88, 141] width 6 height 6
click at [172, 139] on div "111 % Front W 10.78 10.78 " H 2.71 2.71 " Y 9.10 9.10 " Center Middle Top Bottom" at bounding box center [331, 162] width 372 height 274
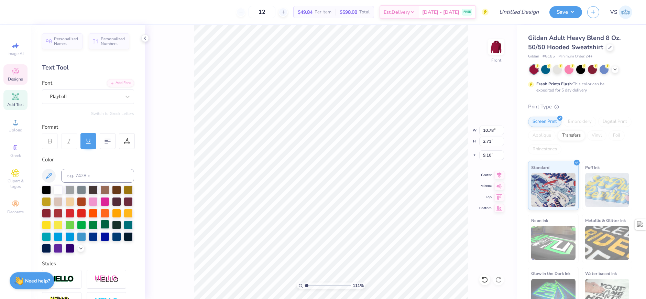
click at [100, 229] on div at bounding box center [104, 224] width 9 height 9
click at [584, 71] on div at bounding box center [581, 68] width 9 height 9
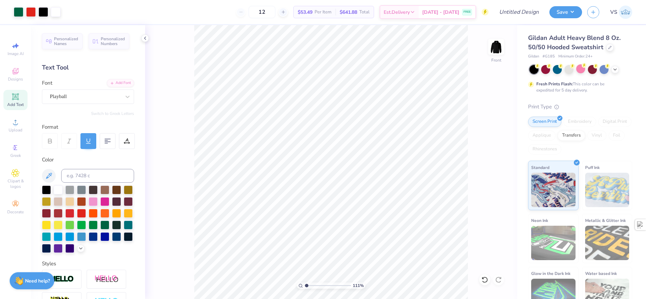
click at [182, 196] on div "111 % Front" at bounding box center [331, 162] width 372 height 274
click at [84, 140] on div at bounding box center [89, 141] width 16 height 16
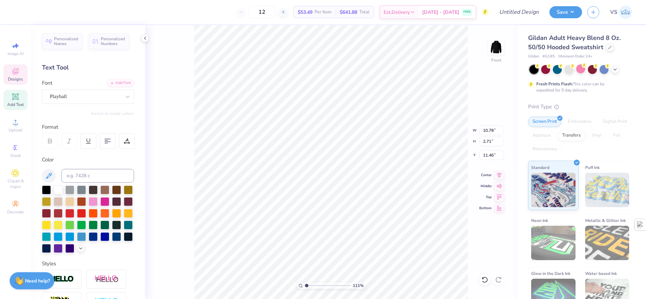
scroll to position [6, 2]
click at [94, 88] on div "Font Playball" at bounding box center [88, 91] width 92 height 25
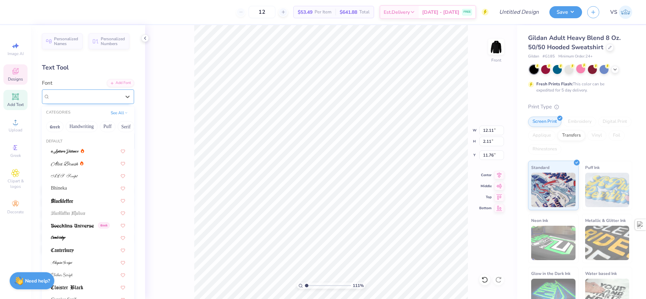
click at [92, 95] on div "Playball" at bounding box center [85, 96] width 72 height 11
click at [60, 127] on button "Greek" at bounding box center [55, 126] width 18 height 11
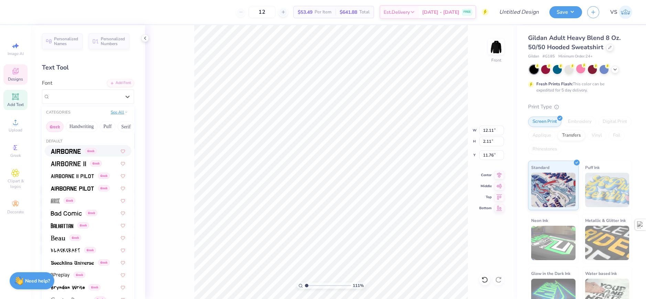
click at [110, 114] on button "See All" at bounding box center [119, 112] width 21 height 7
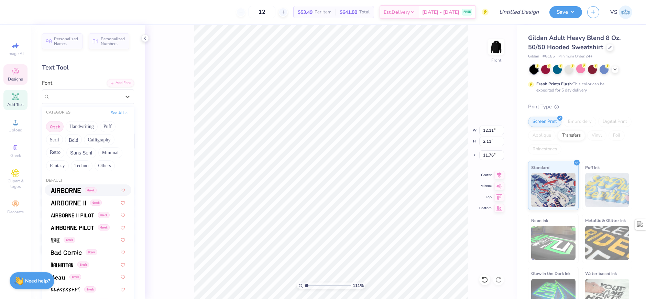
click at [53, 132] on button "Greek" at bounding box center [55, 126] width 18 height 11
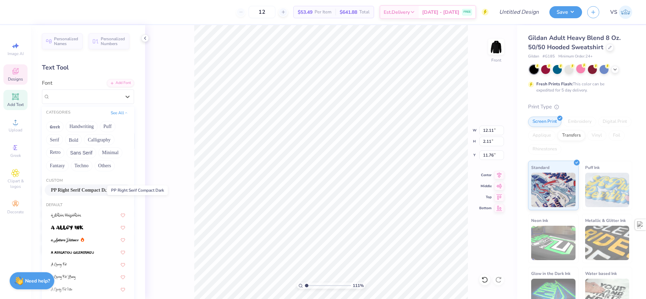
click at [66, 189] on span "PP Right Serif Compact Dark" at bounding box center [81, 189] width 61 height 7
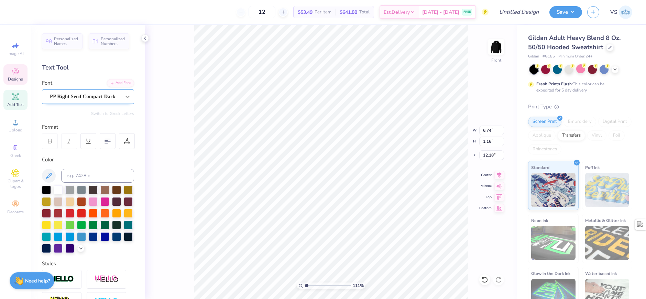
click at [124, 96] on icon at bounding box center [127, 96] width 7 height 7
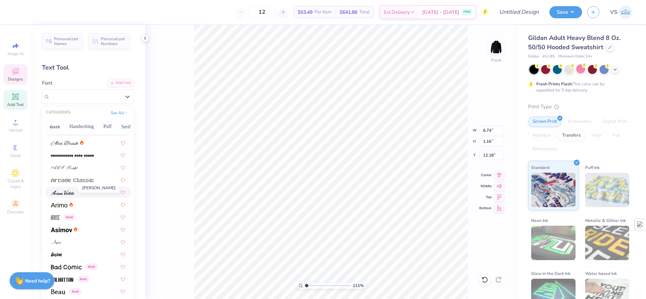
scroll to position [206, 0]
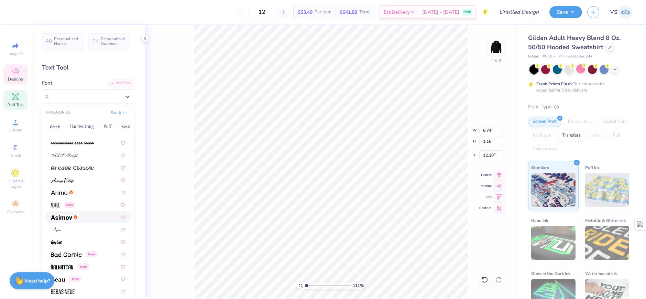
click at [63, 220] on span at bounding box center [61, 216] width 21 height 7
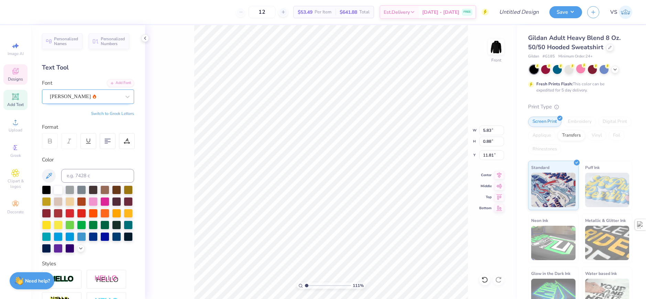
click at [88, 100] on div "Asimov" at bounding box center [85, 96] width 72 height 11
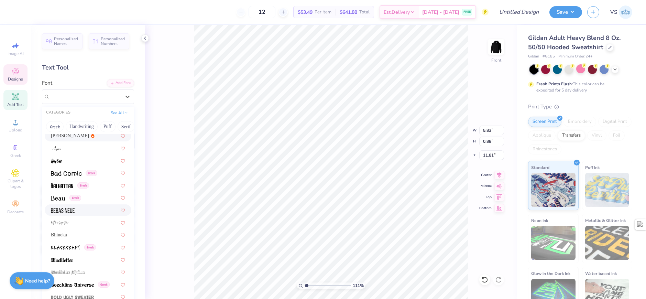
scroll to position [310, 0]
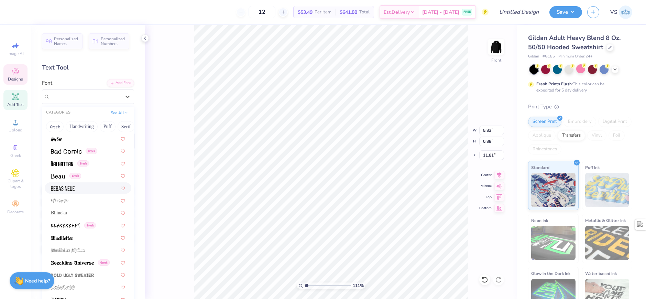
click at [189, 163] on div "111 % Front W 5.83 5.83 " H 0.88 0.88 " Y 11.81 11.81 " Center Middle Top Bottom" at bounding box center [331, 162] width 372 height 274
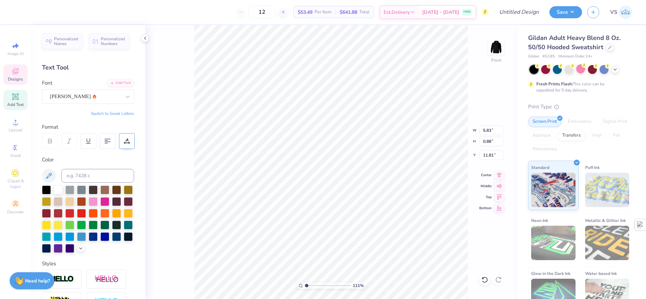
click at [132, 145] on div at bounding box center [127, 141] width 16 height 16
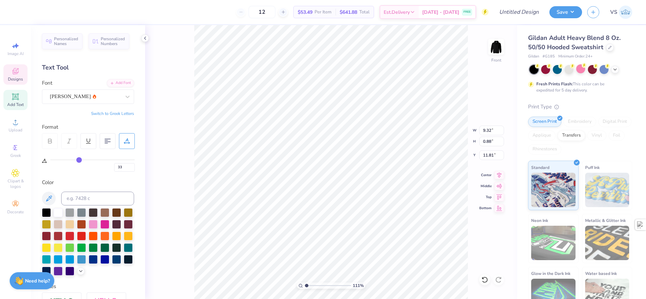
drag, startPoint x: 54, startPoint y: 161, endPoint x: 79, endPoint y: 160, distance: 25.5
click at [79, 160] on input "range" at bounding box center [92, 159] width 85 height 1
click at [171, 135] on div "111 % Front W 9.32 9.32 " H 0.88 0.88 " Y 11.81 11.81 " Center Middle Top Bottom" at bounding box center [331, 162] width 372 height 274
click at [171, 135] on div "111 % Front W 9.32 H 0.88 Y 11.81 Center Middle Top Bottom" at bounding box center [331, 162] width 372 height 274
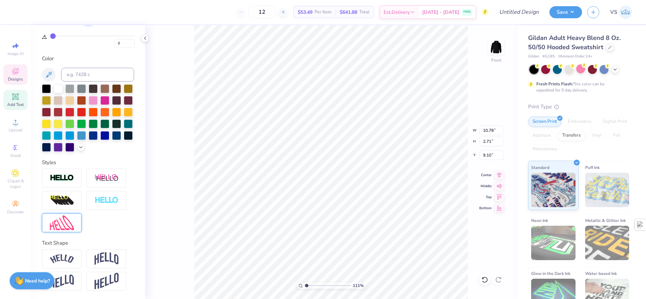
scroll to position [136, 0]
click at [74, 179] on div at bounding box center [62, 178] width 40 height 19
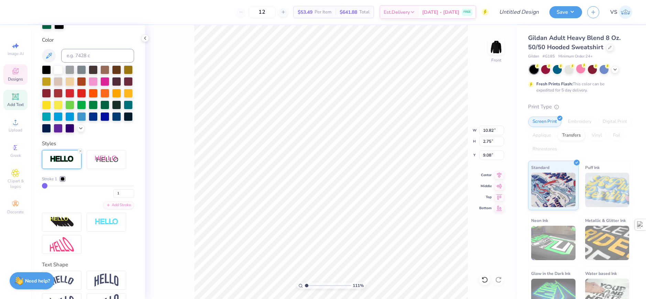
scroll to position [202, 0]
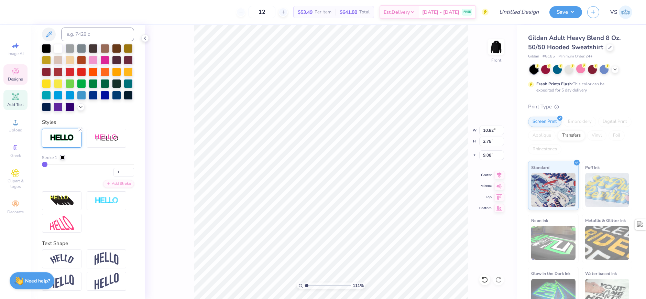
click at [64, 157] on div at bounding box center [63, 158] width 4 height 4
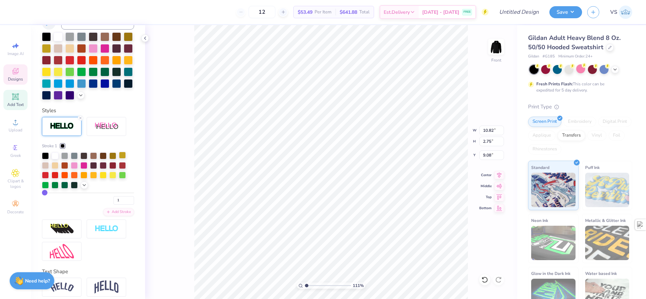
click at [121, 159] on div at bounding box center [122, 155] width 7 height 7
drag, startPoint x: 46, startPoint y: 204, endPoint x: 26, endPoint y: 206, distance: 20.0
drag, startPoint x: 50, startPoint y: 204, endPoint x: 31, endPoint y: 206, distance: 19.0
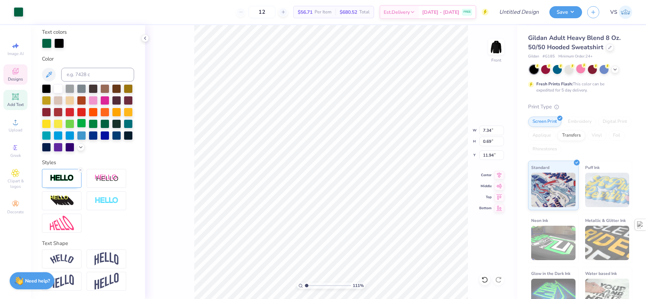
scroll to position [162, 0]
click at [51, 95] on div at bounding box center [46, 99] width 9 height 9
click at [184, 133] on div "111 % Front W 7.36 7.36 " H 0.70 0.70 " Y 11.93 11.93 " Center Middle Top Bottom" at bounding box center [331, 162] width 372 height 274
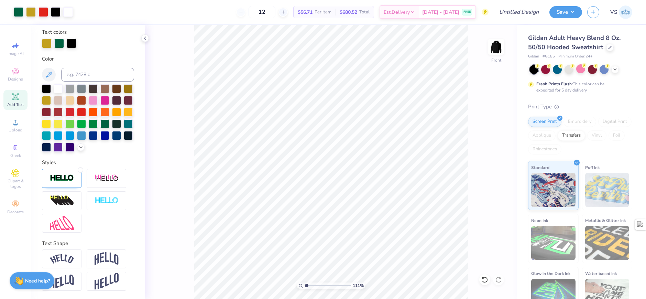
click at [184, 133] on div "111 % Front" at bounding box center [331, 162] width 372 height 274
click at [65, 13] on div at bounding box center [68, 12] width 10 height 10
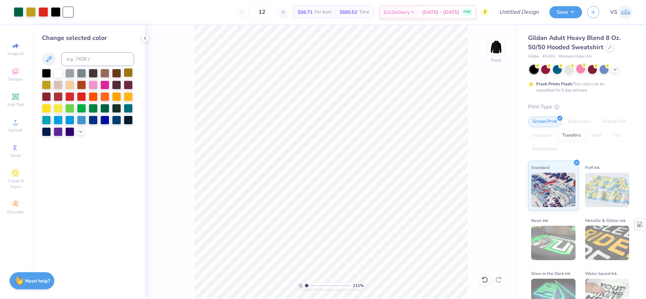
click at [127, 75] on div at bounding box center [128, 72] width 9 height 9
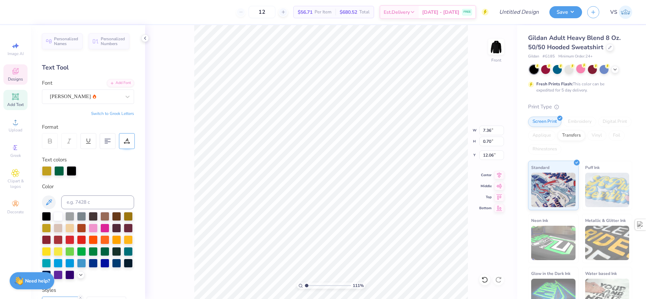
click at [128, 136] on div at bounding box center [127, 141] width 16 height 16
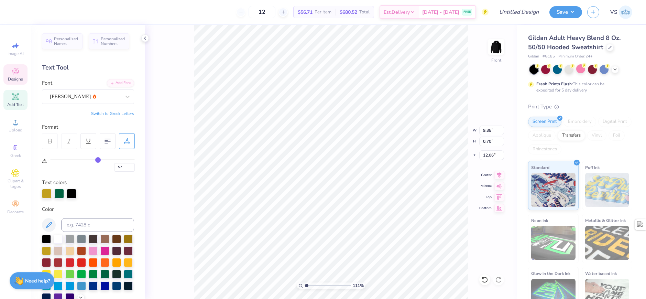
drag, startPoint x: 80, startPoint y: 161, endPoint x: 98, endPoint y: 159, distance: 18.1
click at [98, 159] on input "range" at bounding box center [92, 159] width 85 height 1
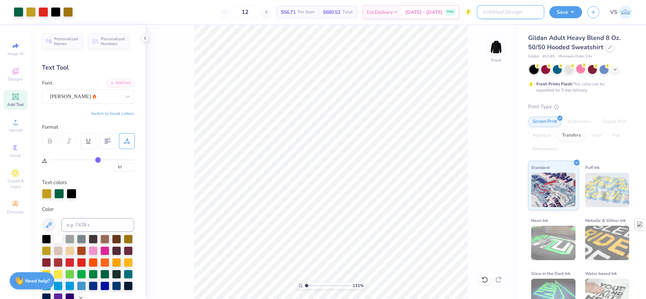
click at [525, 17] on input "Design Title" at bounding box center [510, 12] width 67 height 14
click at [555, 13] on button "Save" at bounding box center [566, 11] width 33 height 12
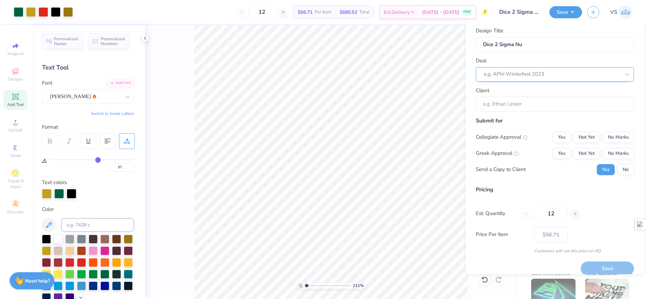
click at [522, 71] on div at bounding box center [552, 73] width 137 height 9
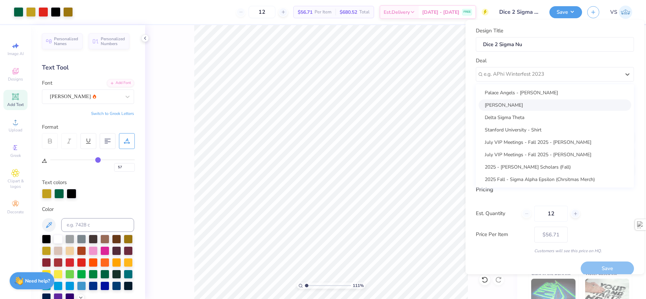
click at [517, 107] on div "Jared Perlmutter" at bounding box center [555, 104] width 153 height 11
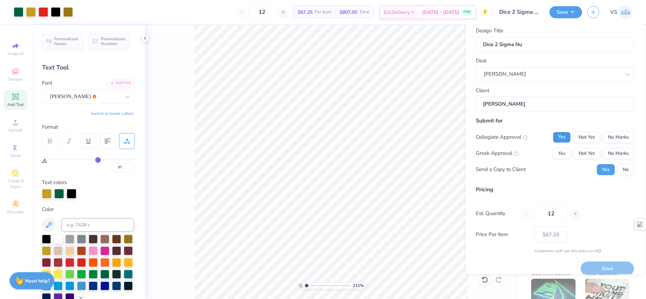
click at [559, 136] on button "Yes" at bounding box center [562, 137] width 18 height 11
click at [558, 153] on button "Yes" at bounding box center [562, 153] width 18 height 11
click at [622, 169] on button "No" at bounding box center [626, 169] width 17 height 11
click at [599, 267] on button "Save" at bounding box center [607, 268] width 53 height 14
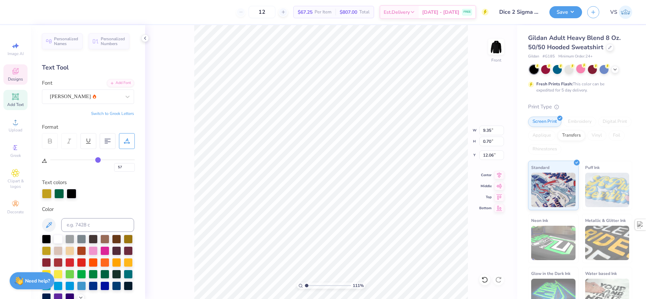
scroll to position [6, 1]
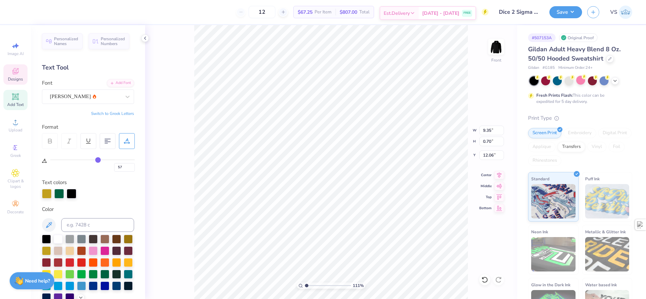
scroll to position [6, 2]
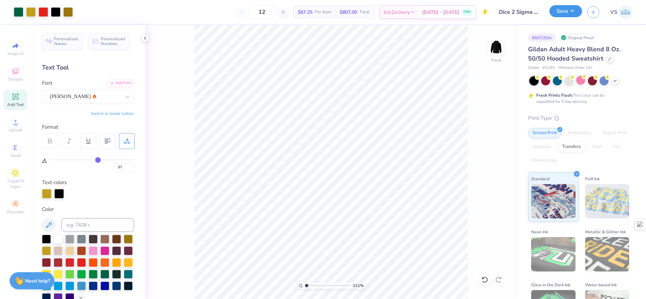
click at [563, 14] on button "Save" at bounding box center [566, 11] width 33 height 12
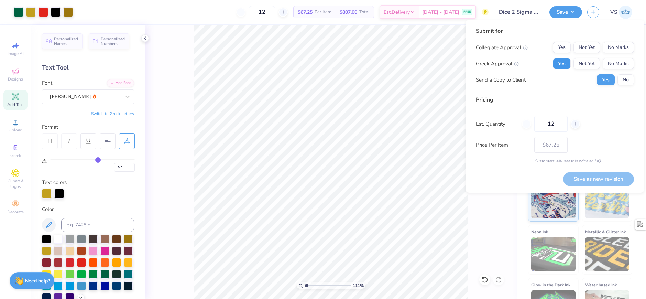
click at [568, 63] on button "Yes" at bounding box center [562, 63] width 18 height 11
click at [567, 49] on button "Yes" at bounding box center [562, 47] width 18 height 11
click at [624, 78] on button "No" at bounding box center [626, 79] width 17 height 11
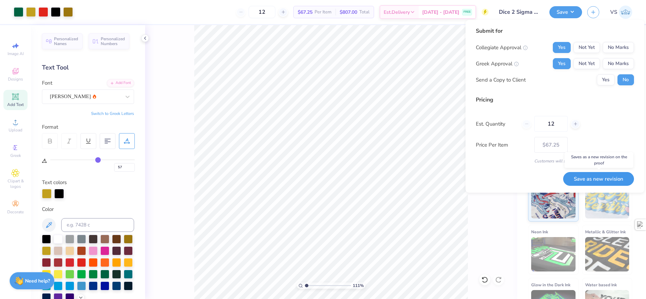
click at [597, 178] on button "Save as new revision" at bounding box center [599, 179] width 71 height 14
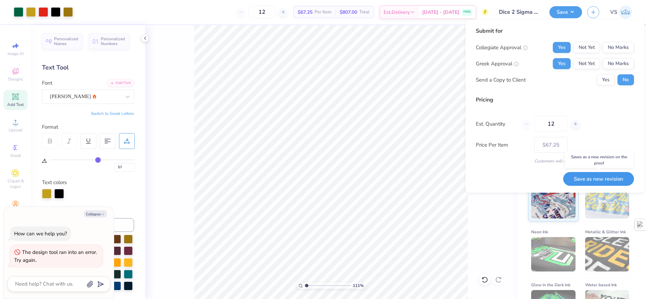
click at [600, 178] on button "Save as new revision" at bounding box center [599, 179] width 71 height 14
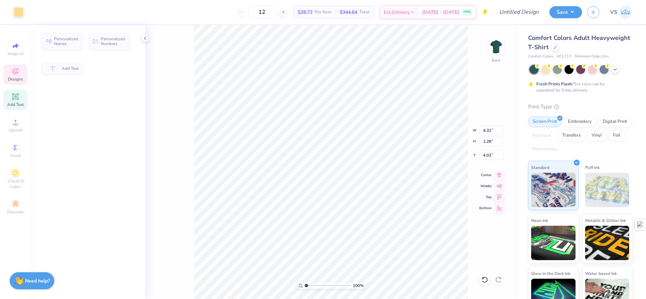
type input "4.31"
type input "1.28"
type input "4.02"
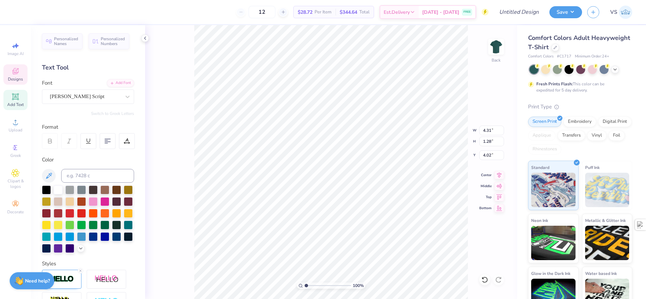
scroll to position [6, 2]
type textarea "Sigma Nu"
type input "2.71964221644285"
type input "3.97"
type input "2.71964221644285"
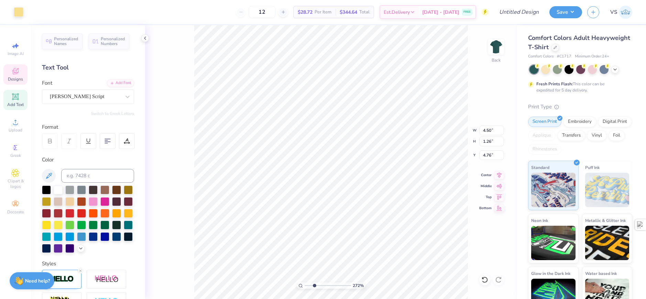
type input "3.62"
type input "1.02"
type input "2.71964221644285"
type input "5.61"
type input "1.10522621487156"
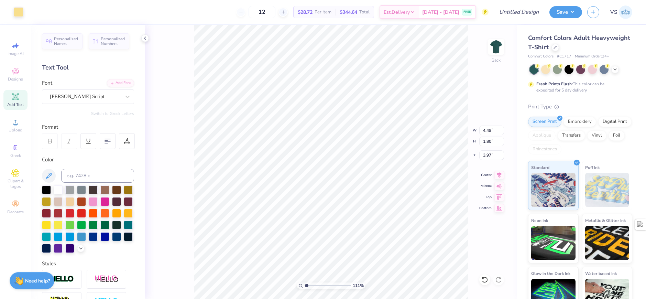
type input "6.98"
type input "1.10522621487156"
type input "8.04"
type input "3.22"
type input "5.56"
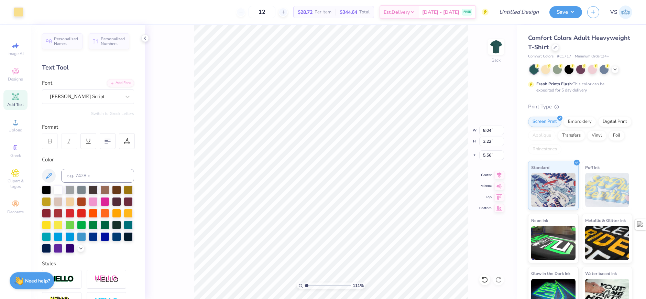
type input "1.10522621487156"
type input "7.45"
type input "5.72"
type input "3.99"
type input "1.10522621487156"
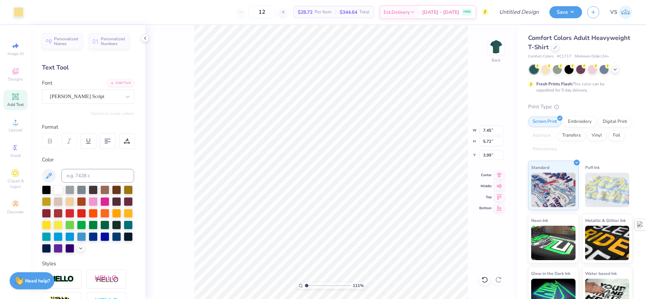
type input "2.75"
click at [22, 14] on div at bounding box center [19, 12] width 10 height 10
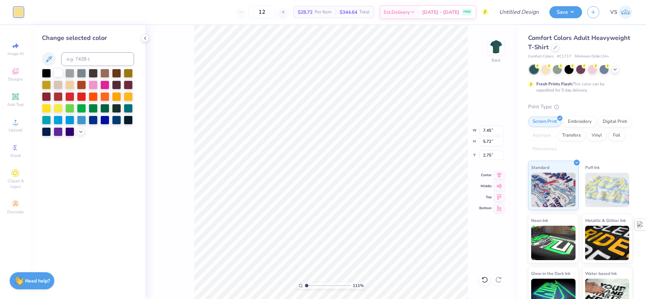
click at [58, 69] on div at bounding box center [58, 72] width 9 height 9
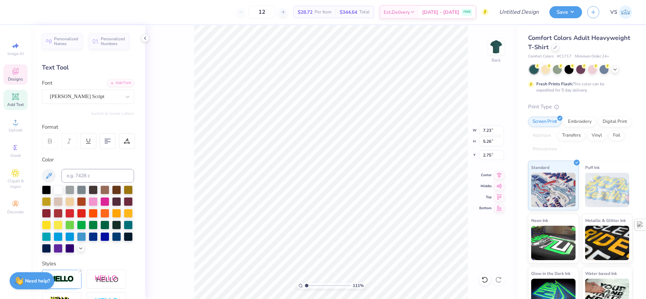
type input "1.10522621487156"
type input "7.90"
type input "5.75"
type input "2.21"
type input "1.10522621487156"
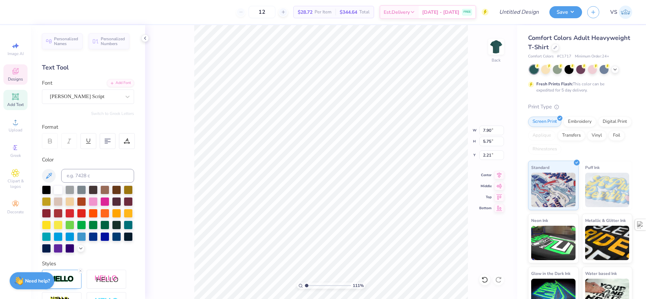
type input "7.23"
type input "5.26"
type input "2.75"
type input "1.10522621487156"
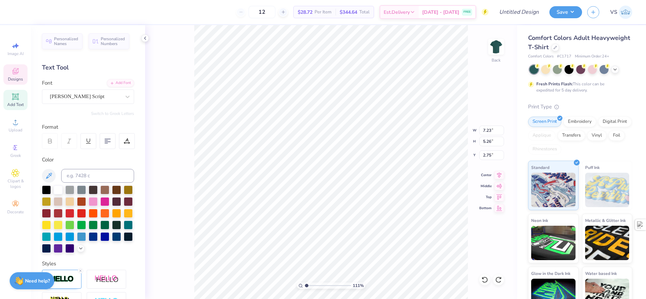
type input "8.41"
type input "6.12"
type input "2.44"
type input "1.49212329151837"
type input "2.61"
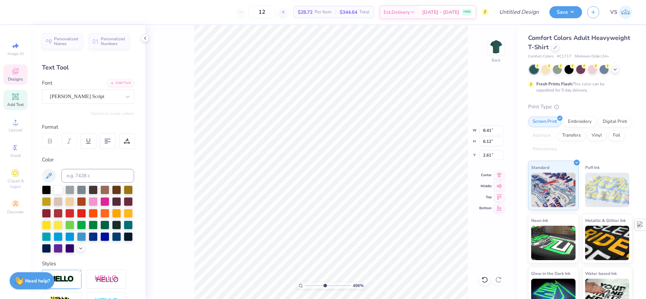
type input "4.95699908144427"
type input "2.42"
type input "4.95699908144427"
type input "5.08"
type input "4.61"
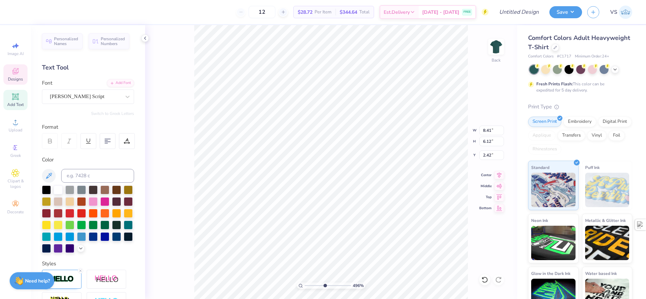
type input "3.86"
type input "4.95699908144427"
type input "2.32"
type input "4.95699908144427"
type input "4.01"
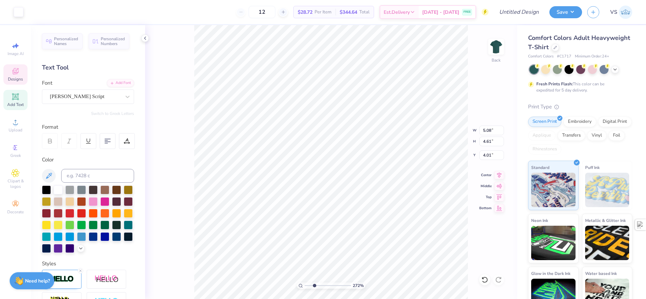
type input "2.71964221644285"
type input "3.67"
type input "2.71964221644285"
type input "8.41"
type input "6.12"
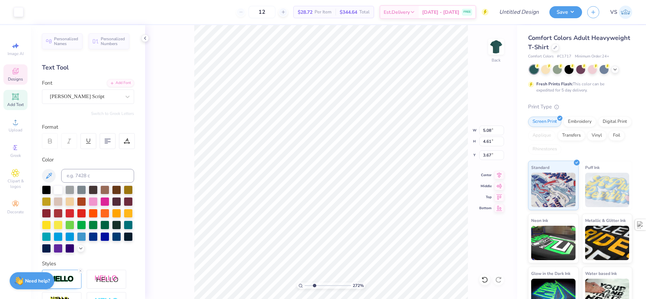
type input "2.32"
type input "2.71964221644285"
type input "2.30"
type input "2.71964221644285"
type input "4.84"
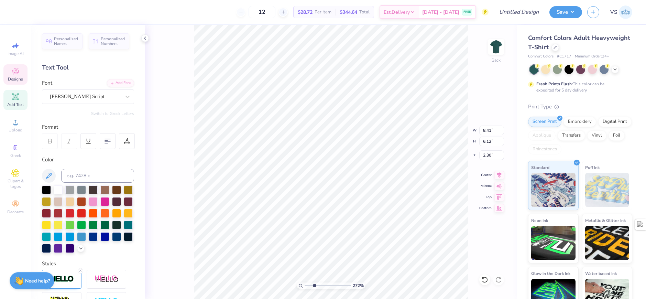
type input "4.87"
type input "3.54"
type input "2.71964221644285"
type input "3.67"
type input "3.00581987268404"
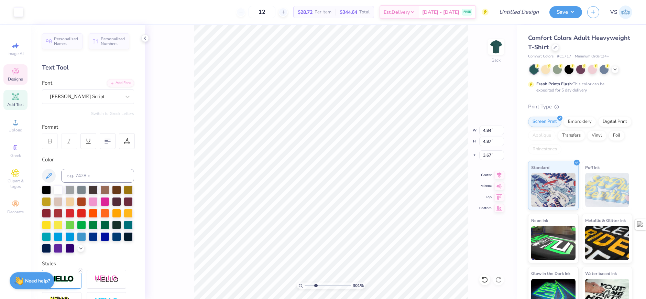
type input "3.89"
type input "3.92"
type input "3.65"
type input "3.00581987268404"
type input "3.63"
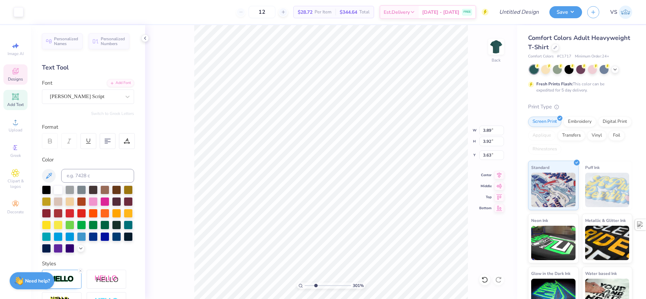
type input "3.00581987268404"
type input "3.29"
type input "4.47"
type input "3.35"
type input "3.00581987268404"
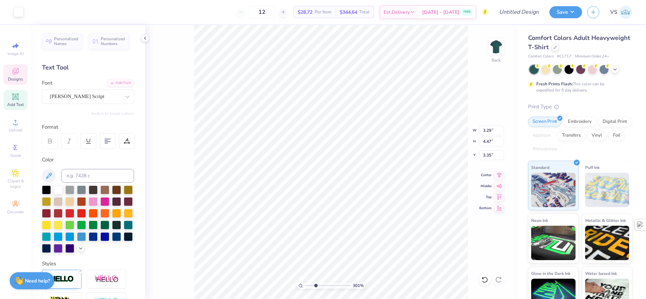
type input "3.63"
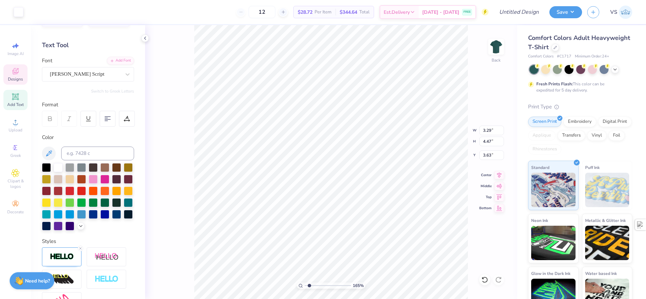
scroll to position [34, 0]
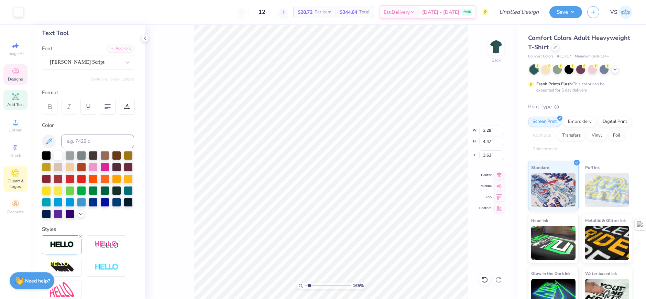
click at [11, 179] on span "Clipart & logos" at bounding box center [15, 183] width 24 height 11
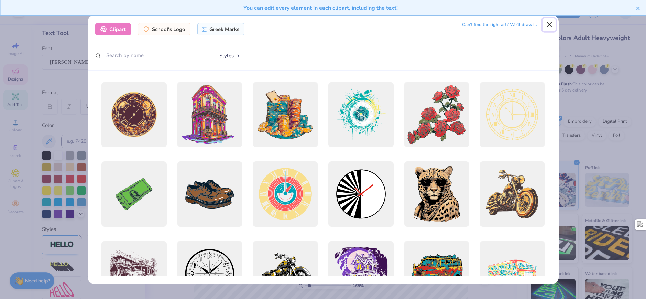
drag, startPoint x: 552, startPoint y: 24, endPoint x: 553, endPoint y: 29, distance: 4.6
click at [553, 24] on button "Close" at bounding box center [549, 24] width 13 height 13
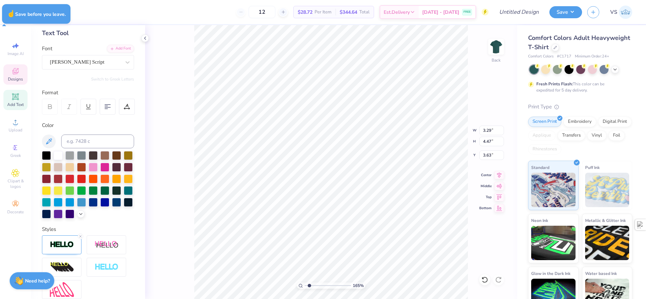
type input "1.64913377760655"
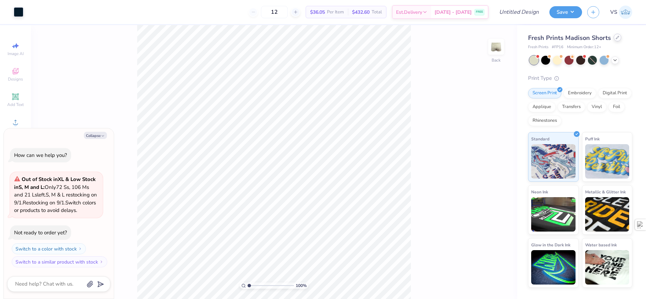
click at [616, 39] on icon at bounding box center [617, 37] width 3 height 3
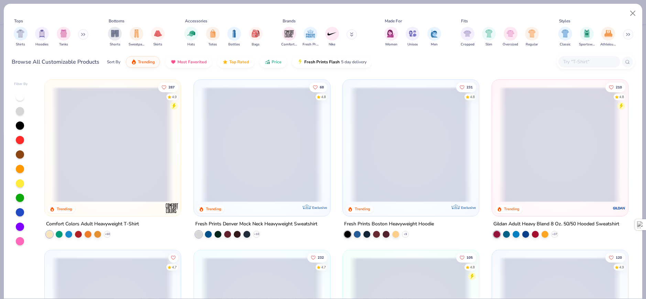
click at [557, 157] on span at bounding box center [560, 145] width 122 height 116
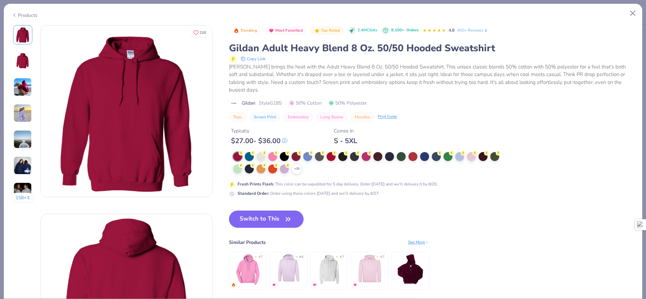
click at [278, 219] on button "Switch to This" at bounding box center [266, 219] width 75 height 17
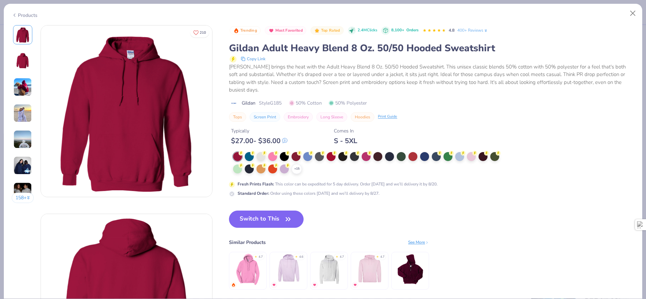
click at [25, 16] on div "Products" at bounding box center [25, 15] width 26 height 7
click at [33, 14] on div "Products" at bounding box center [25, 15] width 26 height 7
click at [33, 16] on div "Products" at bounding box center [25, 15] width 26 height 7
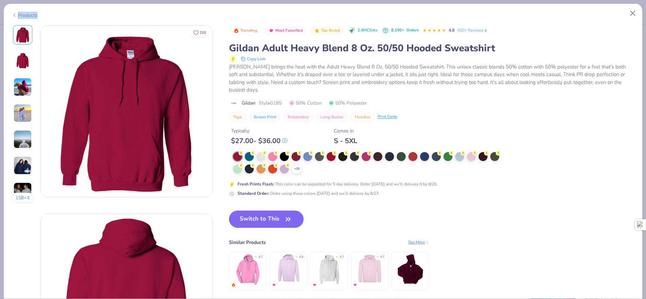
click at [33, 16] on div "Products" at bounding box center [25, 15] width 26 height 7
click at [55, 18] on div "Products" at bounding box center [323, 13] width 639 height 18
click at [17, 15] on div "Products" at bounding box center [25, 15] width 26 height 7
click at [633, 10] on button "Close" at bounding box center [633, 13] width 13 height 13
click at [634, 14] on button "Close" at bounding box center [633, 13] width 13 height 13
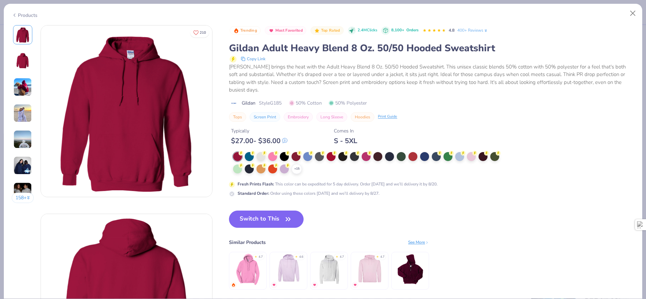
type textarea "x"
